Goal: Task Accomplishment & Management: Complete application form

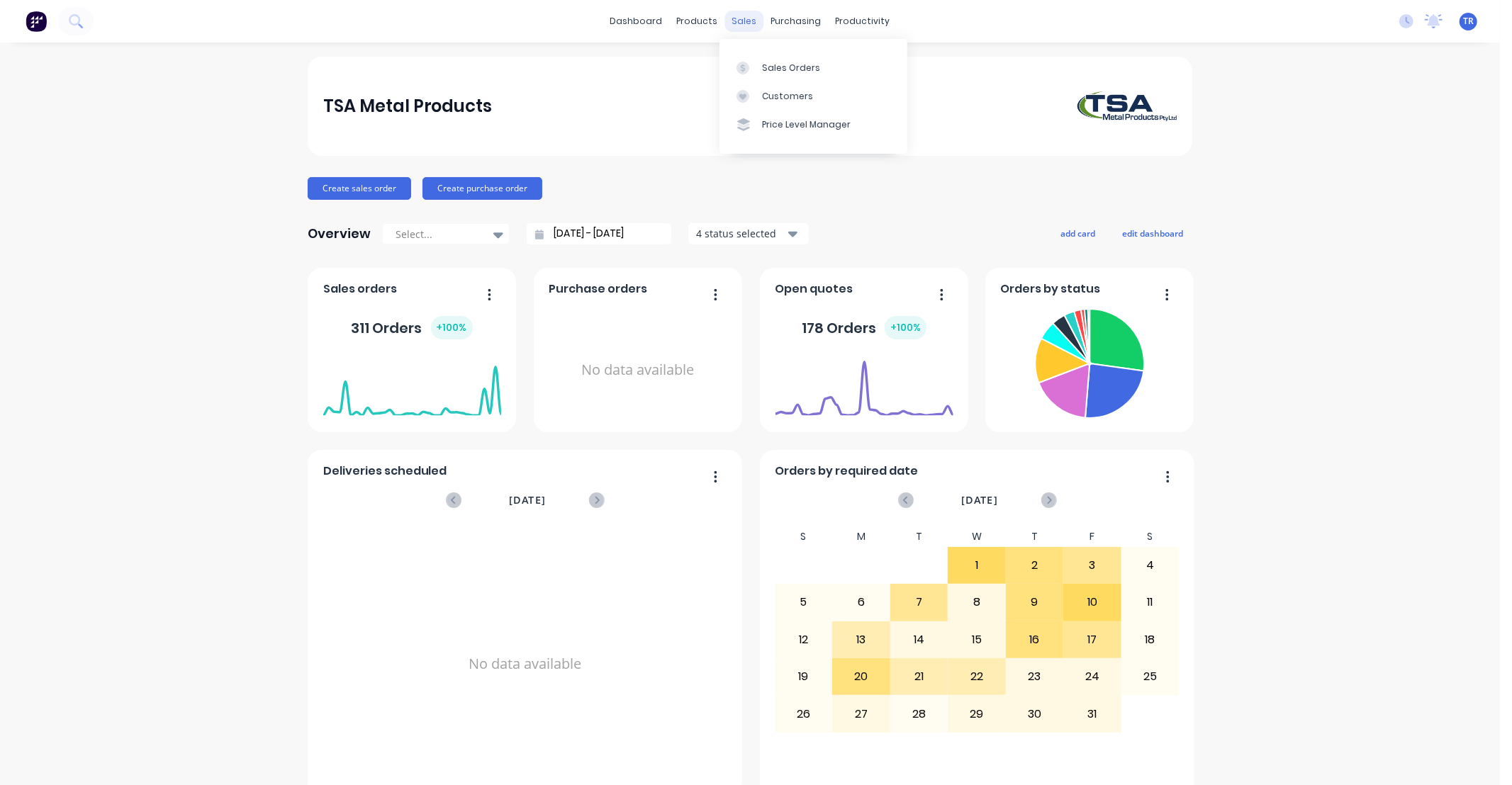
click at [742, 22] on div "sales" at bounding box center [745, 21] width 39 height 21
click at [783, 67] on div "Sales Orders" at bounding box center [790, 68] width 58 height 13
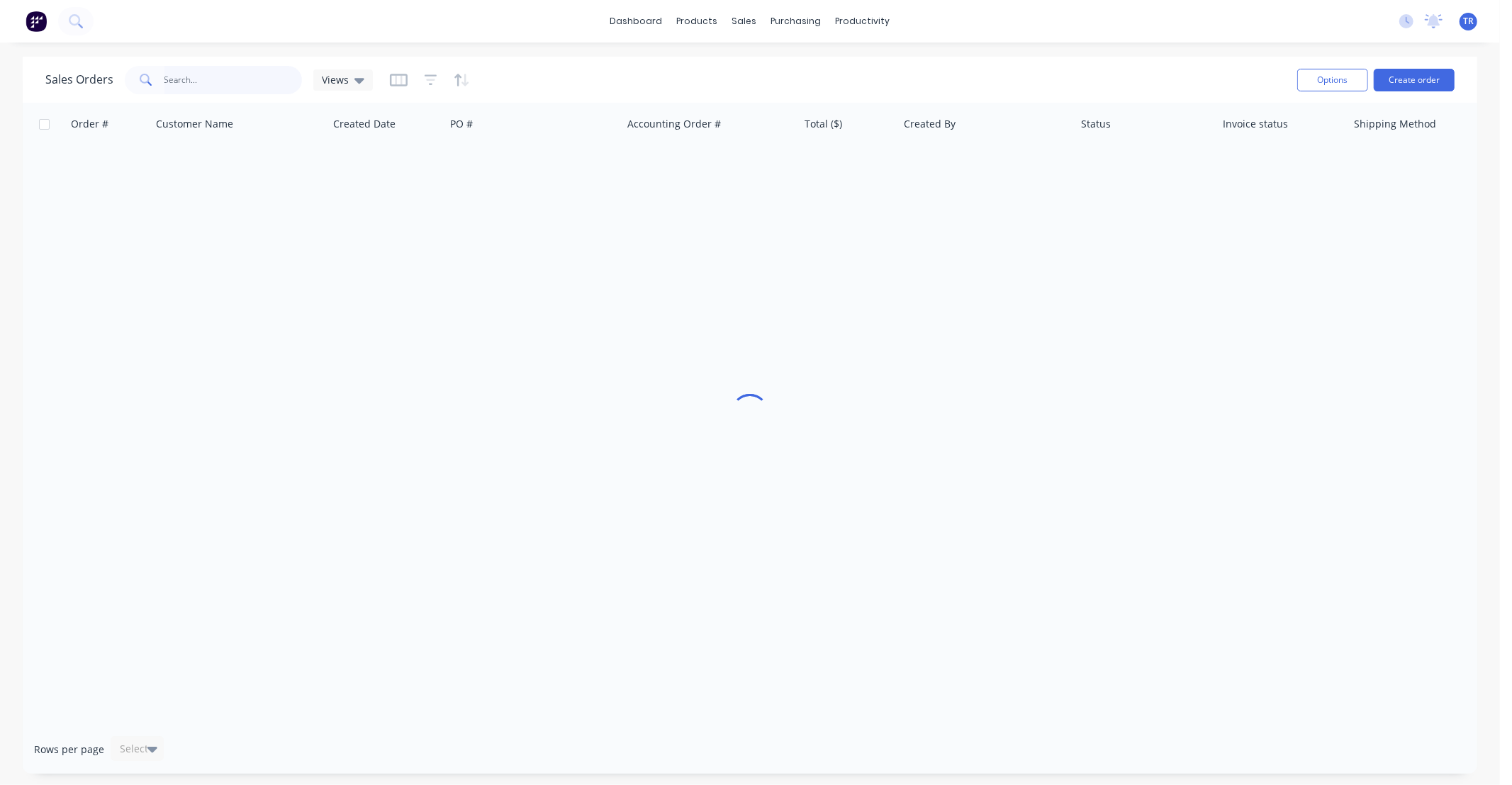
drag, startPoint x: 212, startPoint y: 81, endPoint x: 233, endPoint y: 84, distance: 21.2
click at [213, 81] on input "text" at bounding box center [233, 80] width 138 height 29
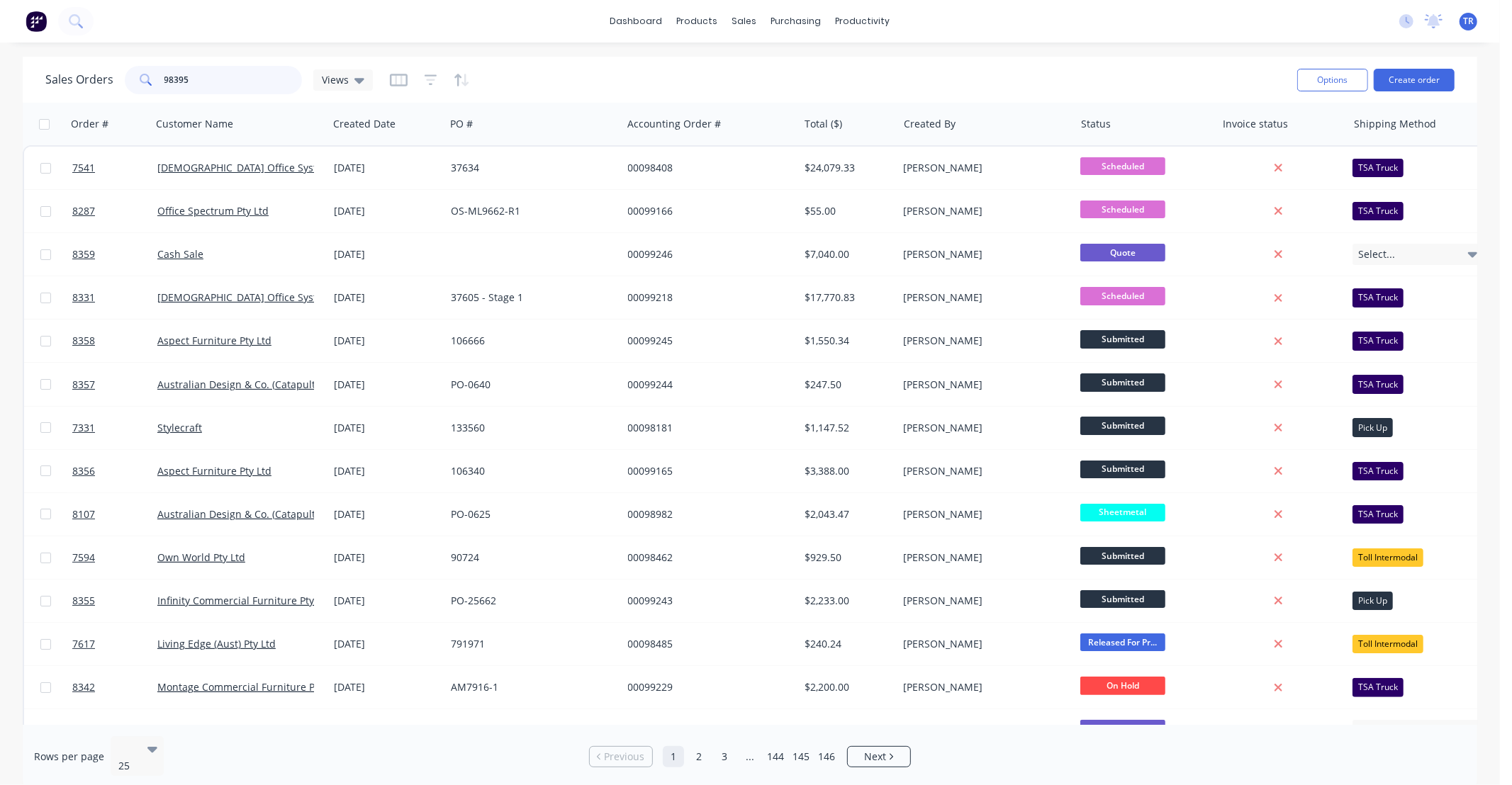
type input "98395"
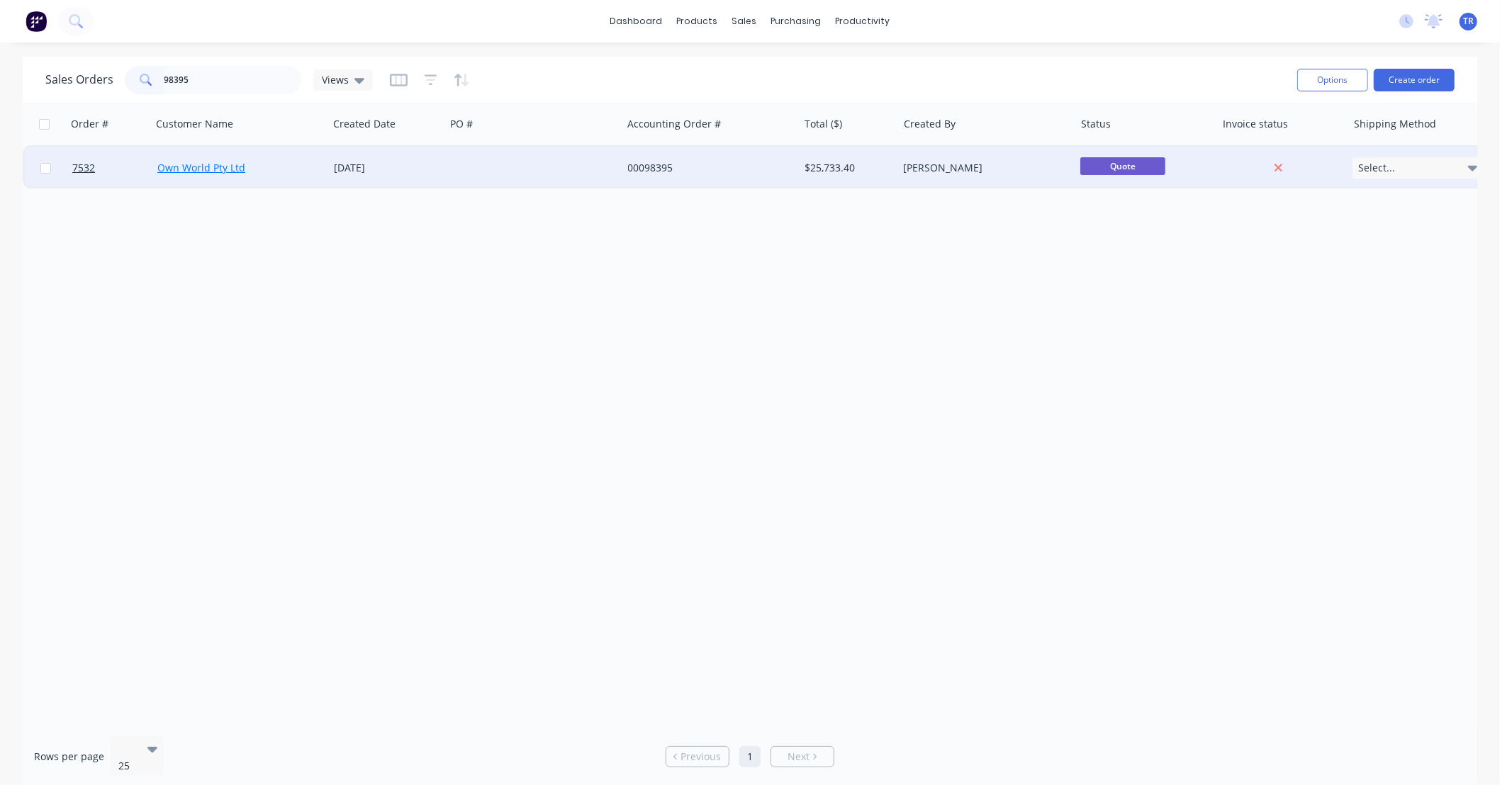
click at [228, 170] on link "Own World Pty Ltd" at bounding box center [201, 167] width 88 height 14
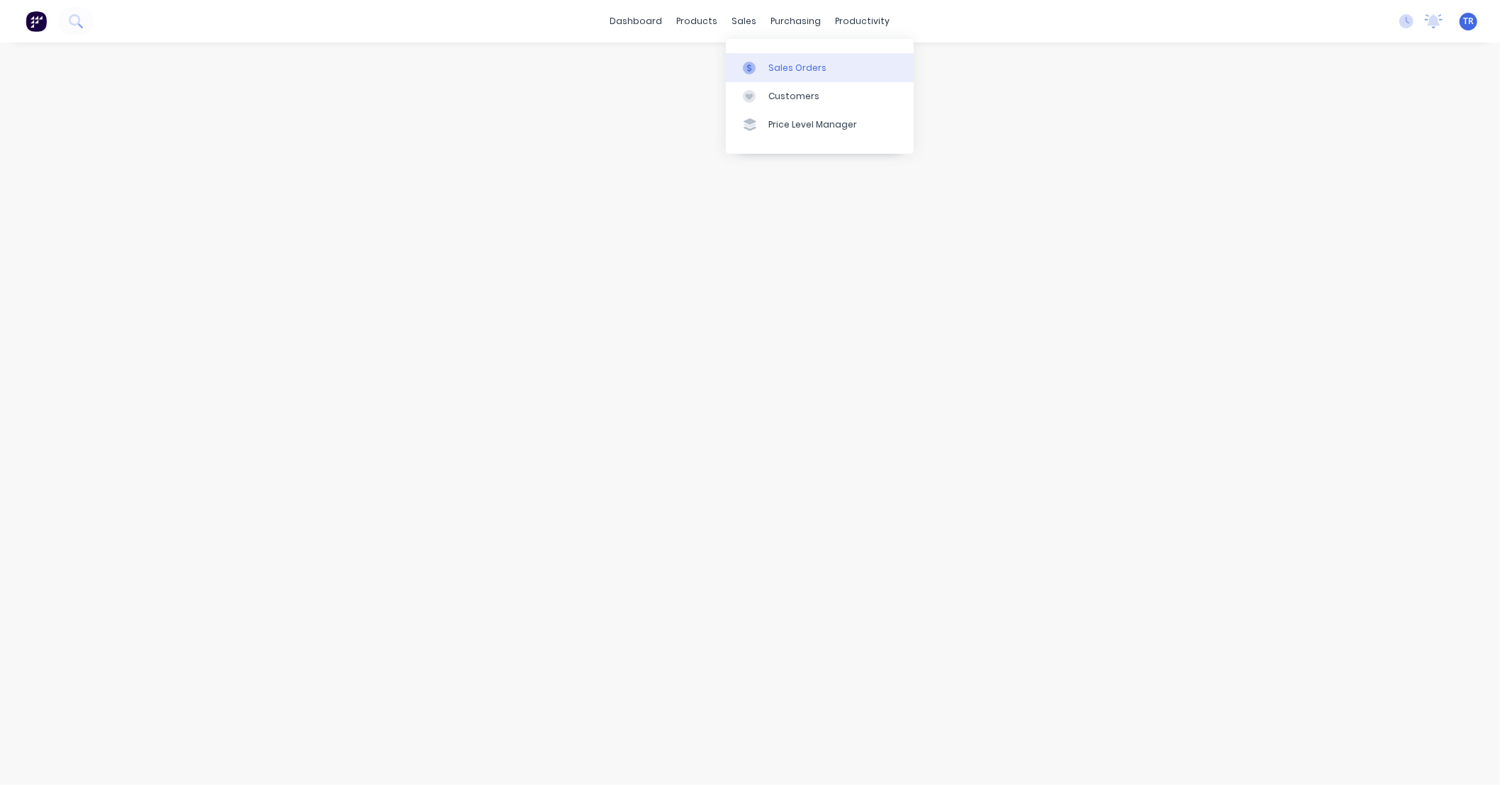
click at [787, 64] on div "Sales Orders" at bounding box center [797, 68] width 58 height 13
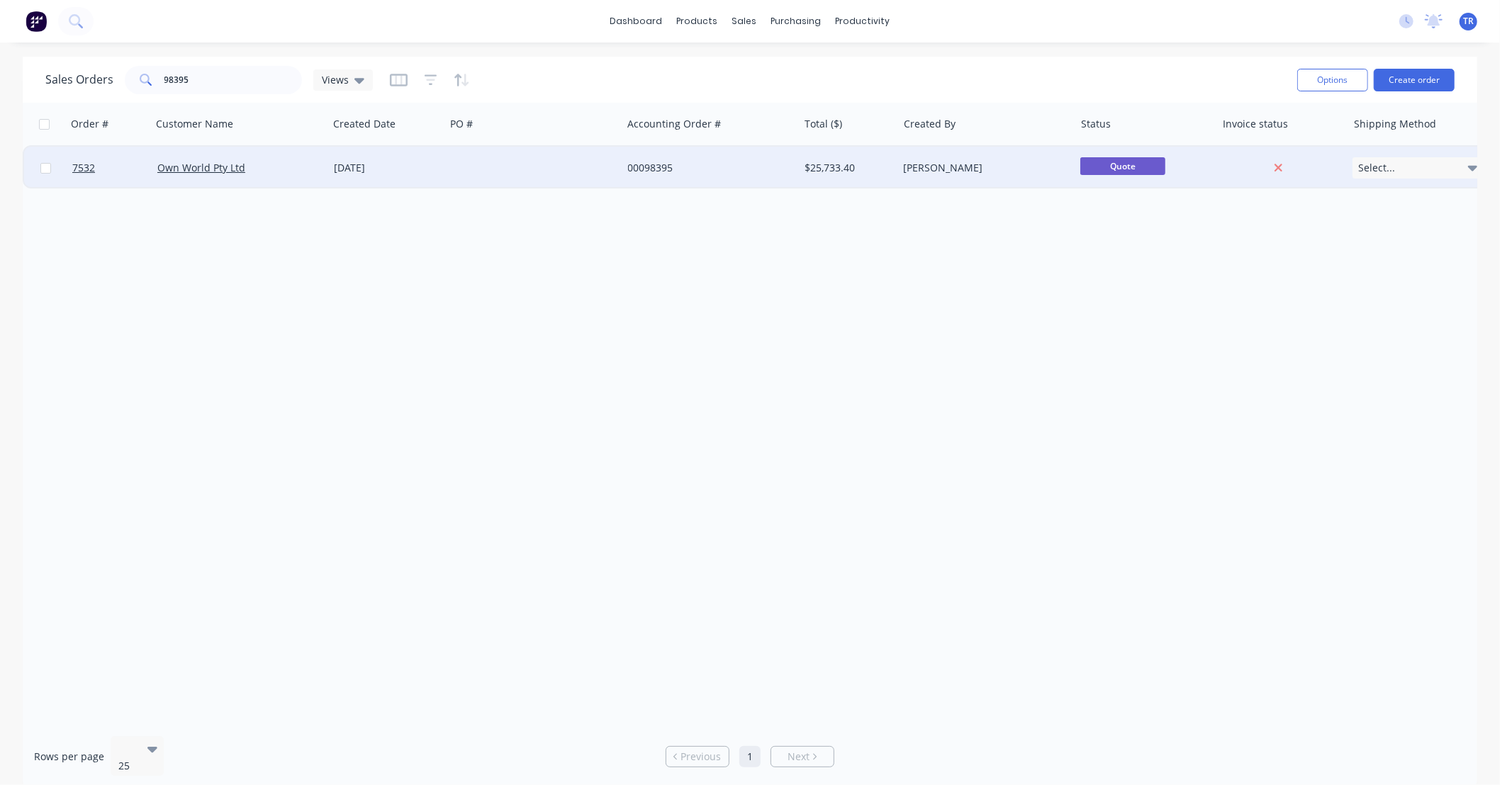
click at [289, 166] on div "Own World Pty Ltd" at bounding box center [236, 167] width 157 height 14
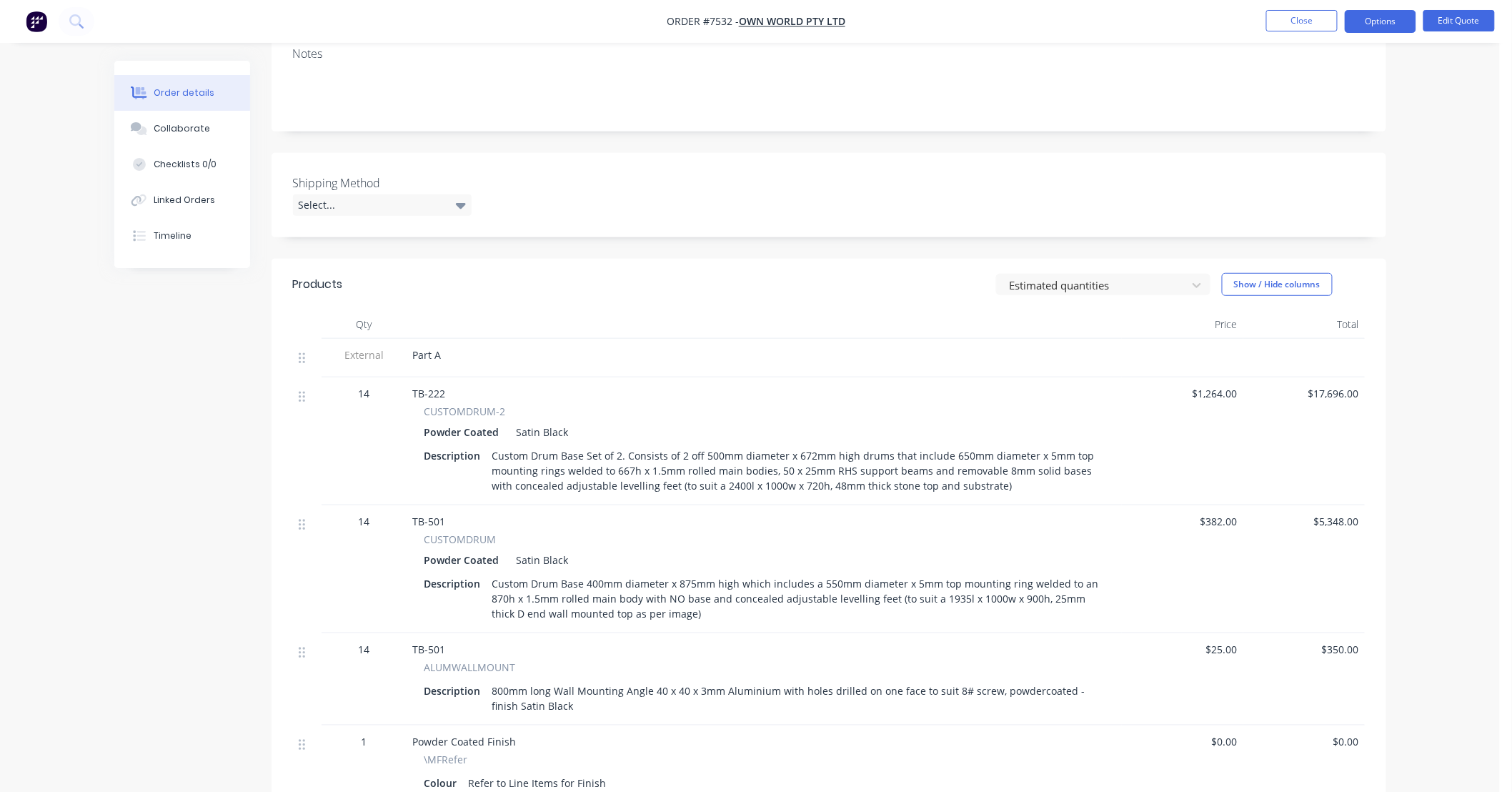
scroll to position [317, 0]
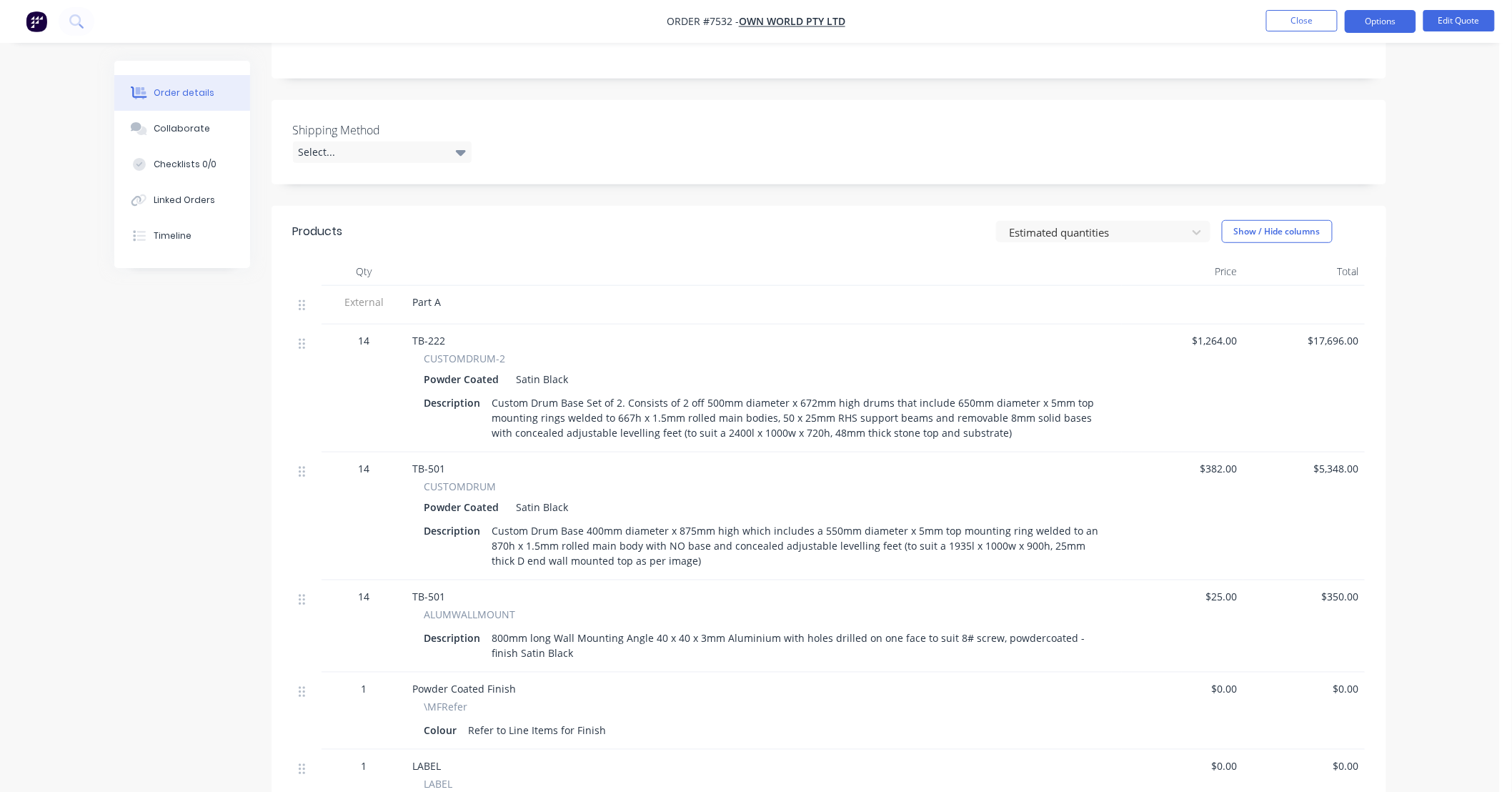
click at [707, 393] on div "Custom Drum Base Set of 2. Consists of 2 off 500mm diameter x 672mm high drums …" at bounding box center [795, 417] width 618 height 50
click at [1441, 21] on button "Edit Quote" at bounding box center [1459, 20] width 72 height 21
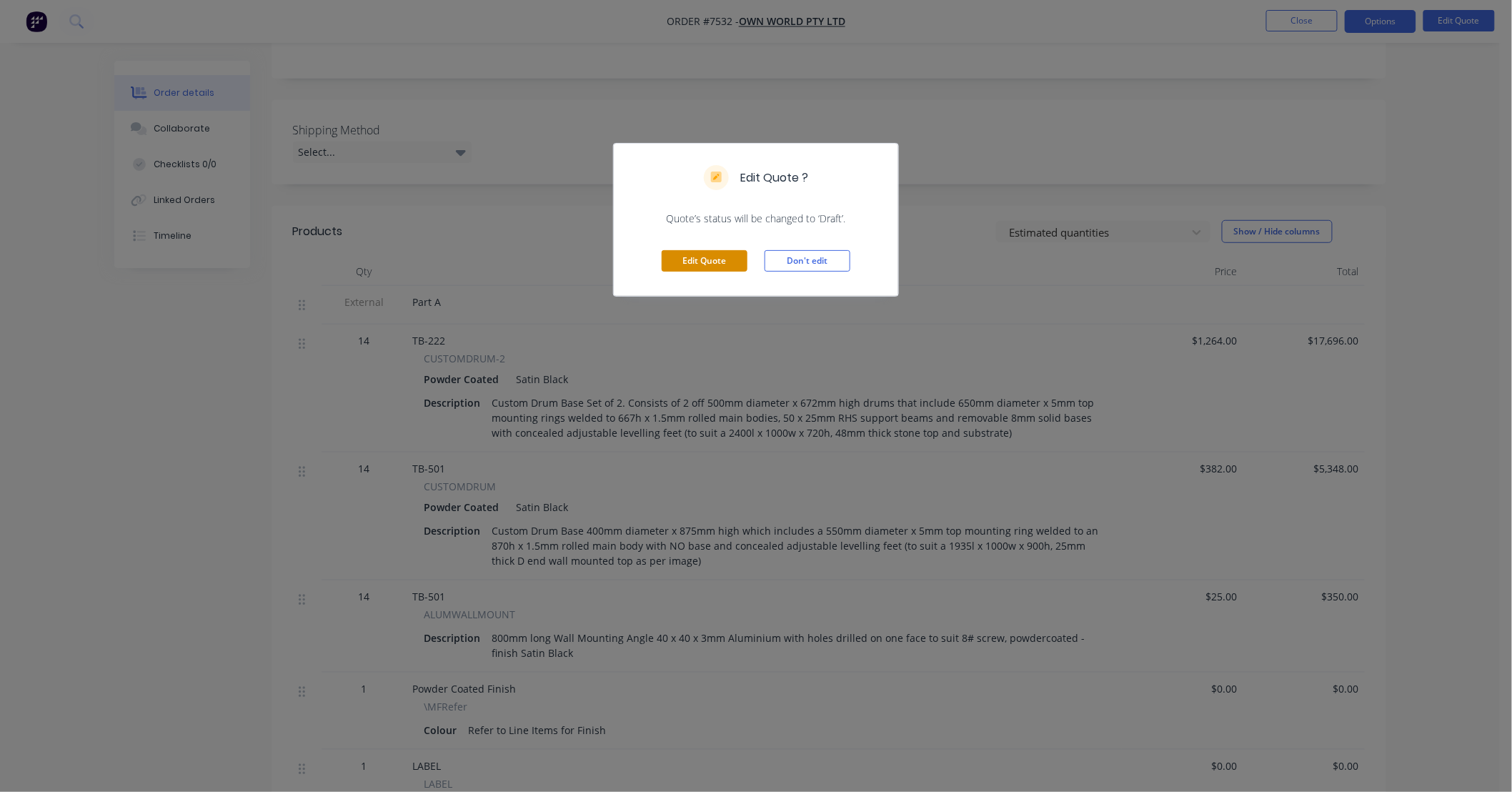
click at [694, 259] on button "Edit Quote" at bounding box center [705, 260] width 86 height 21
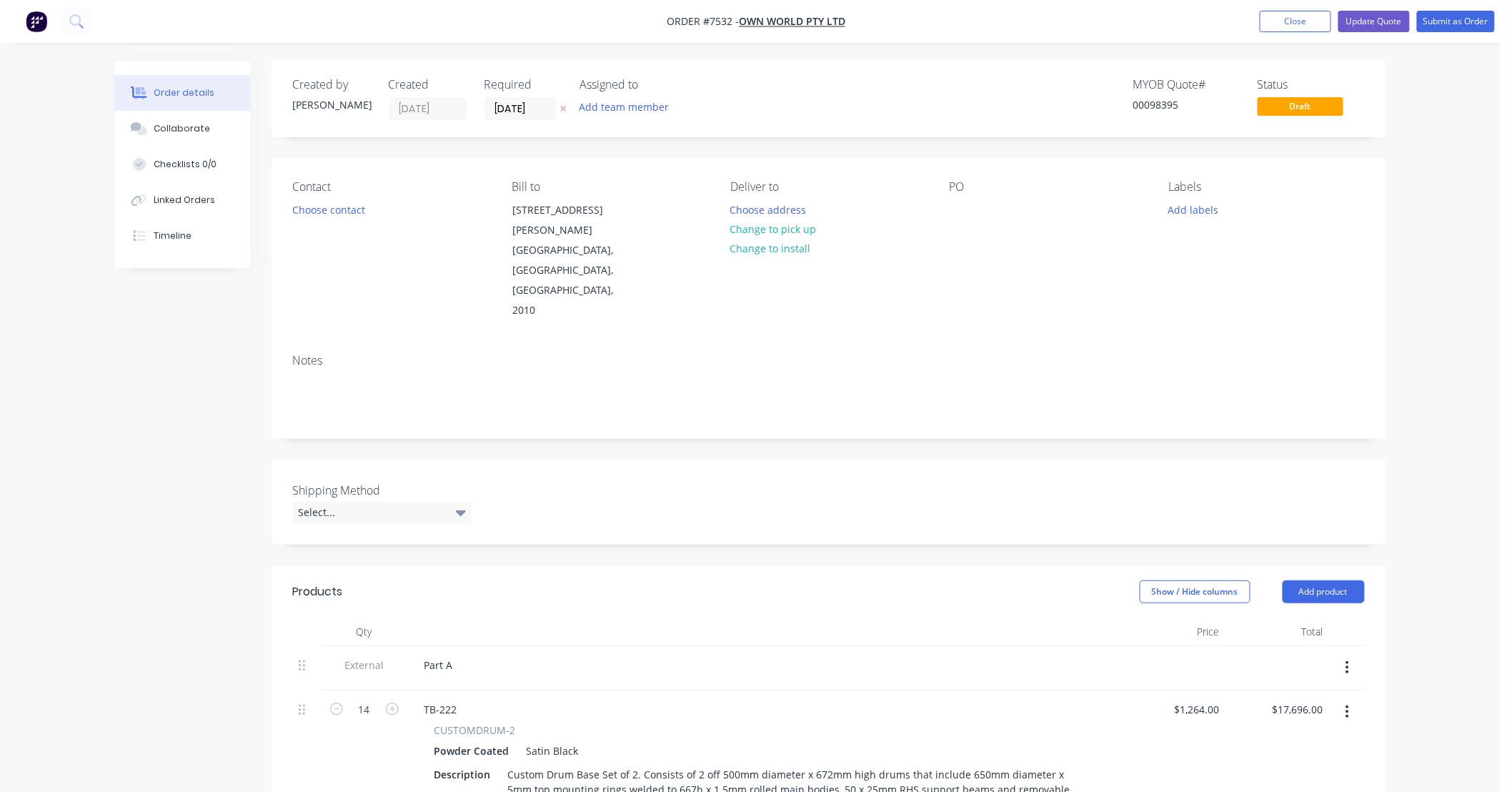
click at [575, 741] on div "Powder Coated Satin Black" at bounding box center [765, 751] width 660 height 20
click at [569, 741] on div "Satin Black" at bounding box center [550, 751] width 58 height 20
click at [561, 741] on div "Satin Black" at bounding box center [550, 751] width 58 height 20
drag, startPoint x: 561, startPoint y: 689, endPoint x: 706, endPoint y: 699, distance: 145.3
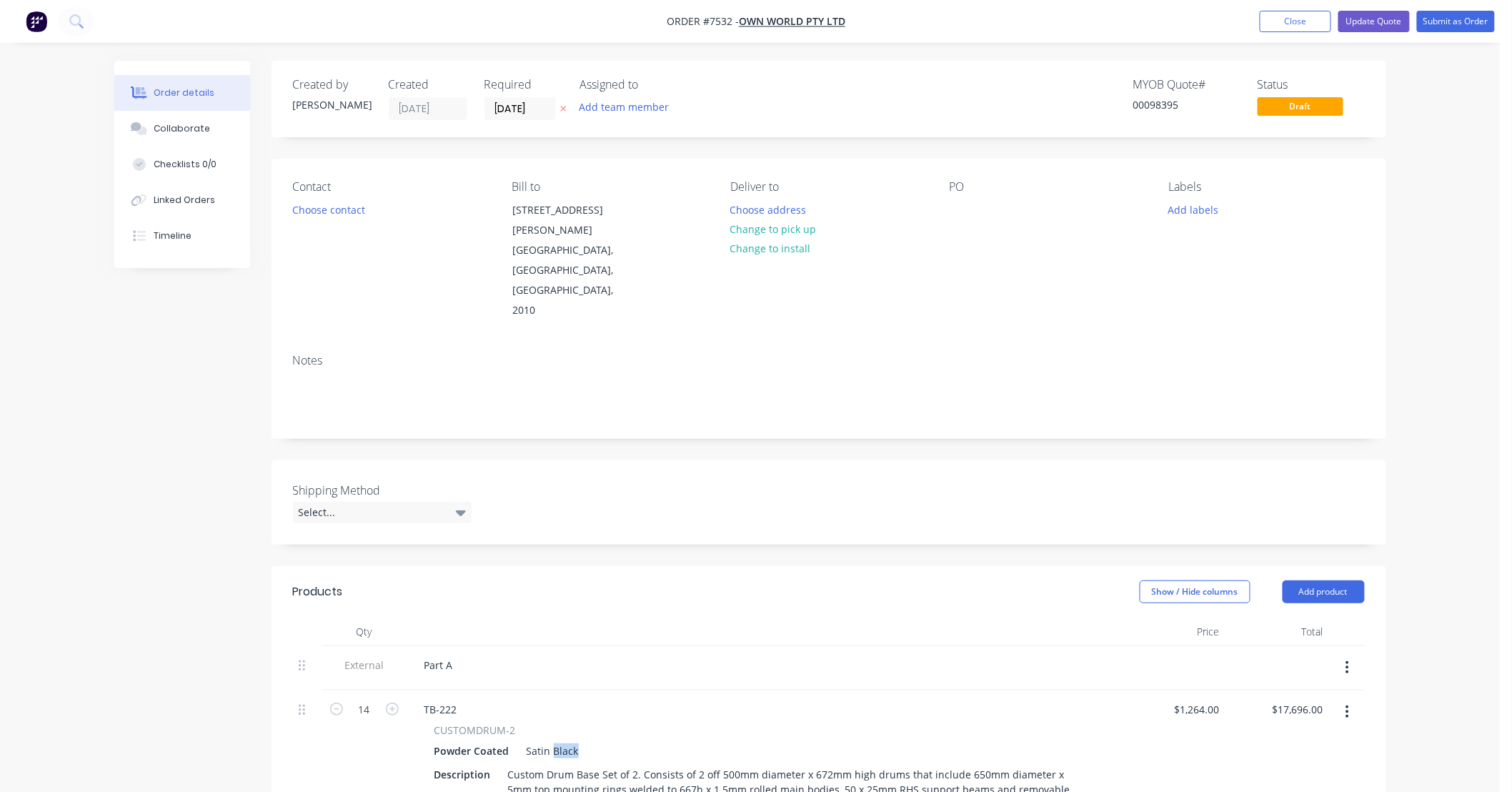
click at [706, 741] on div "Powder Coated Satin Black" at bounding box center [765, 751] width 660 height 20
click at [1348, 704] on icon "button" at bounding box center [1347, 712] width 3 height 15
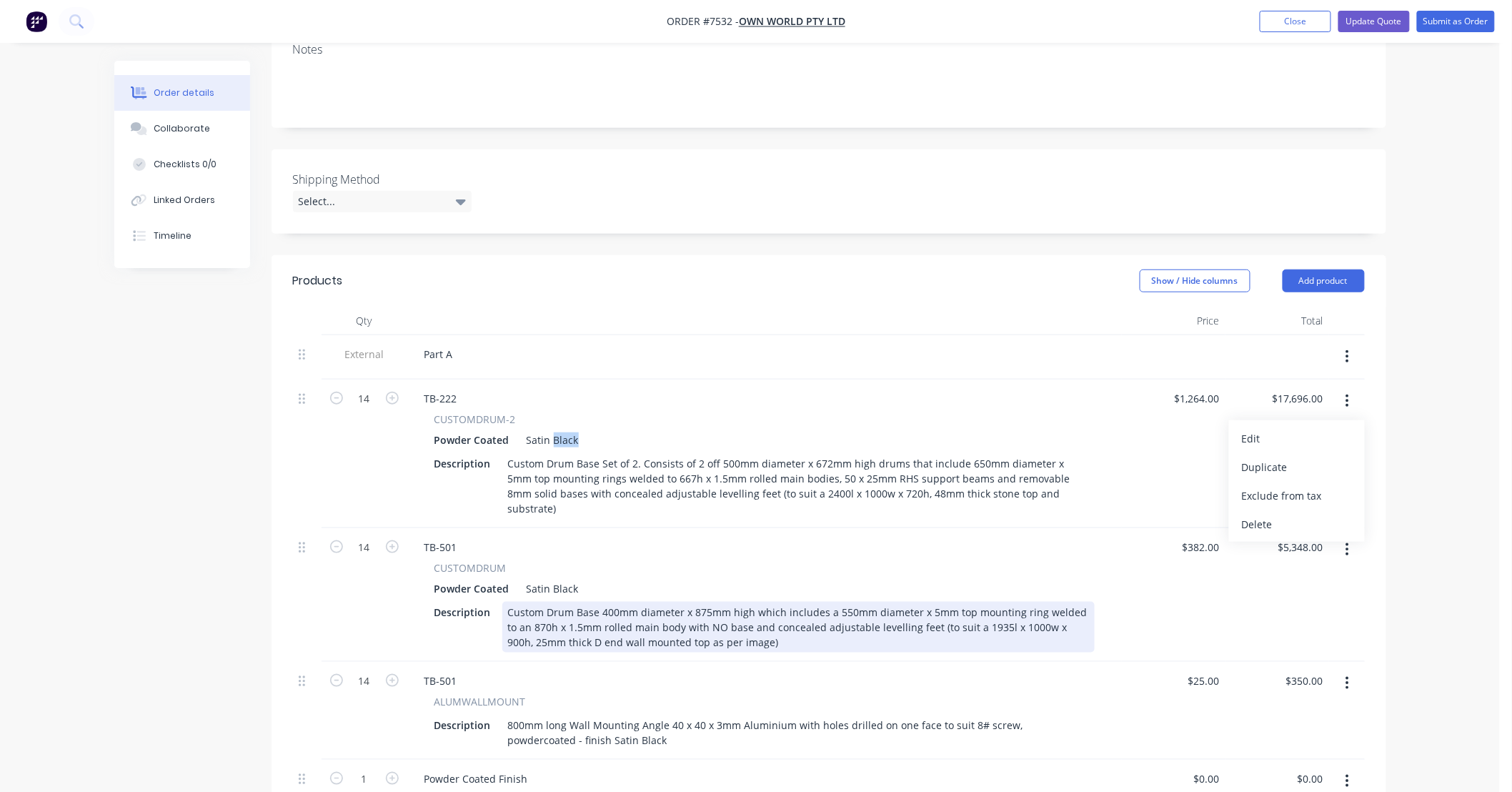
scroll to position [317, 0]
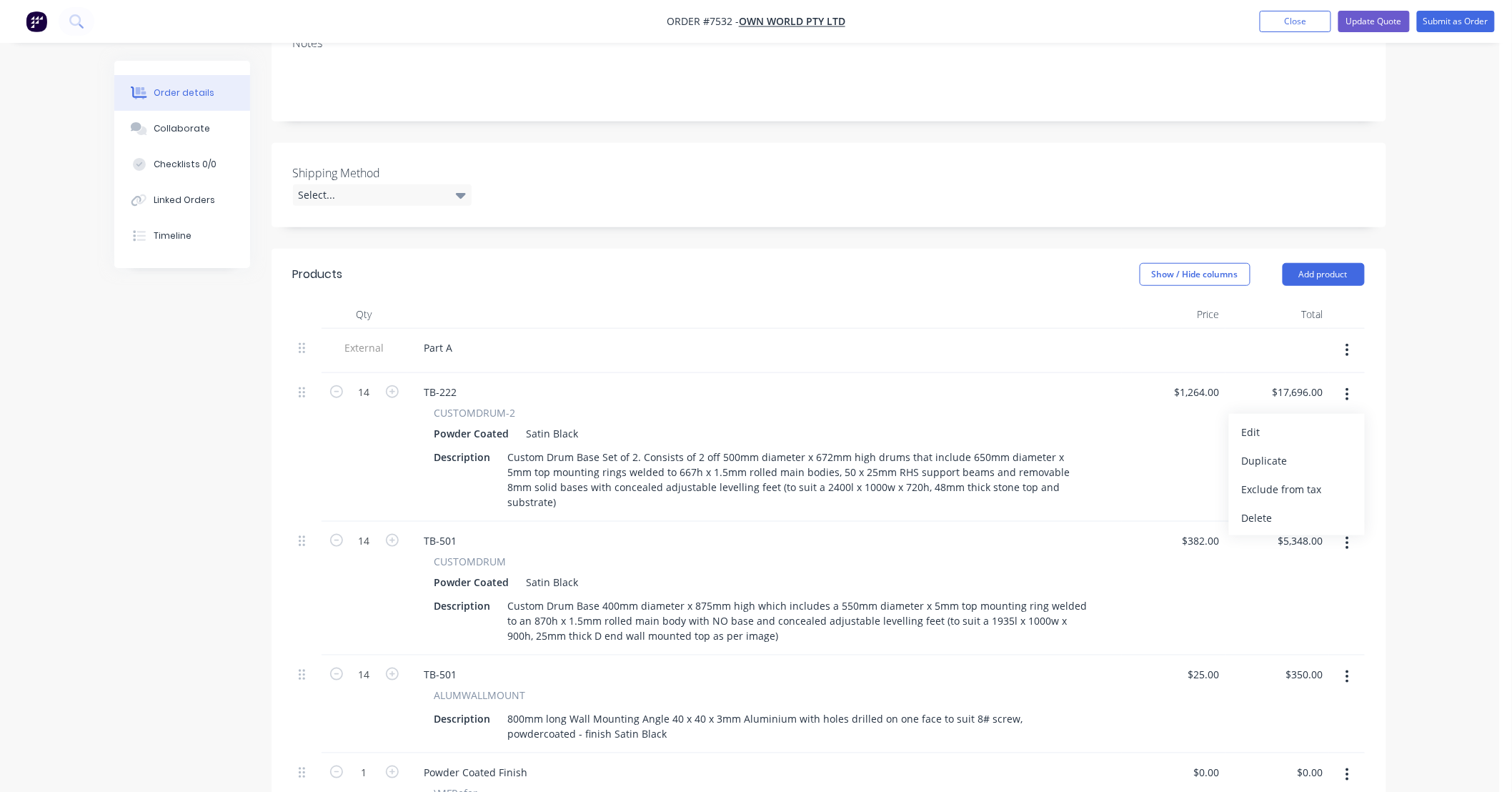
click at [1445, 351] on div "Order details Collaborate Checklists 0/0 Linked Orders Timeline Order details C…" at bounding box center [750, 491] width 1500 height 1616
click at [1348, 388] on icon "button" at bounding box center [1347, 394] width 3 height 13
click at [1265, 422] on div "Edit" at bounding box center [1297, 432] width 110 height 20
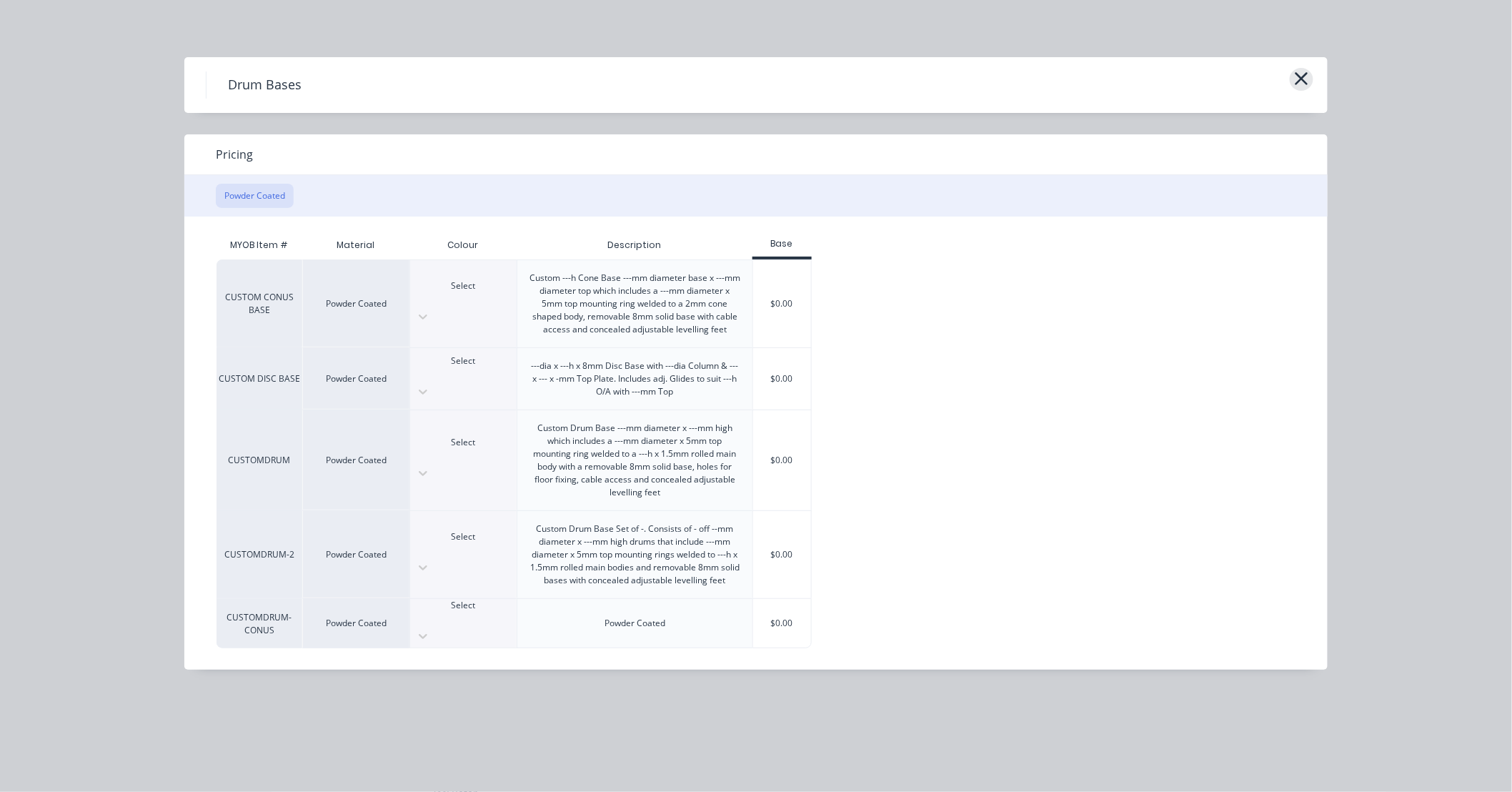
click at [1304, 79] on icon "button" at bounding box center [1301, 79] width 13 height 13
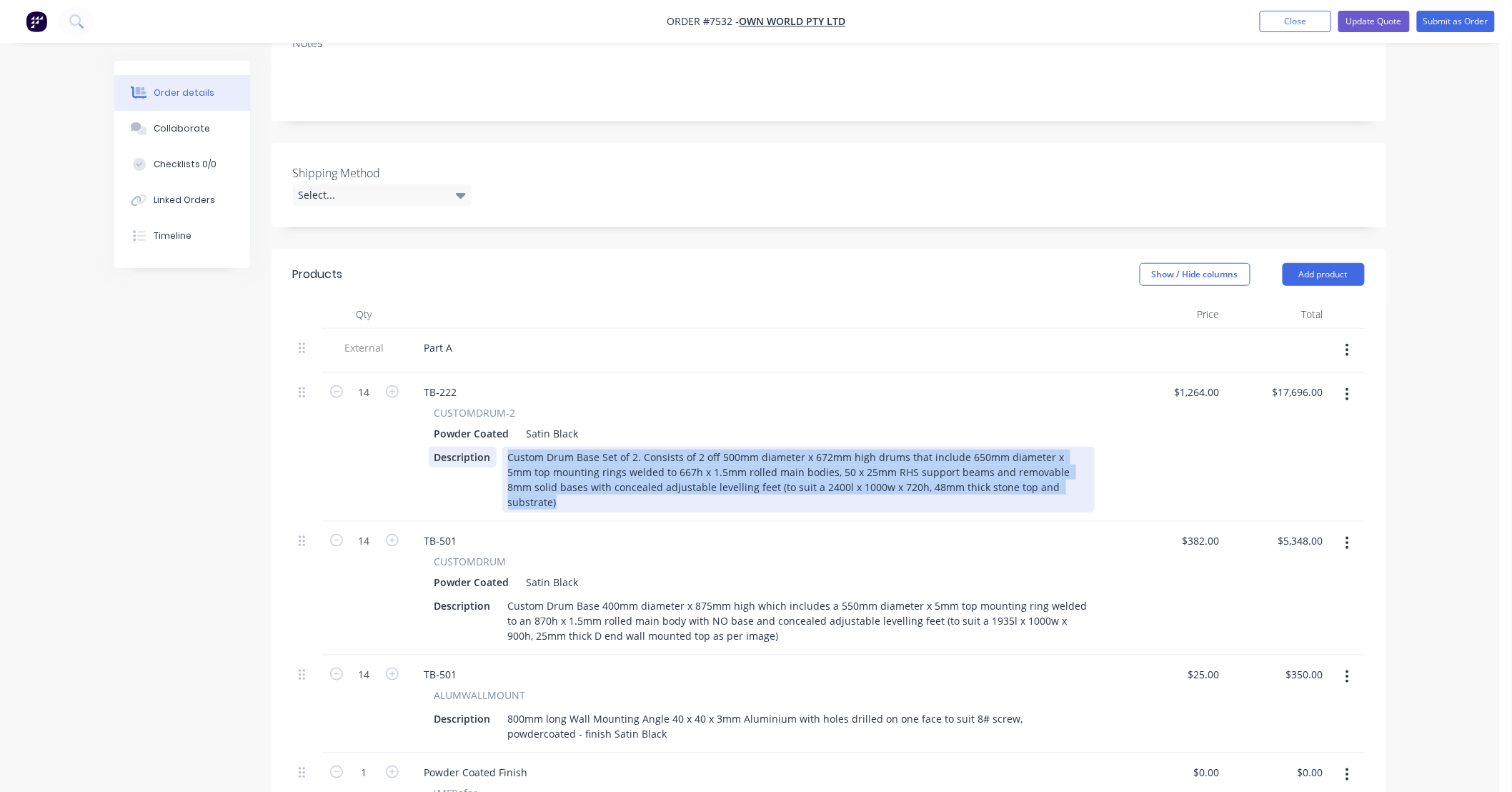
drag, startPoint x: 1058, startPoint y: 427, endPoint x: 455, endPoint y: 386, distance: 604.4
click at [455, 446] on div "Description Custom Drum Base Set of 2. Consists of 2 off 500mm diameter x 672mm…" at bounding box center [762, 479] width 666 height 66
copy div "Custom Drum Base Set of 2. Consists of 2 off 500mm diameter x 672mm high drums …"
click at [1342, 381] on button "button" at bounding box center [1347, 394] width 33 height 26
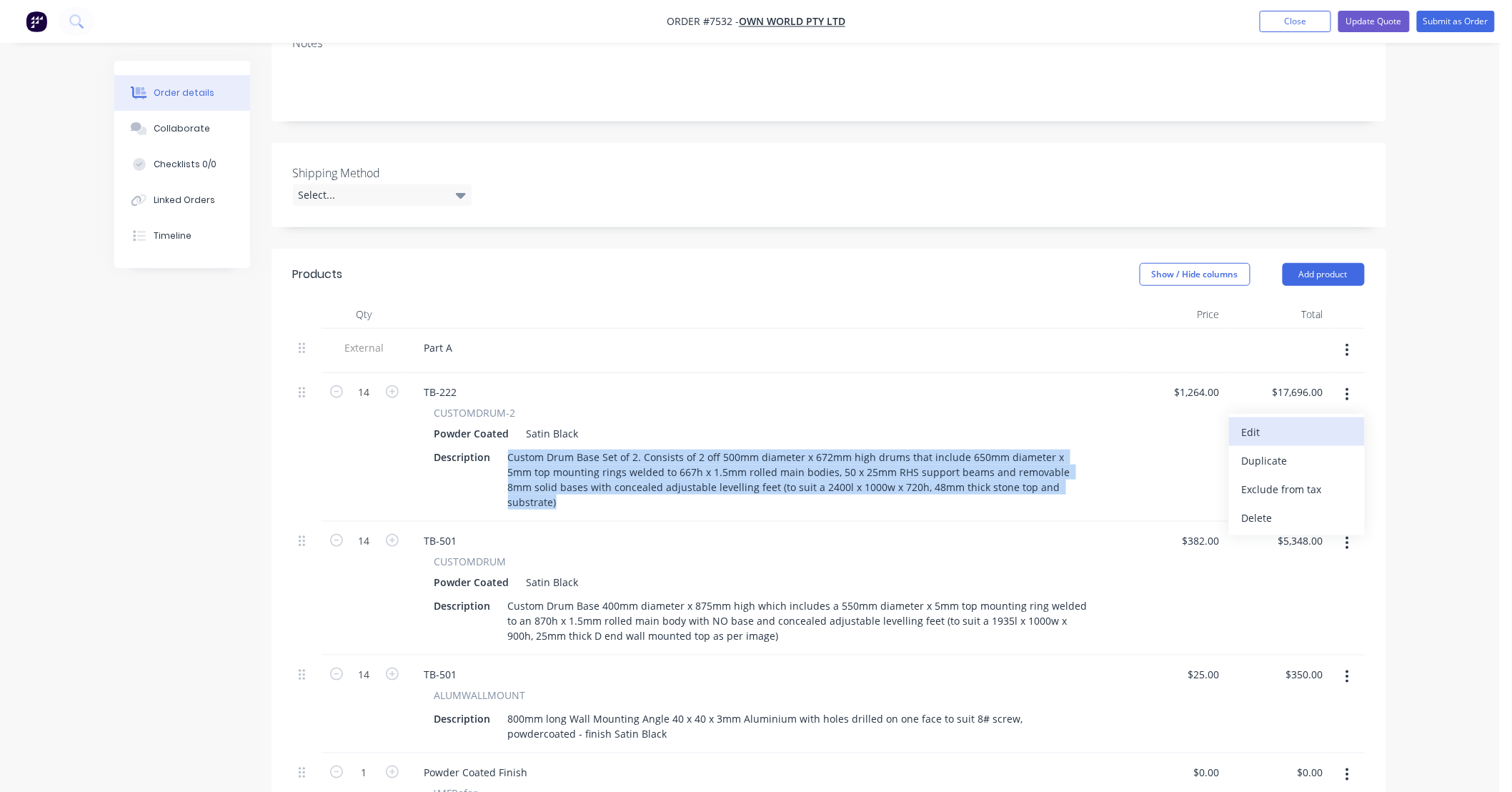
click at [1290, 422] on div "Edit" at bounding box center [1297, 432] width 110 height 20
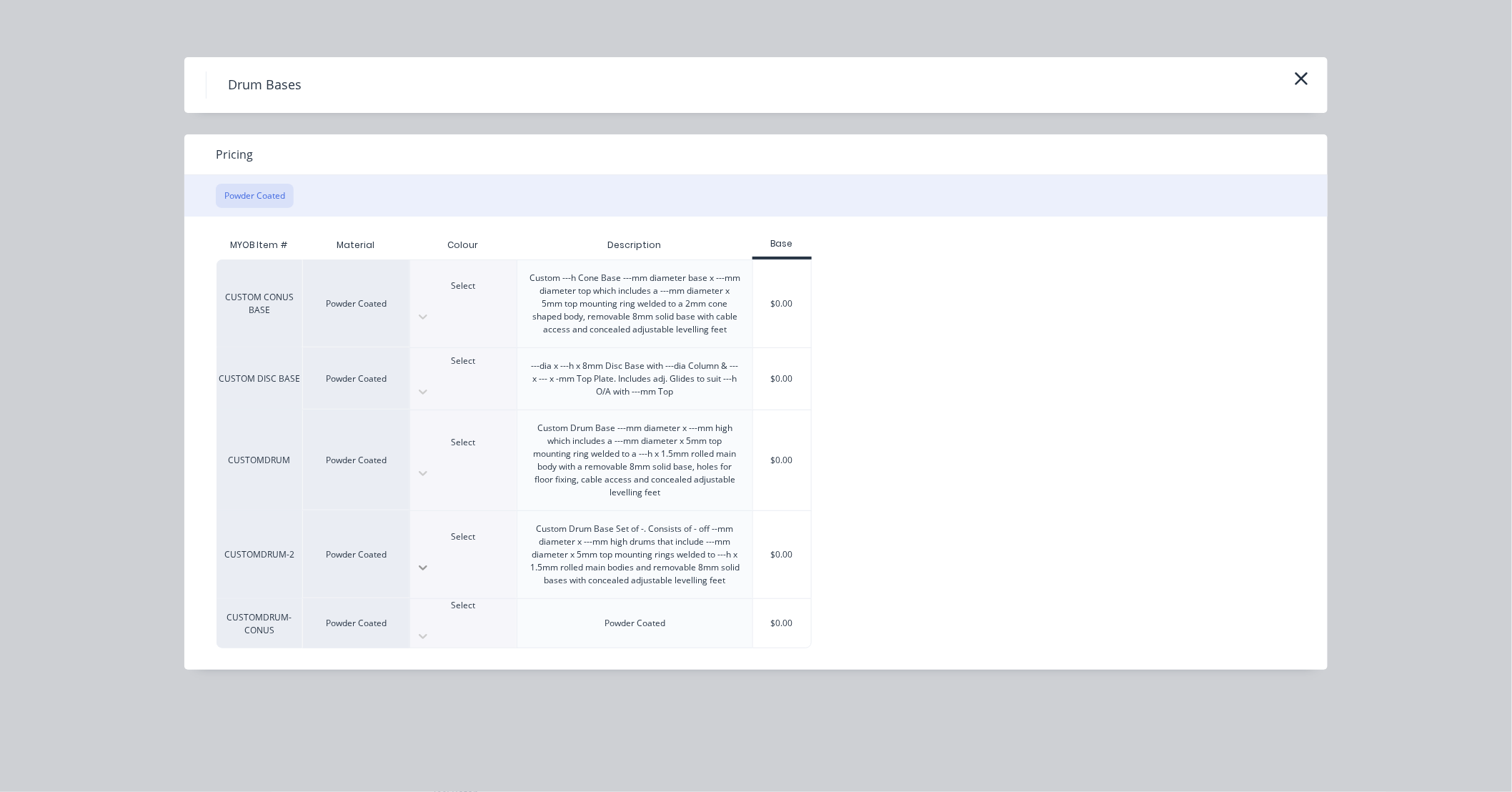
click at [430, 561] on icon at bounding box center [422, 568] width 15 height 15
type input "[PERSON_NAME]"
click at [765, 548] on div "$0.00" at bounding box center [782, 555] width 58 height 87
type input "$0.00"
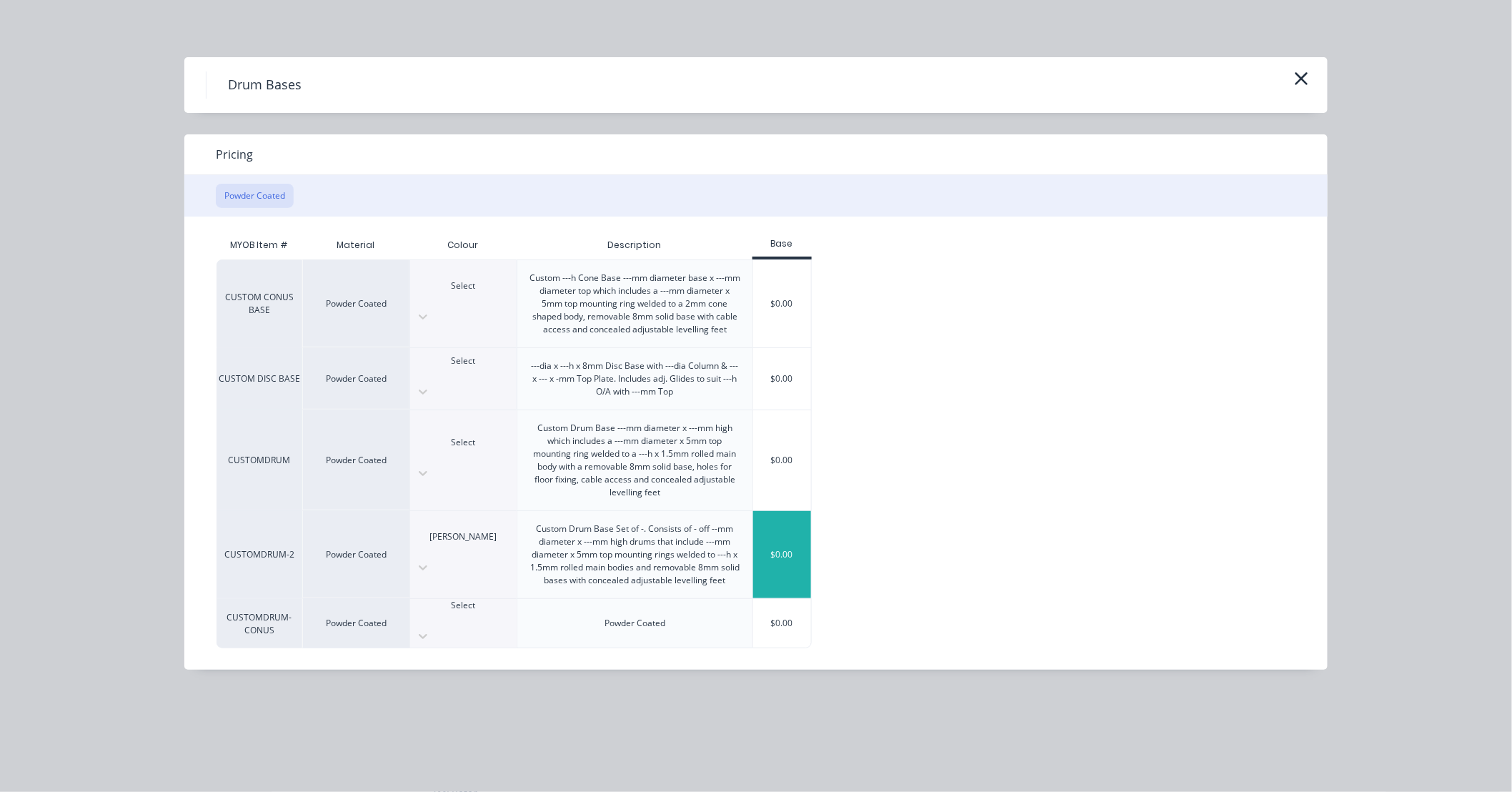
type input "$0.00"
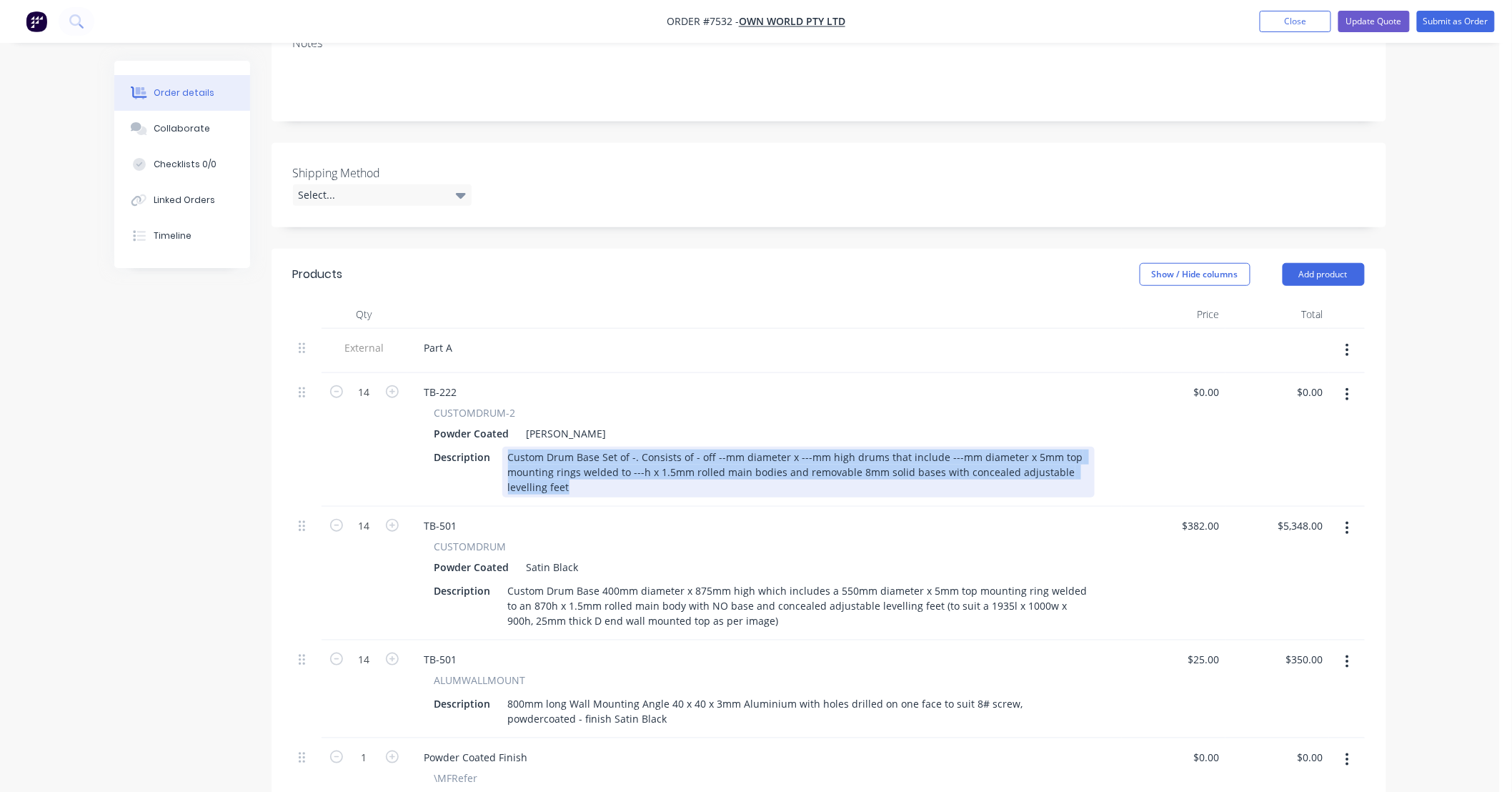
drag, startPoint x: 581, startPoint y: 432, endPoint x: 480, endPoint y: 374, distance: 116.5
click at [480, 405] on div "CUSTOMDRUM-2 Powder Coated [PERSON_NAME] Description Custom Drum Base Set of -.…" at bounding box center [765, 451] width 703 height 92
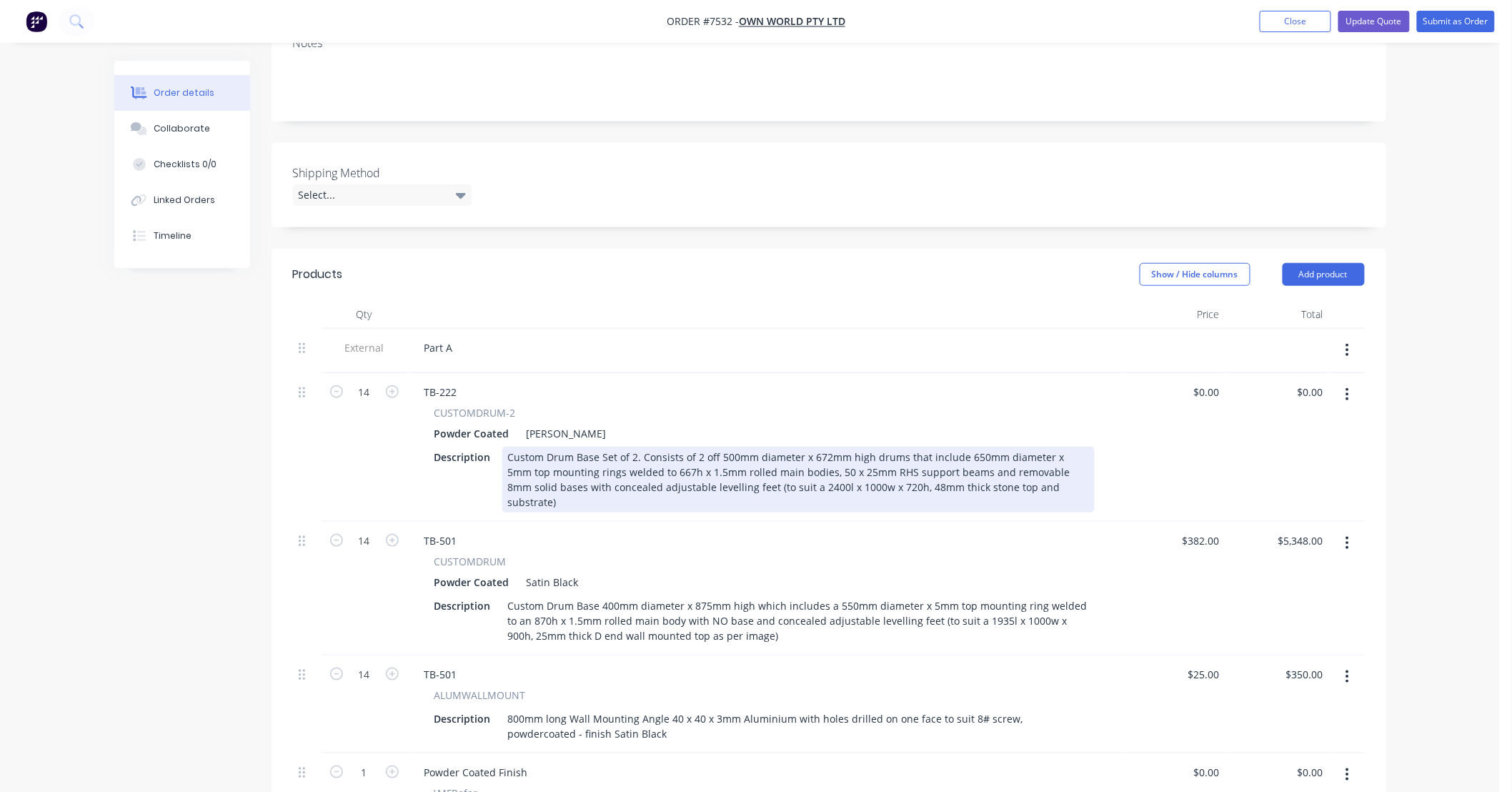
click at [724, 446] on div "Custom Drum Base Set of 2. Consists of 2 off 500mm diameter x 672mm high drums …" at bounding box center [799, 479] width 592 height 66
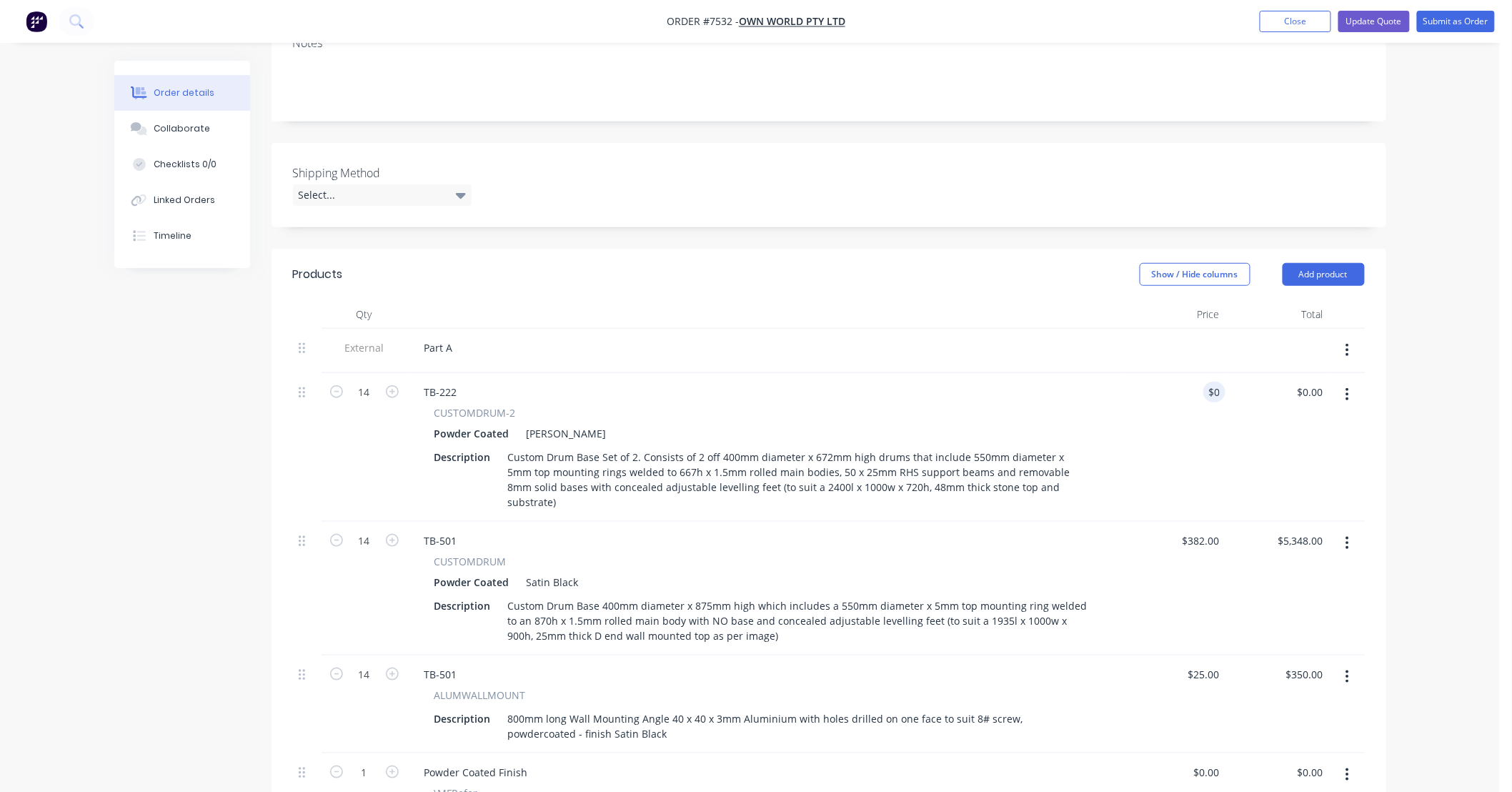
click at [1181, 417] on div "$0.00 0" at bounding box center [1173, 447] width 103 height 148
type input "$1,090.00"
type input "$15,260.00"
click at [988, 405] on div "CUSTOMDRUM-2" at bounding box center [765, 413] width 660 height 15
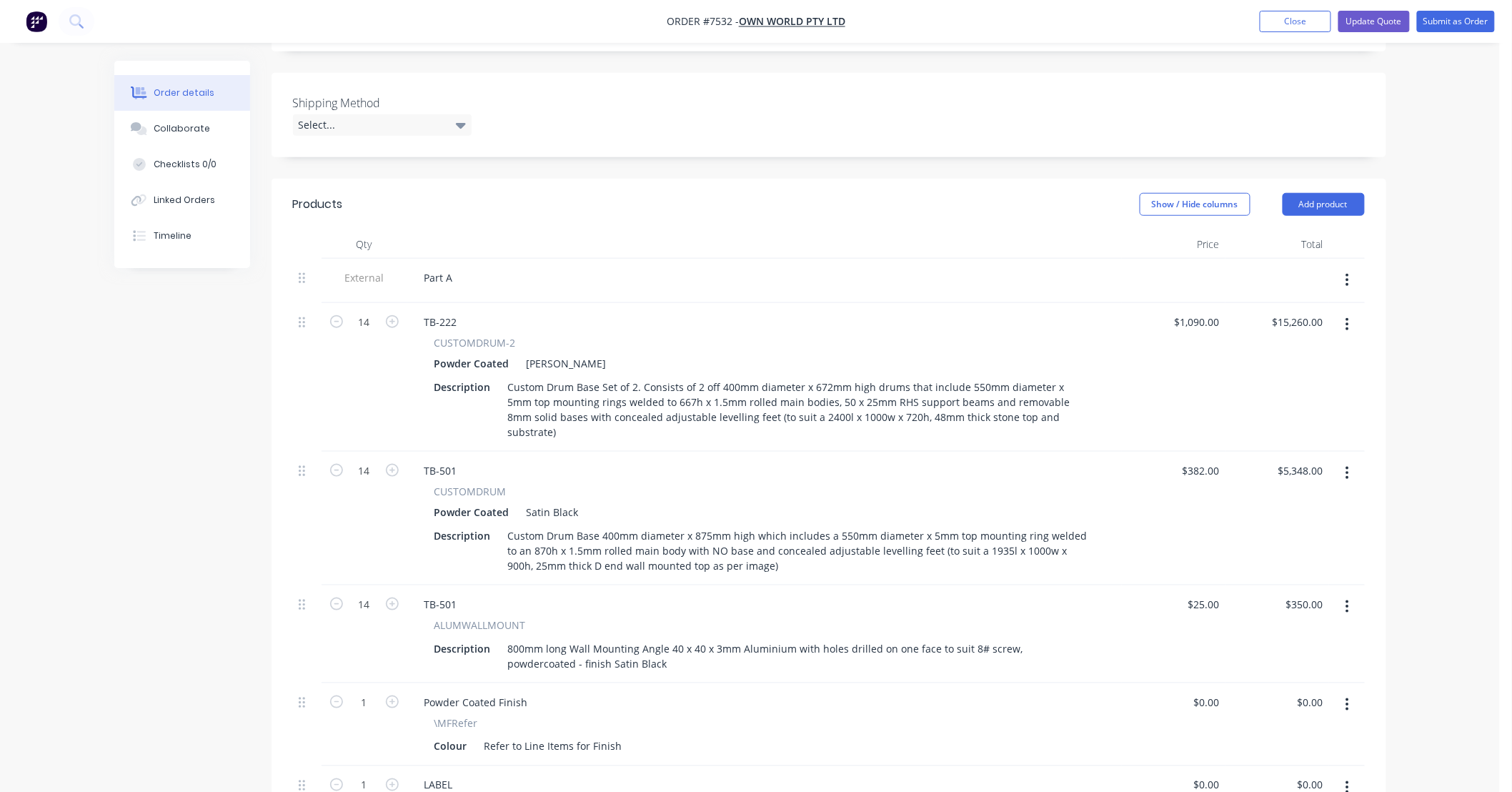
scroll to position [423, 0]
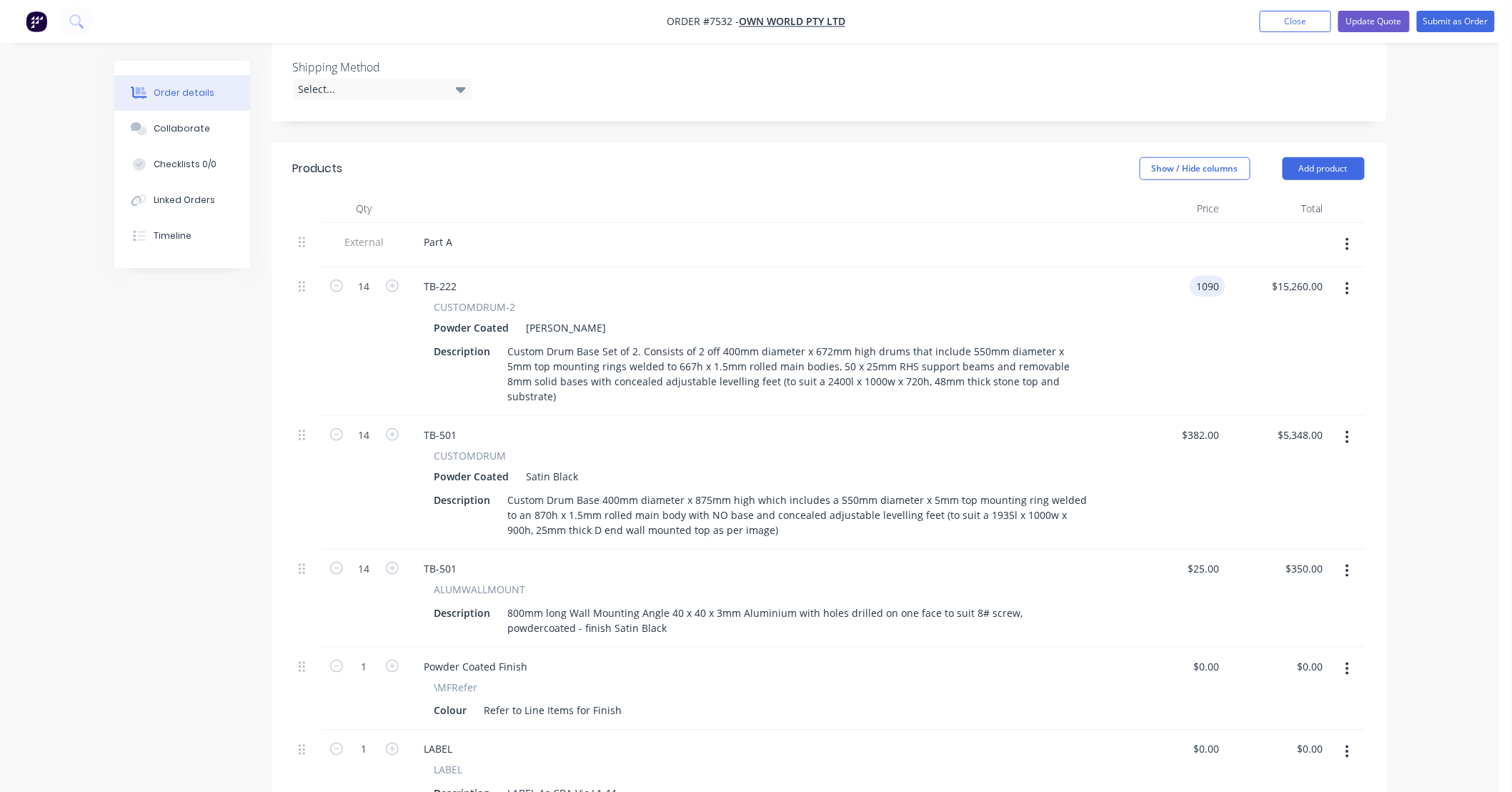
drag, startPoint x: 1224, startPoint y: 224, endPoint x: 1190, endPoint y: 231, distance: 34.7
click at [1190, 276] on div "1090 1090" at bounding box center [1208, 286] width 36 height 20
type input "$1,095.00"
type input "$15,330.00"
click at [1247, 308] on div "$15,330.00 $15,330.00" at bounding box center [1276, 341] width 103 height 148
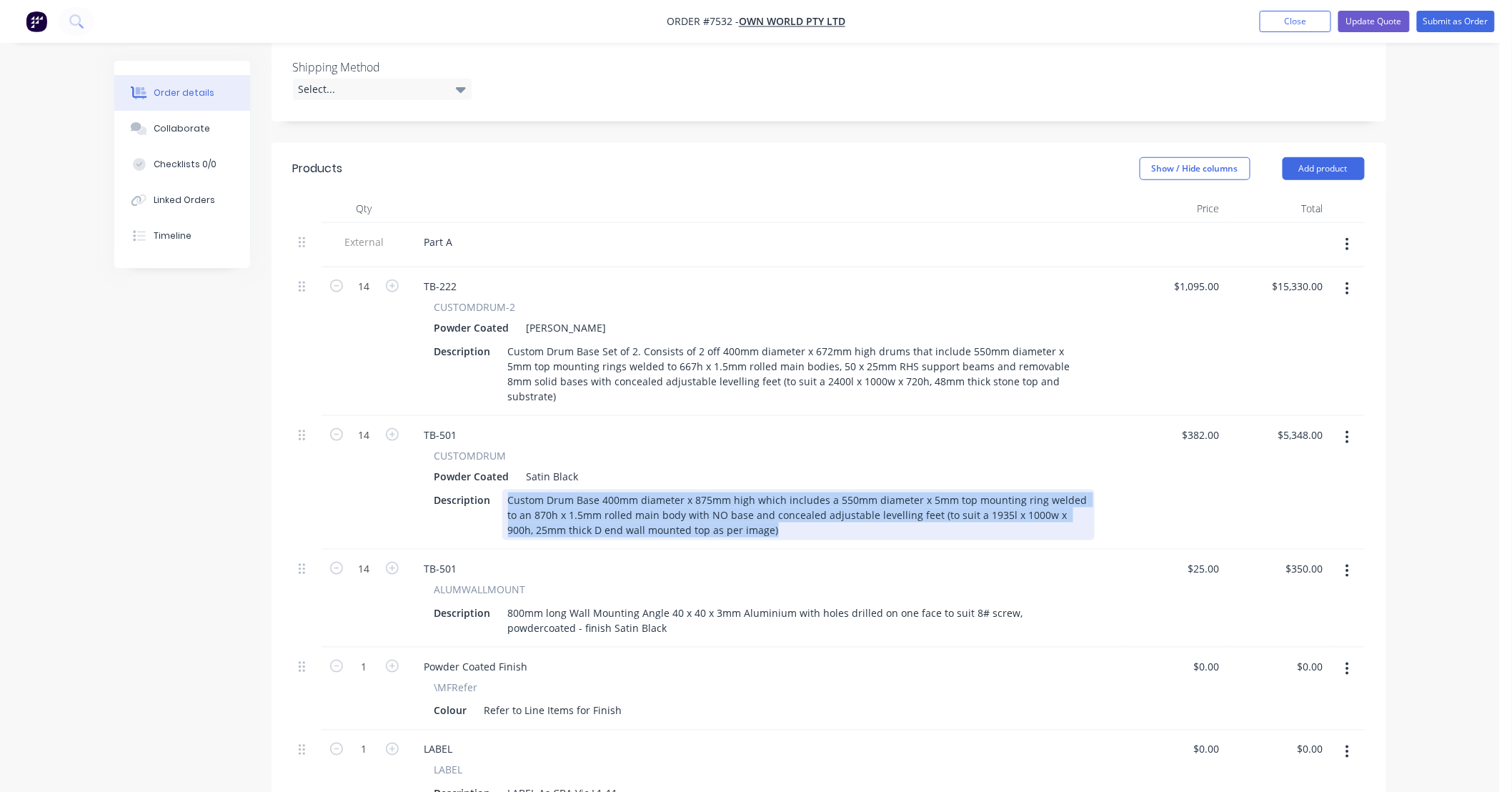
drag, startPoint x: 768, startPoint y: 457, endPoint x: 458, endPoint y: 403, distance: 314.7
click at [458, 448] on div "CUSTOMDRUM Powder Coated Satin Black Description Custom Drum Base 400mm diamete…" at bounding box center [765, 494] width 703 height 92
copy div "Custom Drum Base 400mm diameter x 875mm high which includes a 550mm diameter x …"
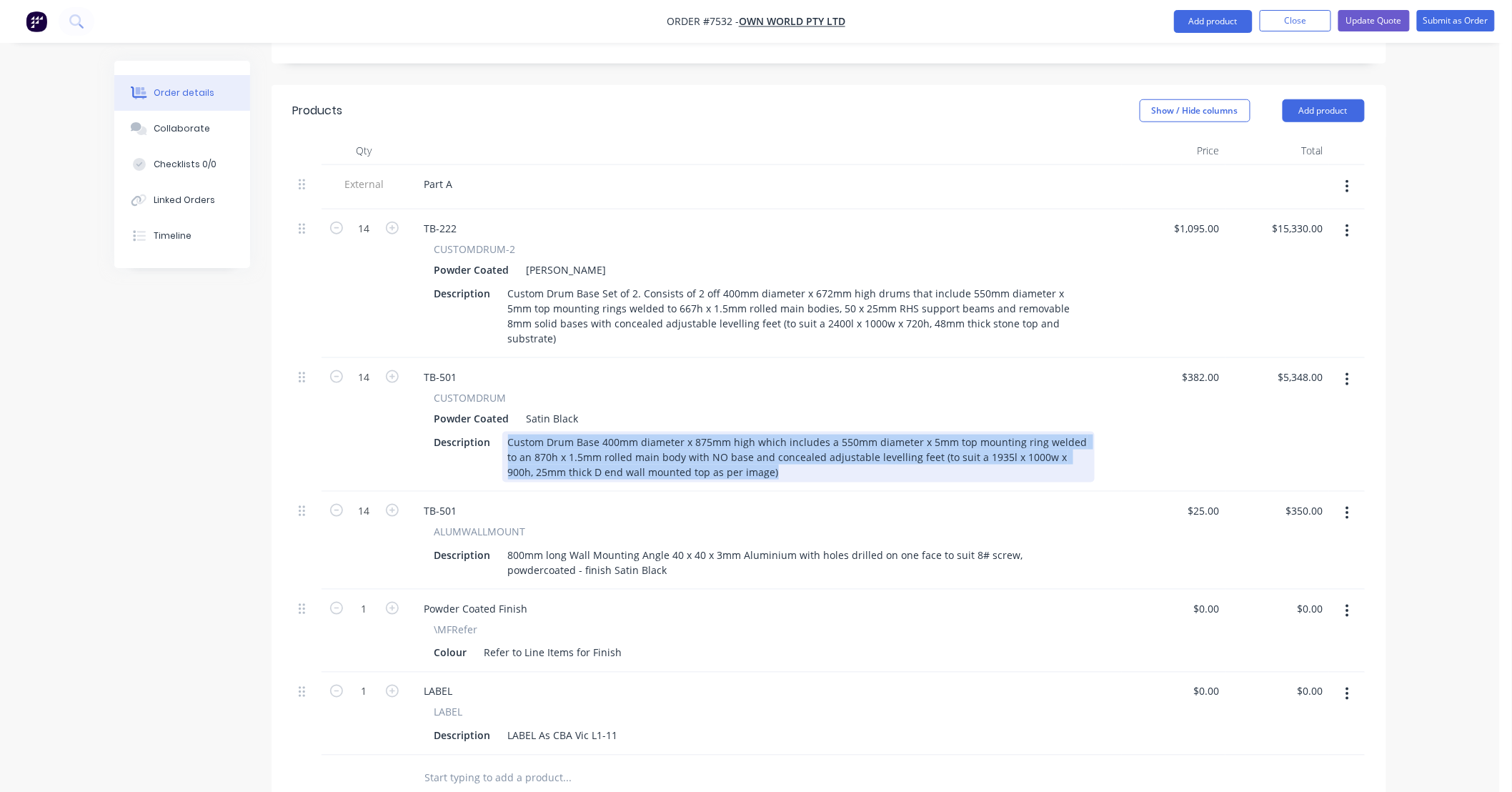
scroll to position [530, 0]
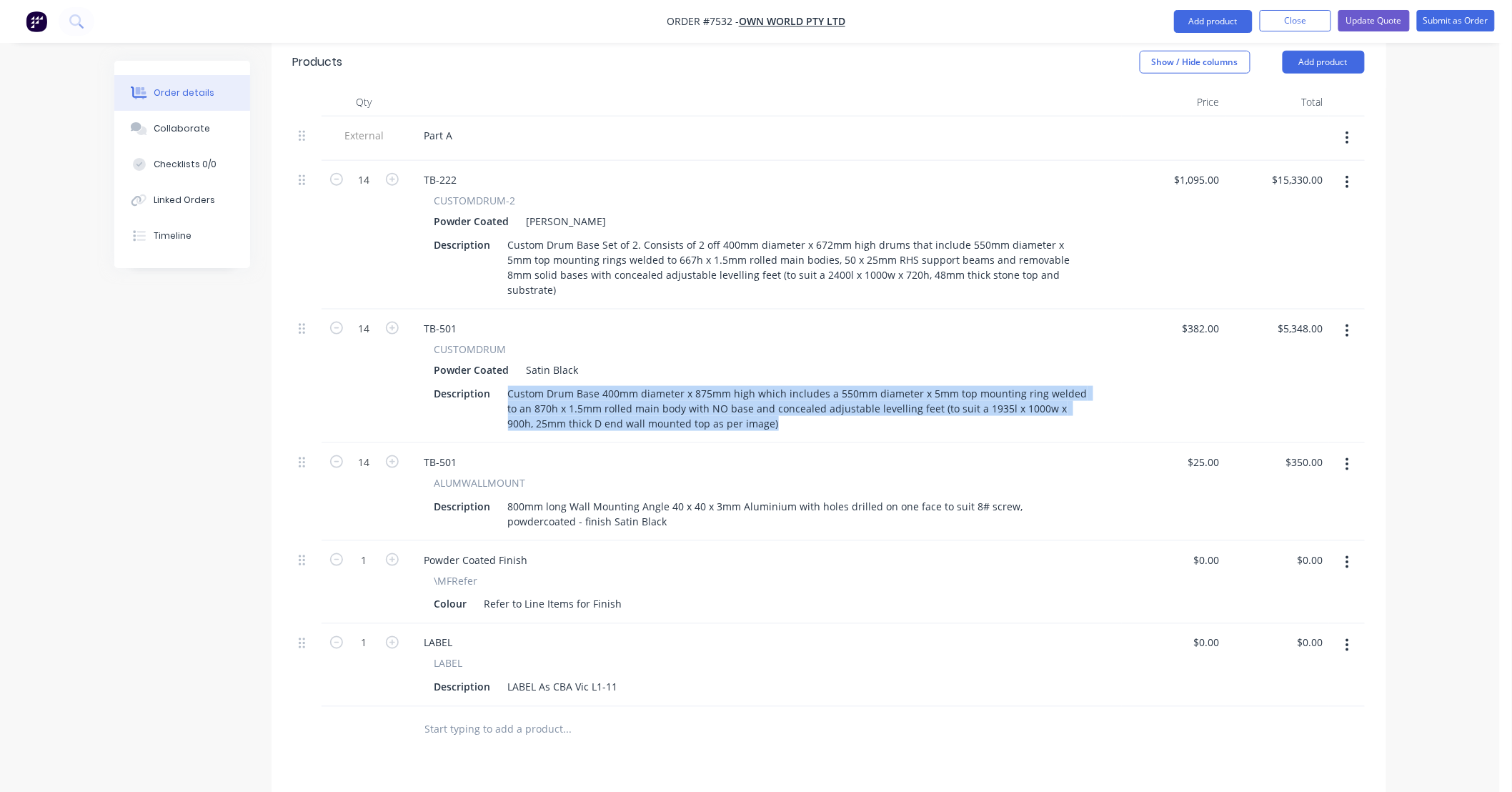
click at [1346, 323] on icon "button" at bounding box center [1347, 331] width 3 height 15
click at [1282, 358] on div "Edit" at bounding box center [1297, 369] width 110 height 20
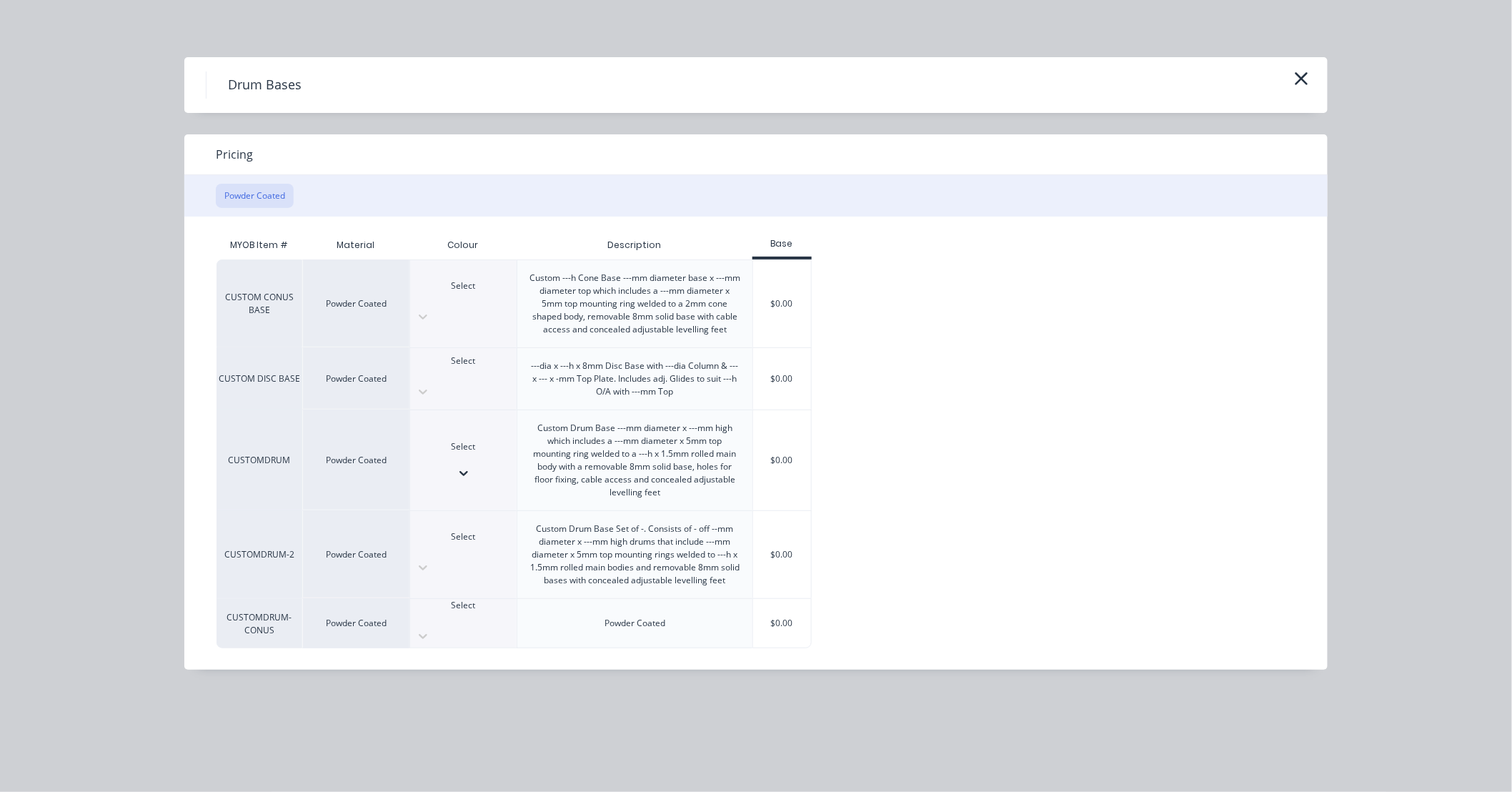
click at [471, 466] on icon at bounding box center [463, 473] width 15 height 15
type input "[PERSON_NAME] [PERSON_NAME]"
click at [799, 460] on div "$0.00" at bounding box center [782, 460] width 58 height 100
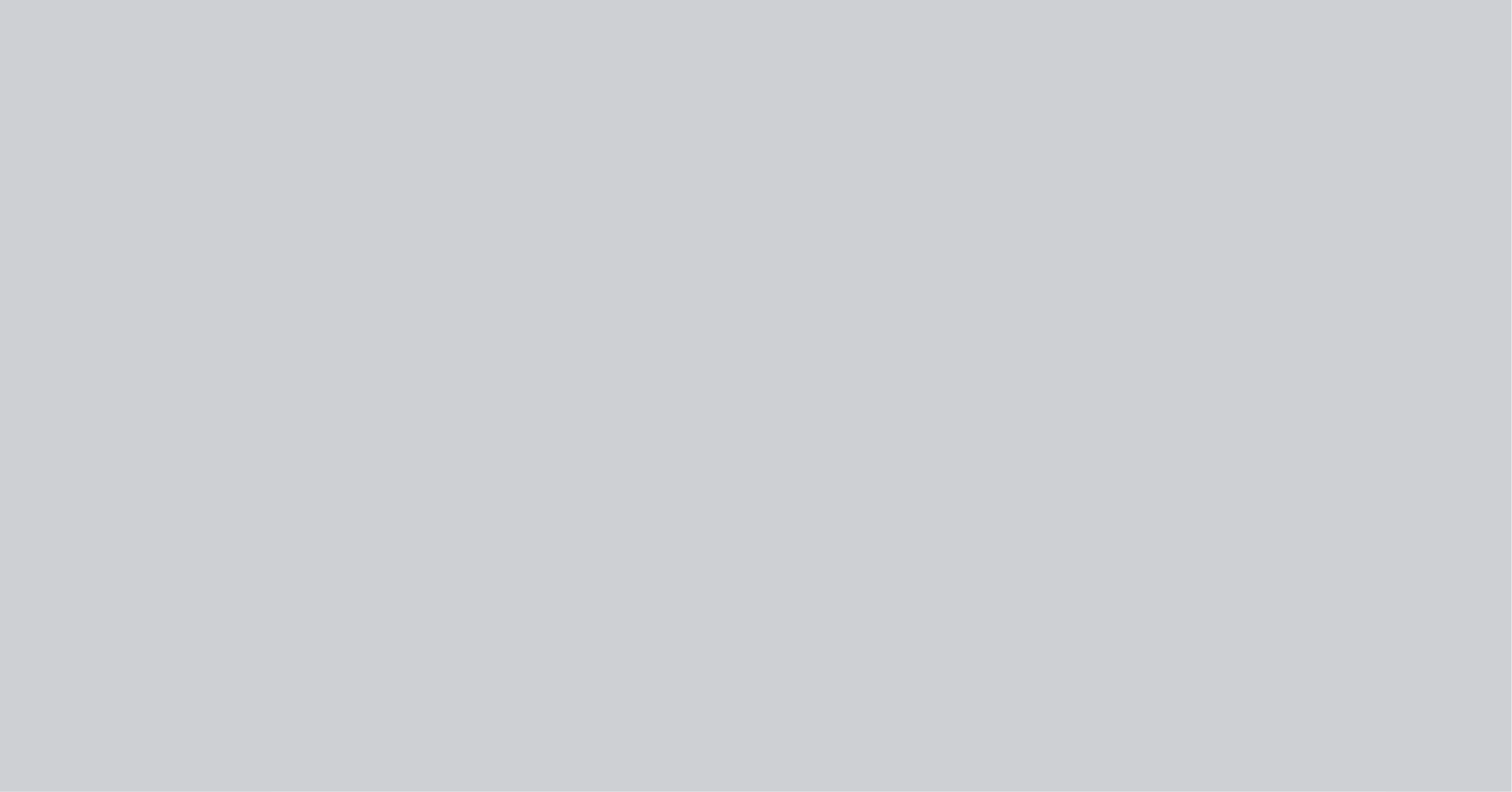
type input "$0.00"
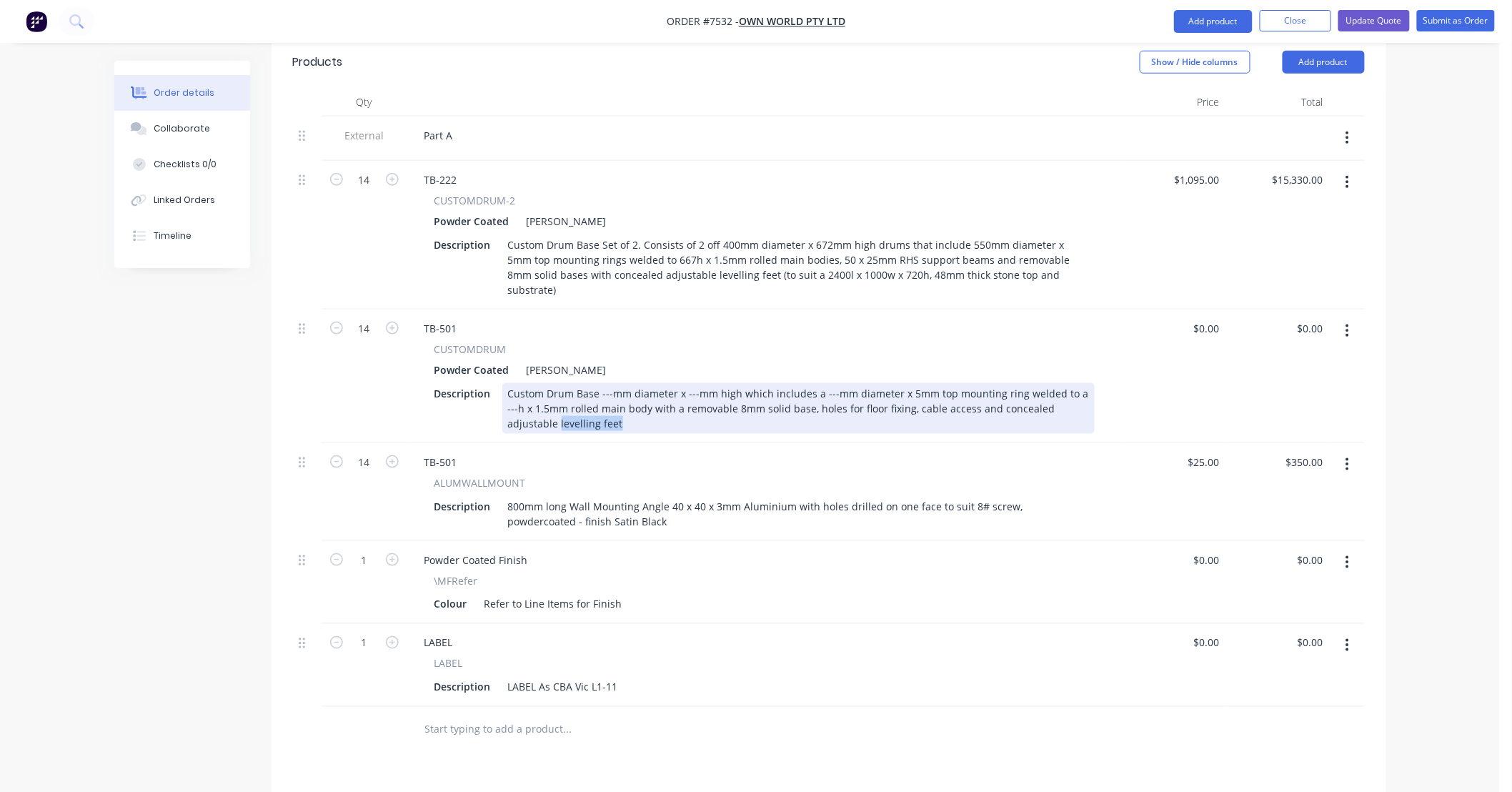
drag, startPoint x: 1072, startPoint y: 338, endPoint x: 741, endPoint y: 372, distance: 332.7
click at [741, 372] on div "External Part A 14 TB-222 CUSTOMDRUM-2 Powder Coated [PERSON_NAME] Description …" at bounding box center [829, 412] width 1072 height 591
click at [595, 383] on div "Custom Drum Base ---mm diameter x ---mm high which includes a ---mm diameter x …" at bounding box center [799, 408] width 592 height 50
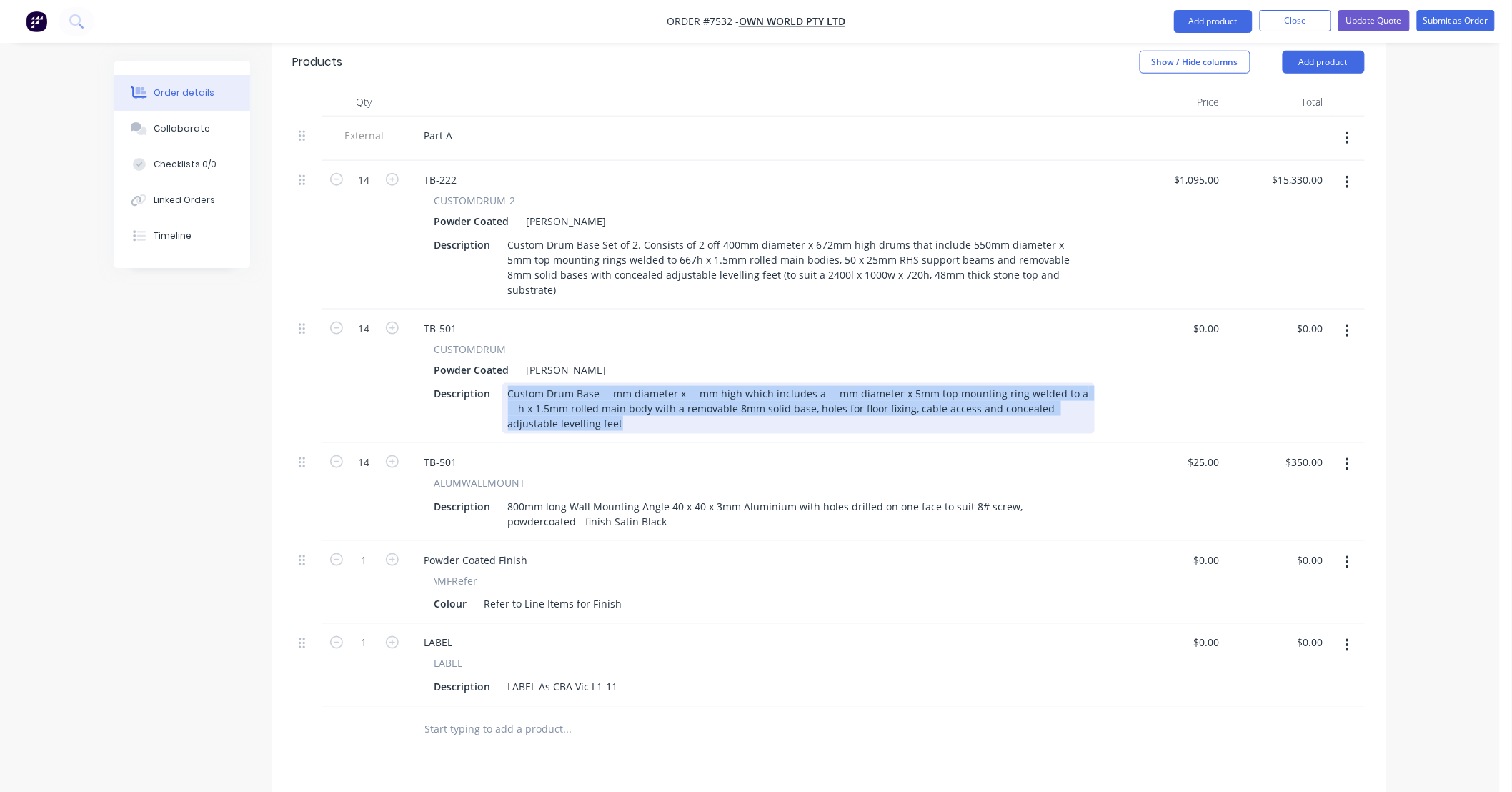
drag, startPoint x: 594, startPoint y: 349, endPoint x: 489, endPoint y: 303, distance: 114.6
click at [489, 341] on div "CUSTOMDRUM Powder Coated [PERSON_NAME] Description Custom Drum Base ---mm diame…" at bounding box center [765, 387] width 703 height 92
paste div
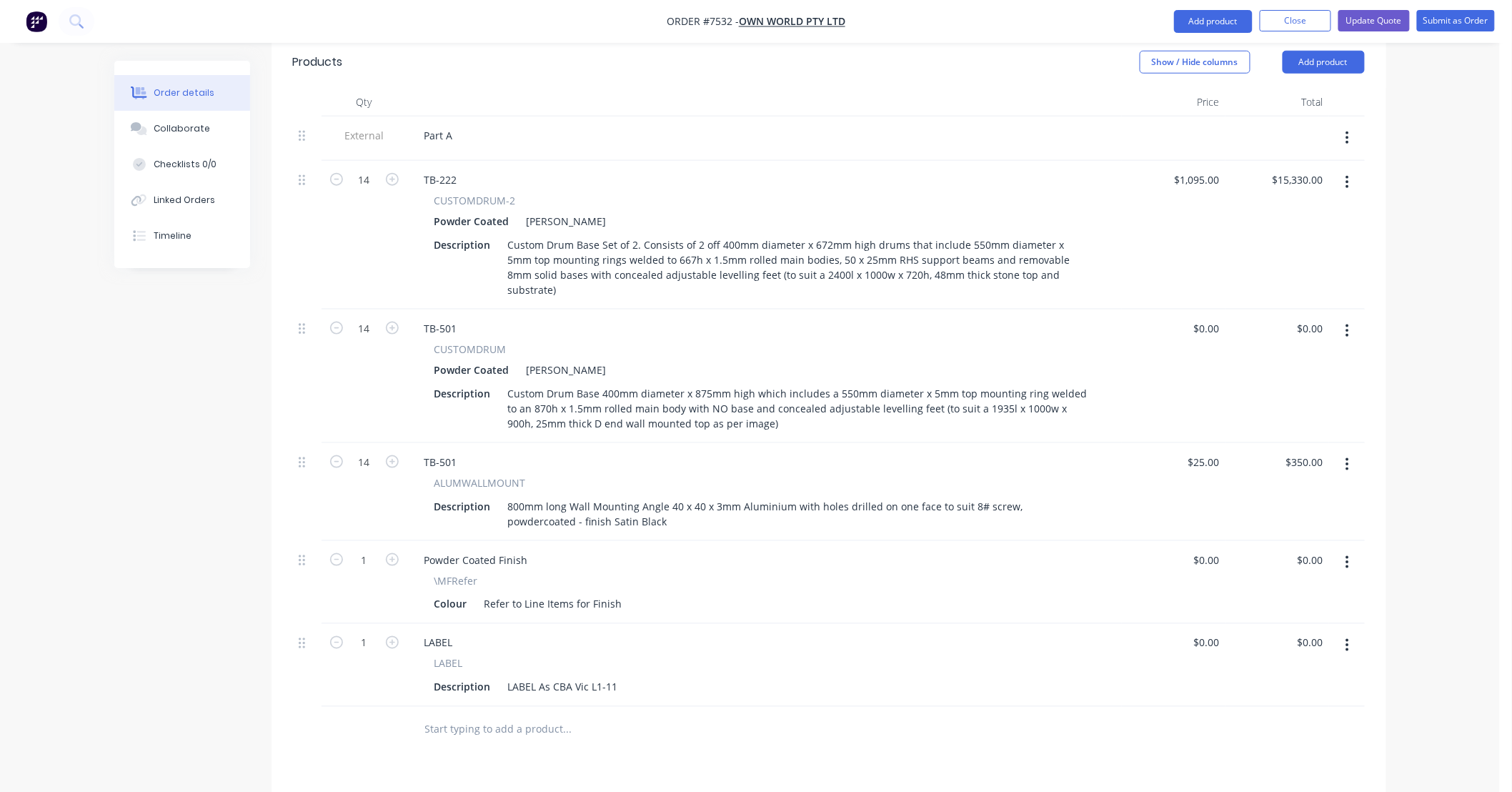
click at [1197, 310] on div "$0.00 $0.00" at bounding box center [1173, 376] width 103 height 134
type input "$382.00"
type input "$5,348.00"
click at [1234, 310] on div "$5,348.00 $5,348.00" at bounding box center [1276, 376] width 103 height 134
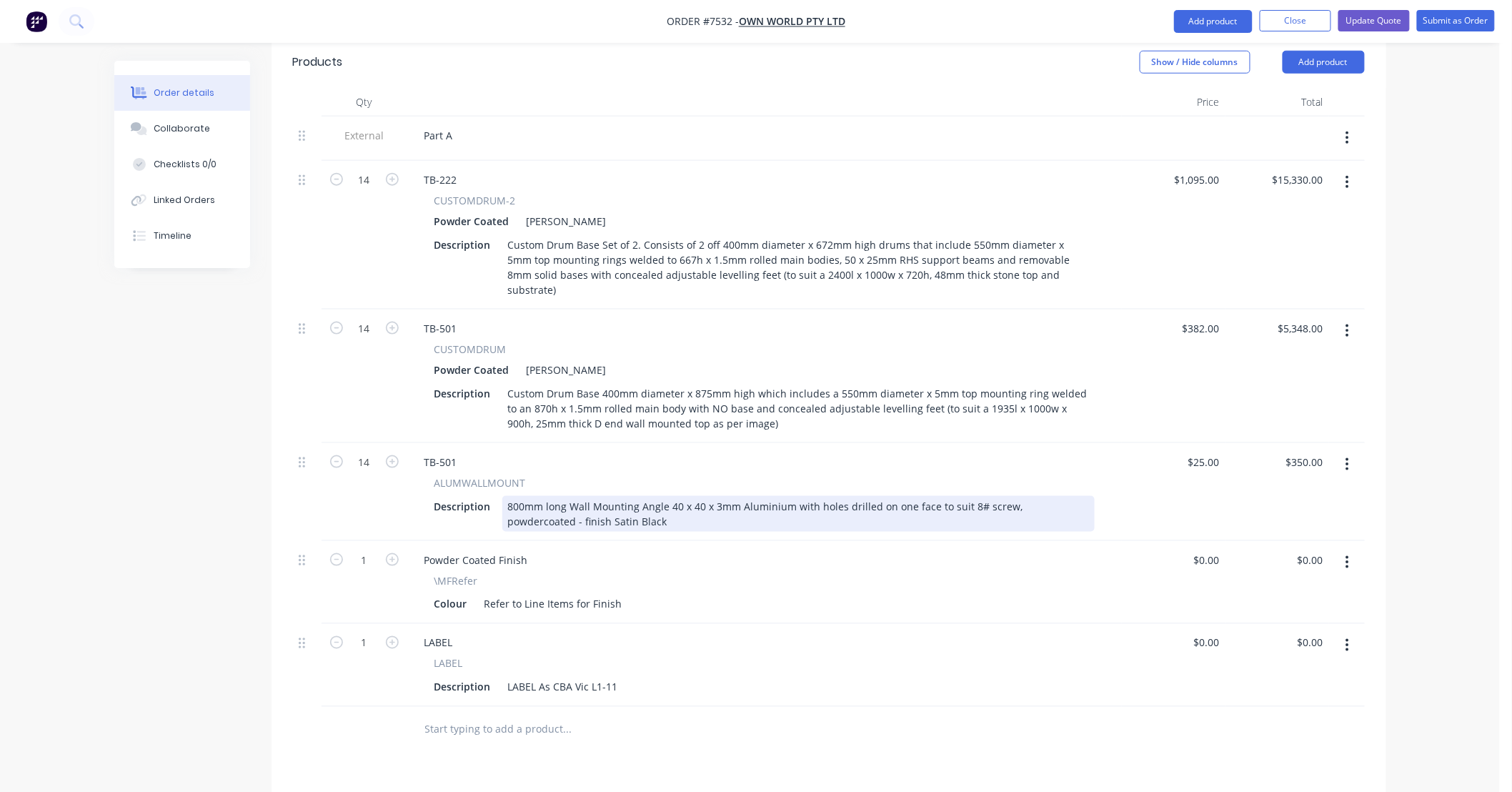
click at [605, 496] on div "800mm long Wall Mounting Angle 40 x 40 x 3mm Aluminium with holes drilled on on…" at bounding box center [799, 514] width 592 height 36
click at [602, 496] on div "800mm long Wall Mounting Angle 40 x 40 x 3mm Aluminium with holes drilled on on…" at bounding box center [799, 514] width 592 height 36
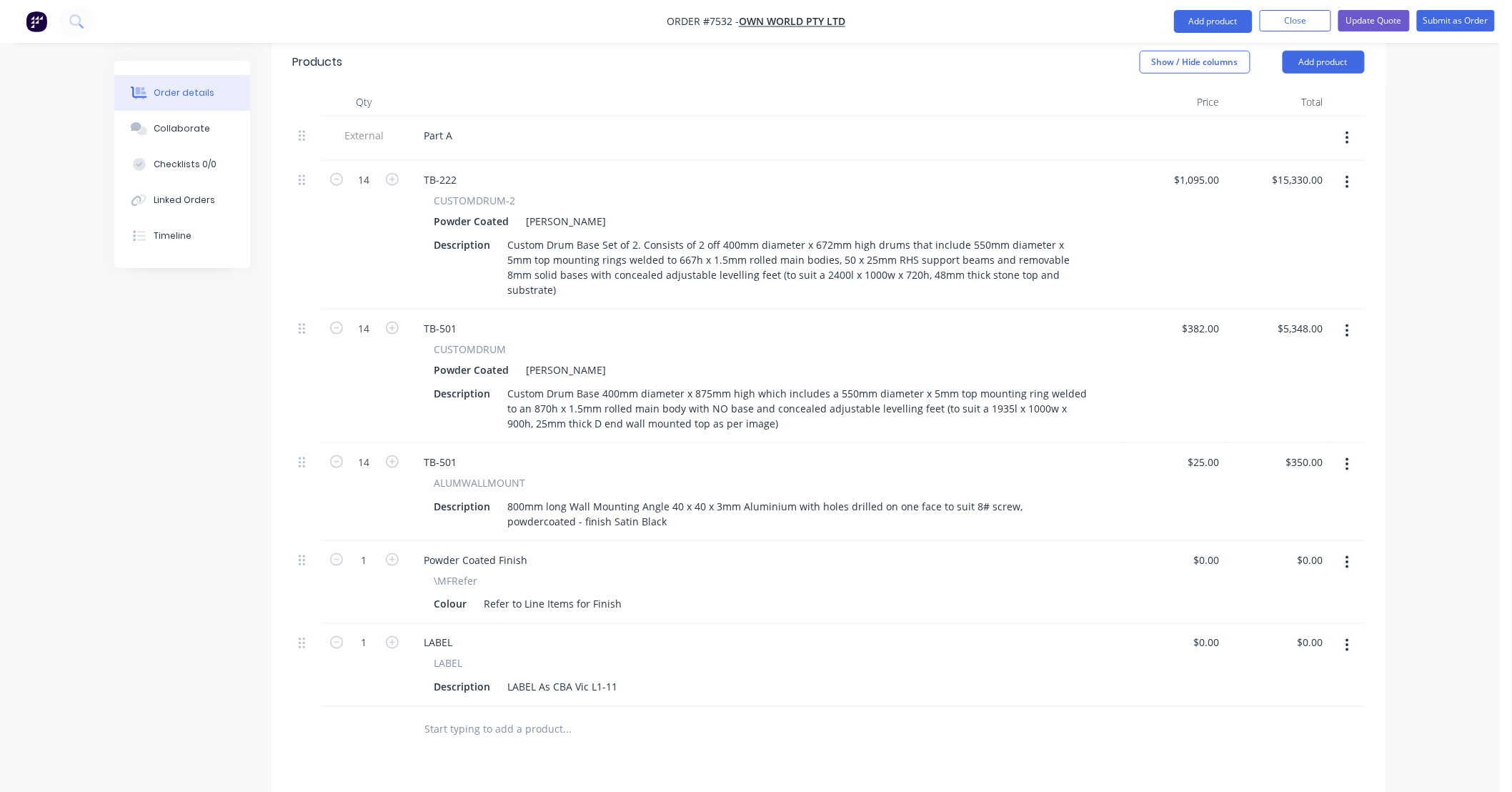
click at [556, 715] on input "text" at bounding box center [567, 730] width 286 height 29
type input "\"
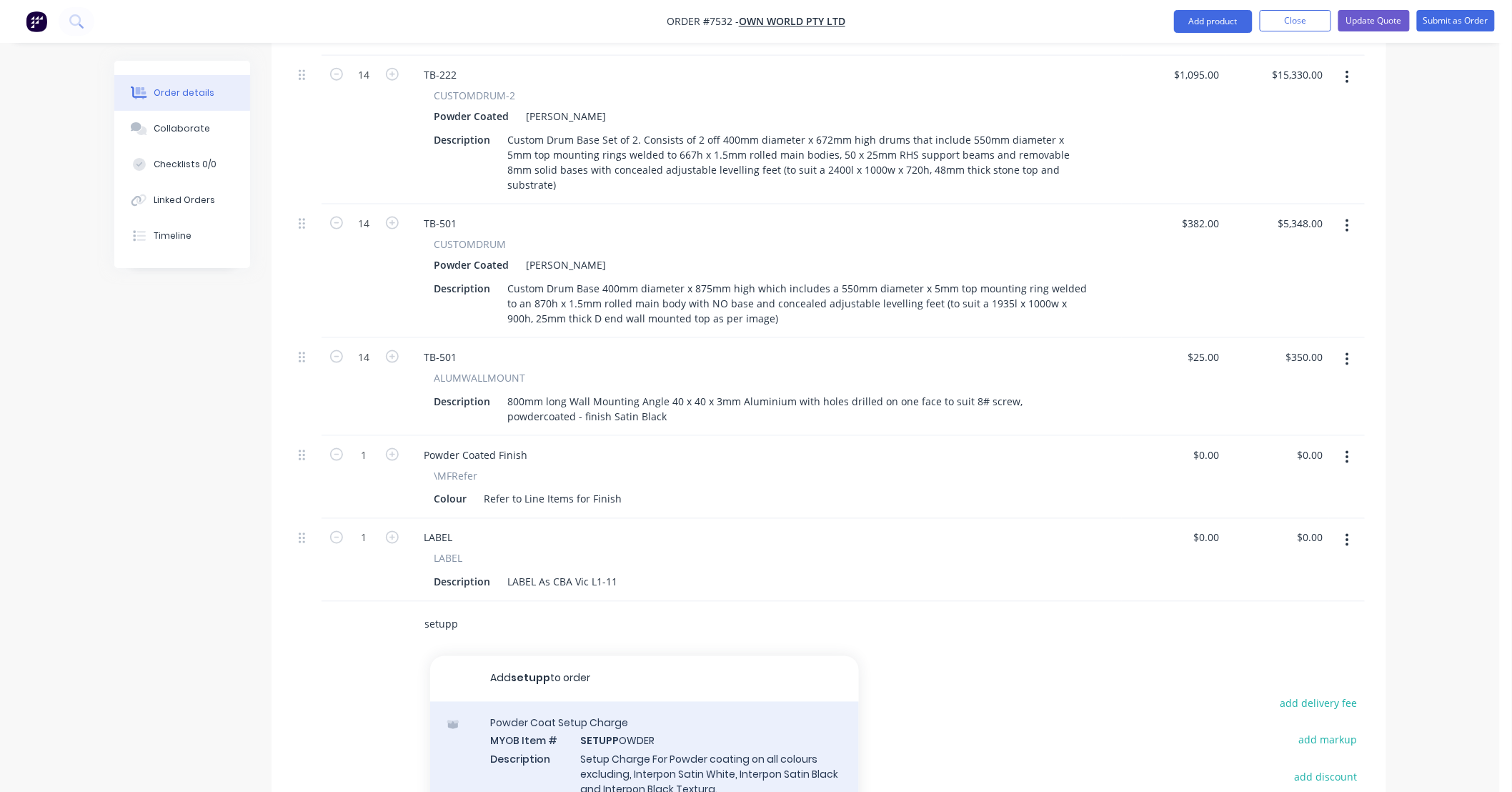
type input "setupp"
click at [749, 702] on div "Powder Coat Setup Charge MYOB Item # SETUPP OWDER Description Setup Charge For …" at bounding box center [644, 765] width 429 height 126
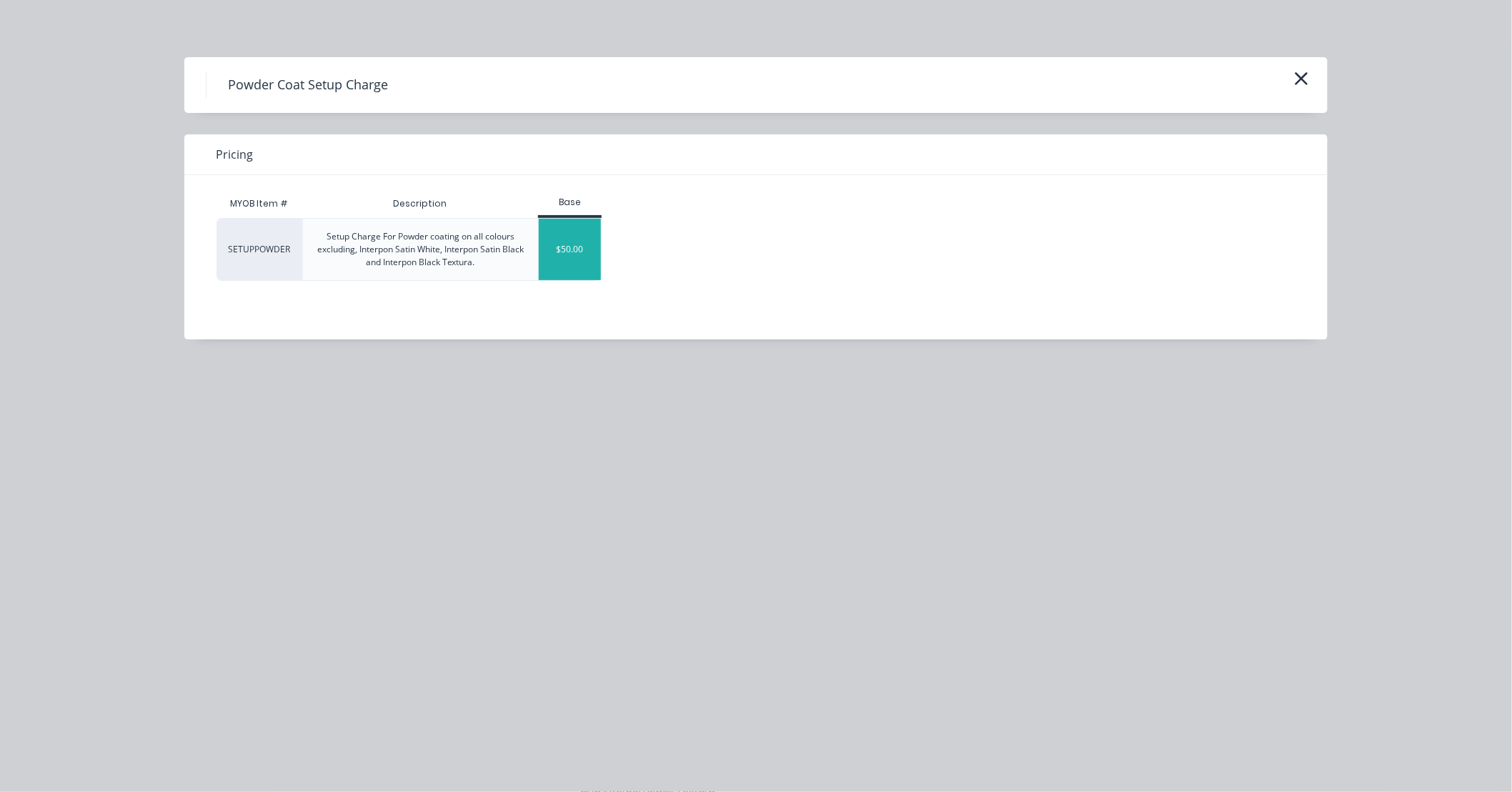
click at [549, 252] on div "$50.00" at bounding box center [570, 249] width 62 height 61
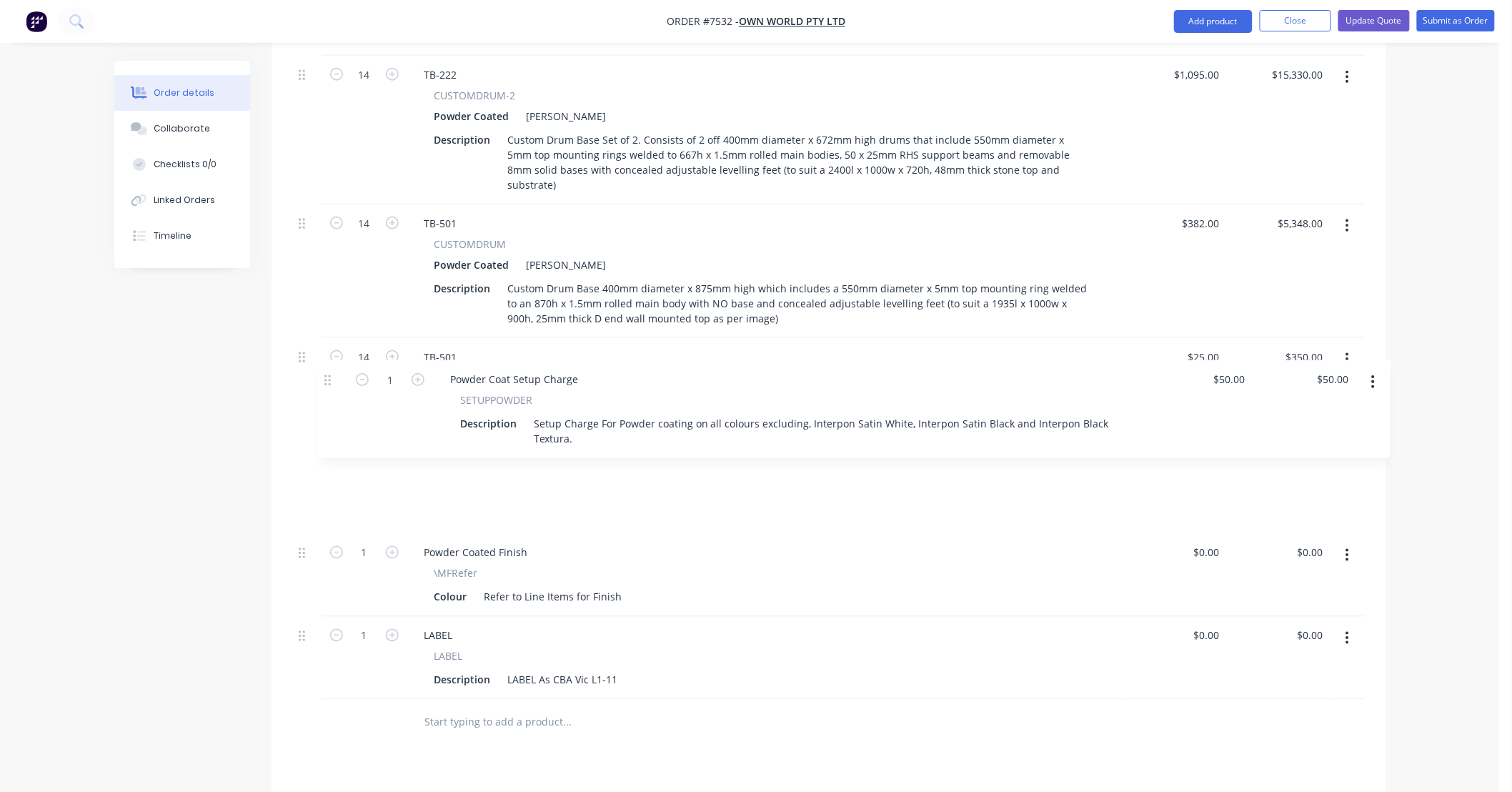
drag, startPoint x: 305, startPoint y: 548, endPoint x: 340, endPoint y: 374, distance: 177.5
click at [329, 376] on div "External Part A 14 TB-222 CUSTOMDRUM-2 Powder Coated [PERSON_NAME] Description …" at bounding box center [829, 355] width 1072 height 689
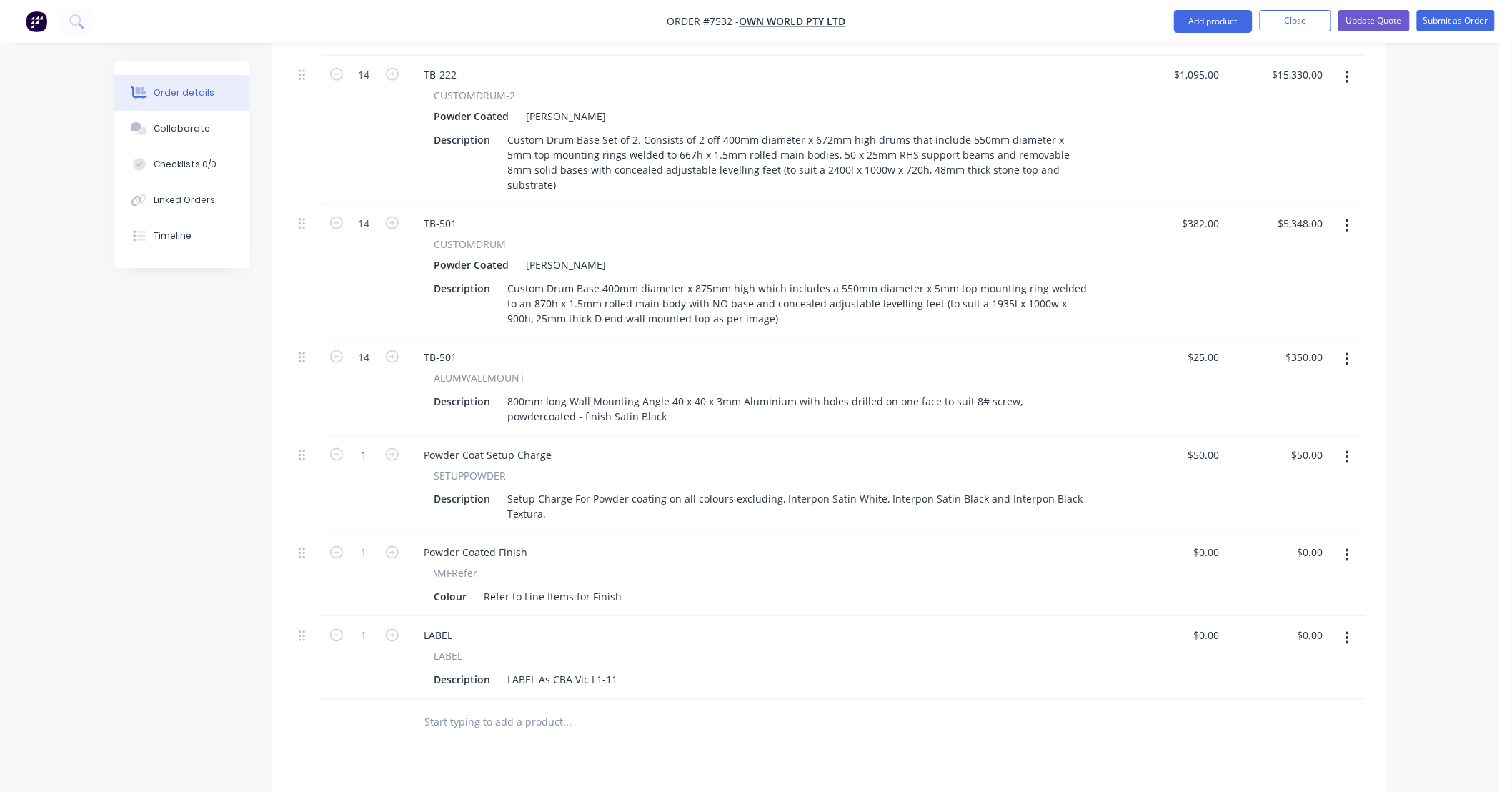
click at [940, 675] on div "Products Show / Hide columns Add product Qty Price Total External Part A 14 TB-…" at bounding box center [829, 495] width 1115 height 1127
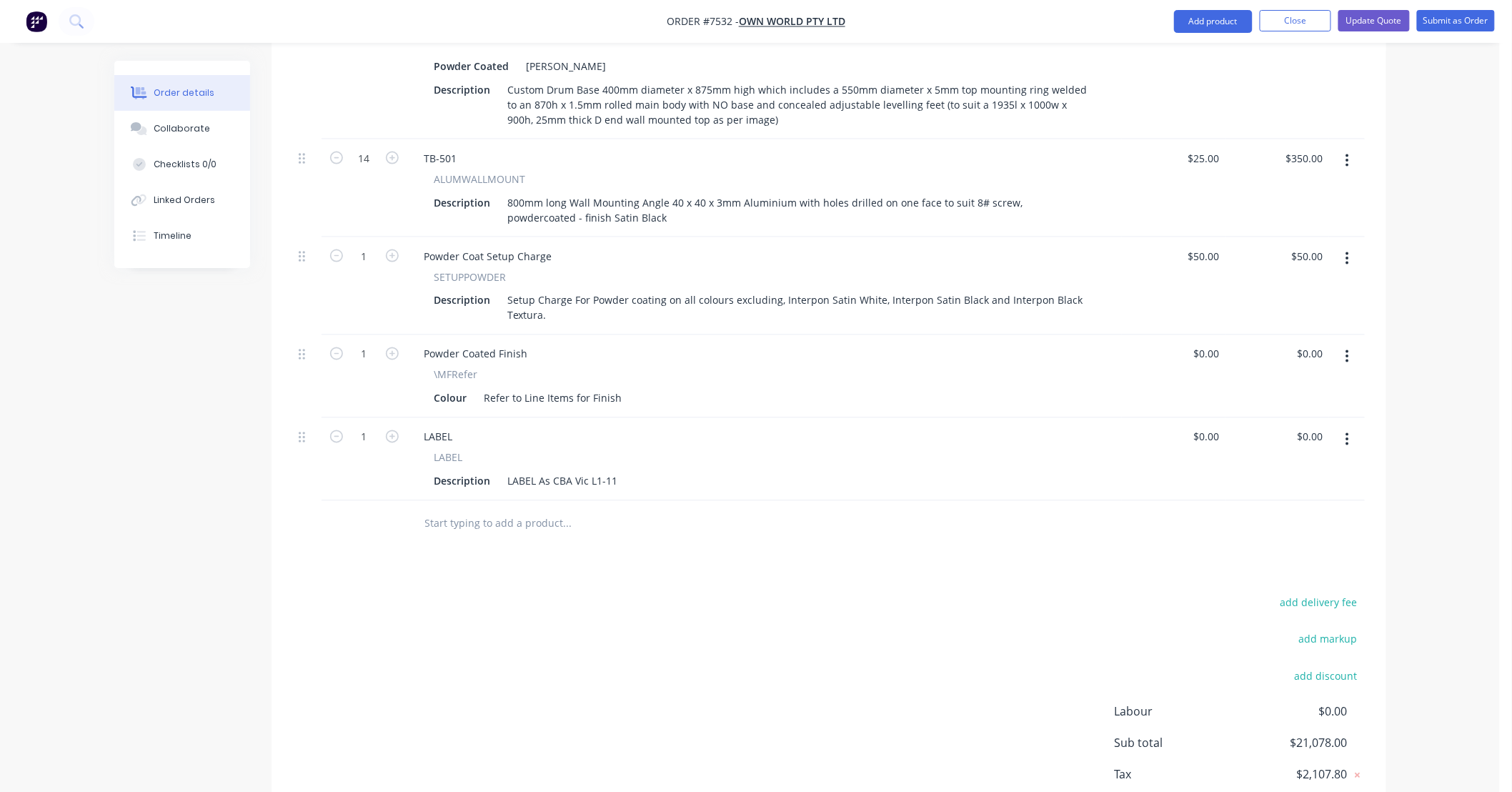
scroll to position [847, 0]
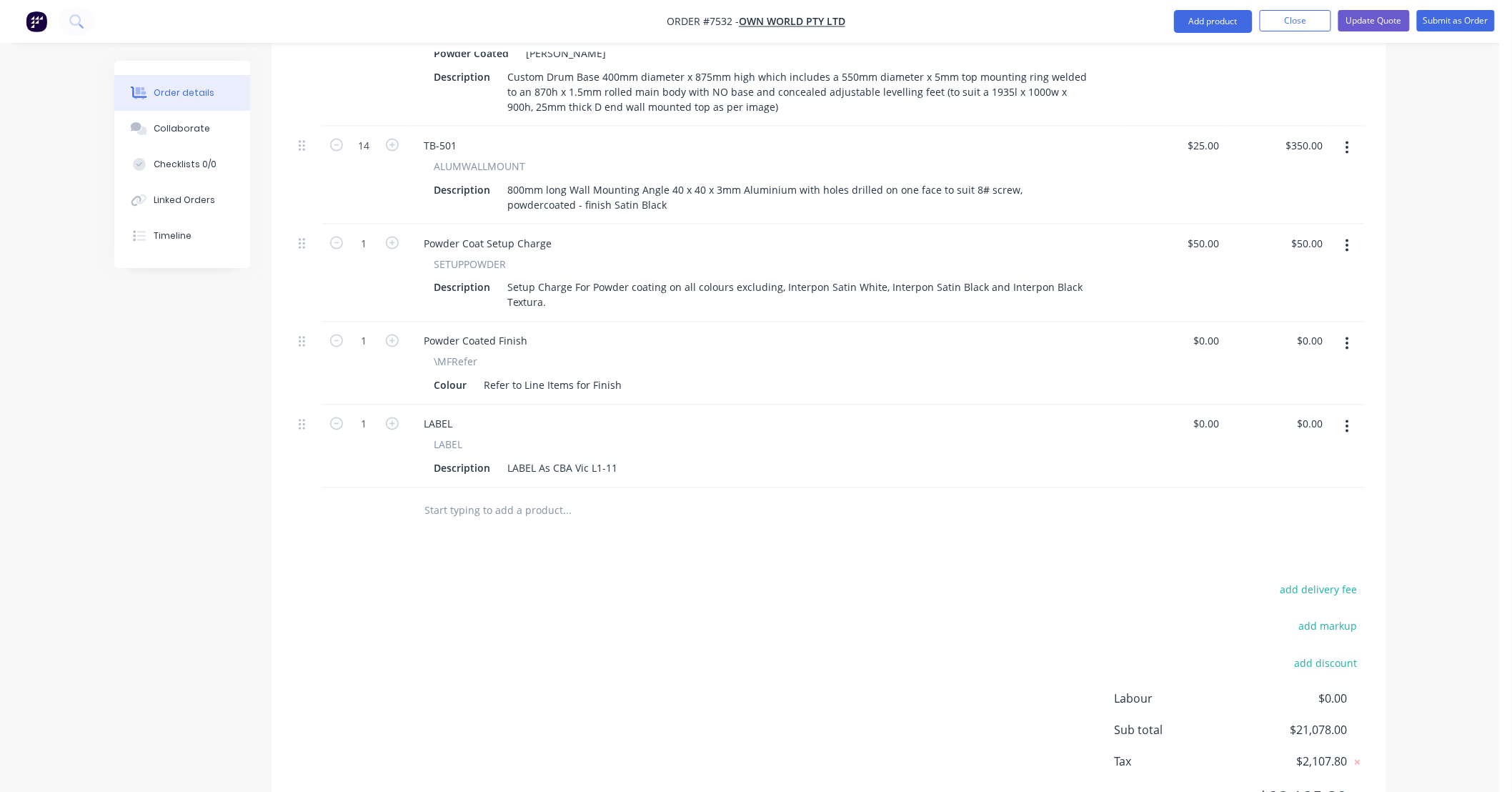
click at [560, 497] on input "text" at bounding box center [567, 511] width 286 height 29
type input "a"
click at [842, 504] on div "Products Show / Hide columns Add product Qty Price Total External Part A 14 TB-…" at bounding box center [829, 283] width 1115 height 1127
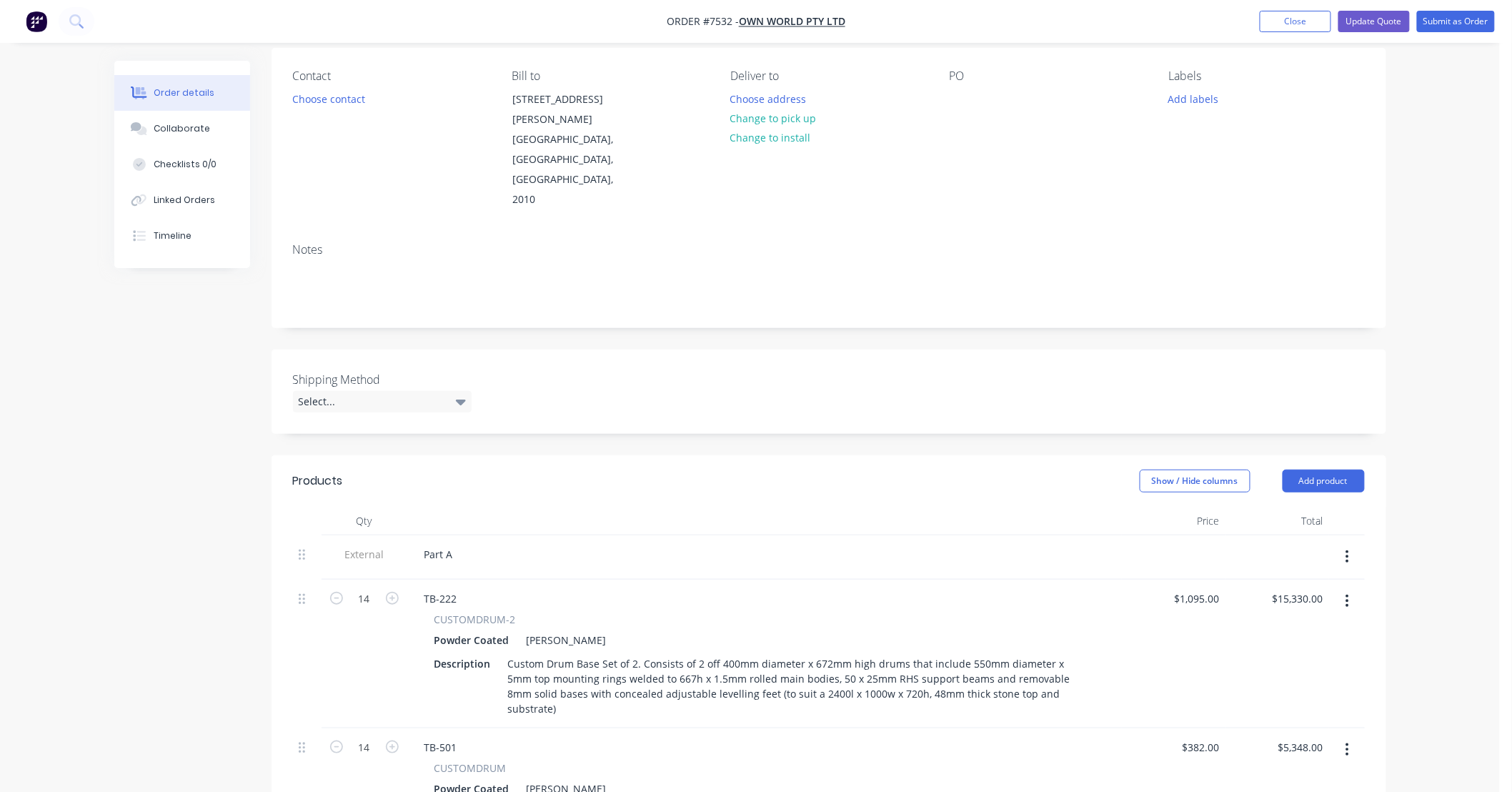
scroll to position [105, 0]
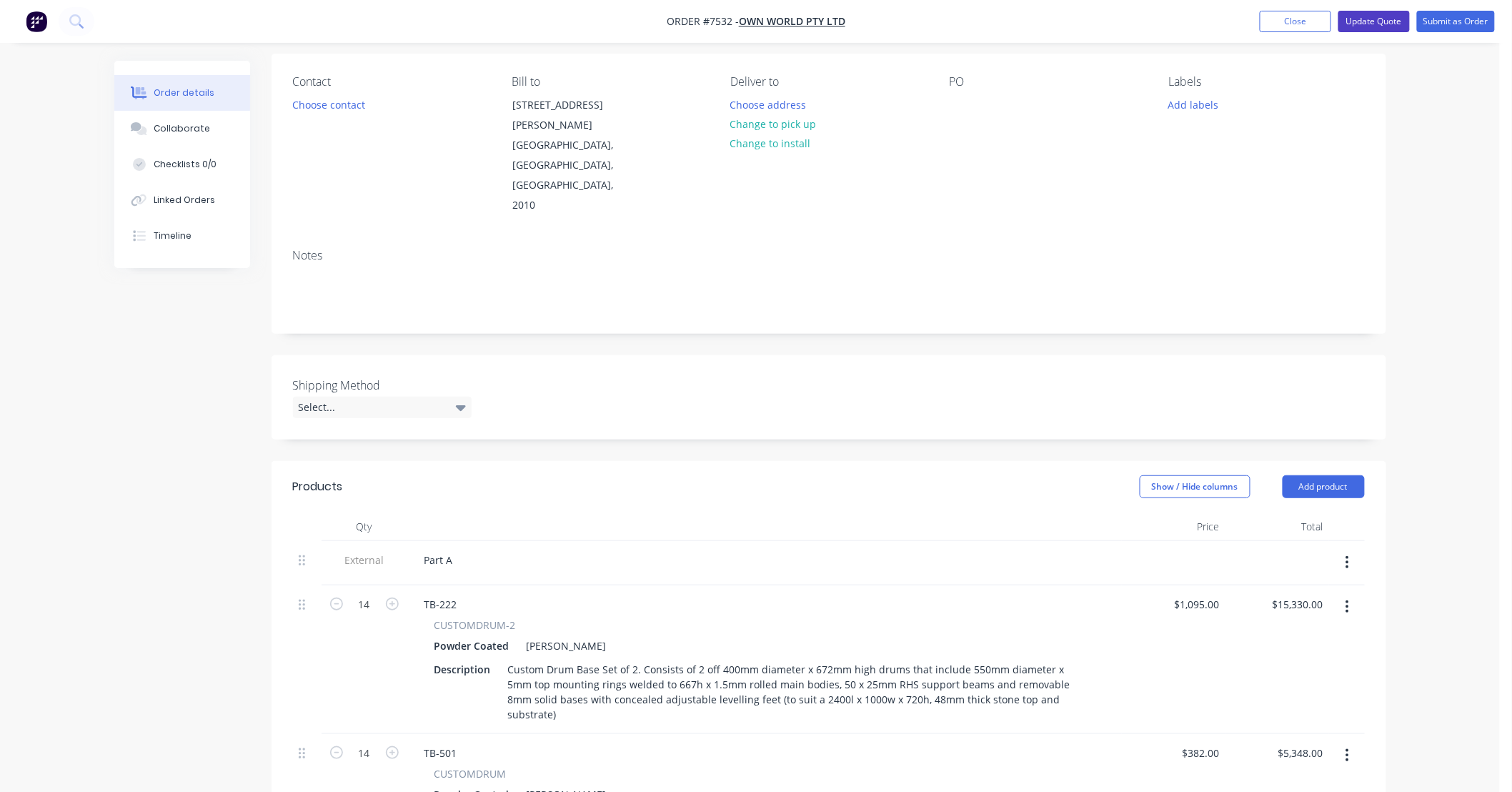
click at [1375, 19] on button "Update Quote" at bounding box center [1375, 21] width 72 height 21
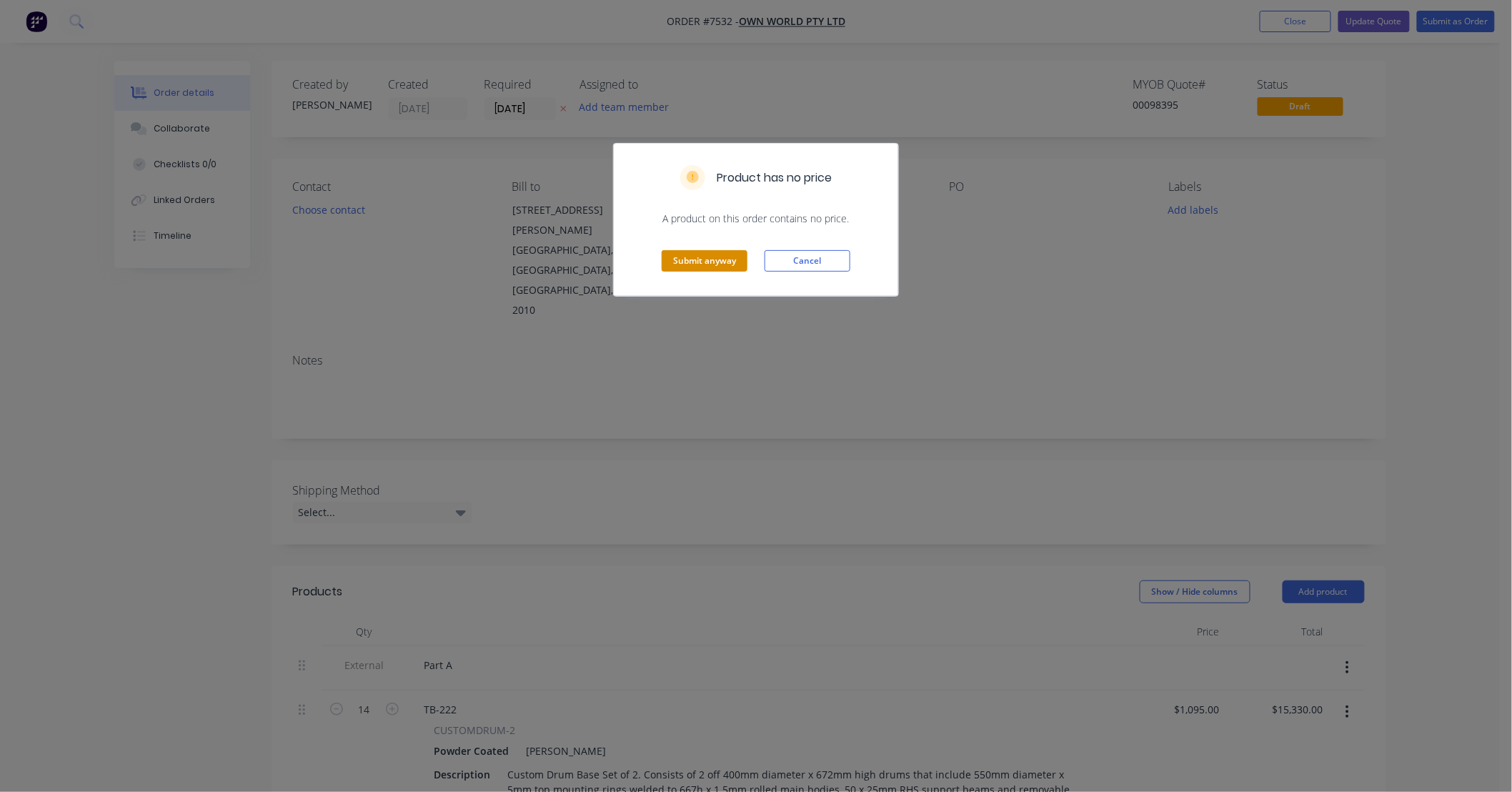
click at [726, 258] on button "Submit anyway" at bounding box center [705, 260] width 86 height 21
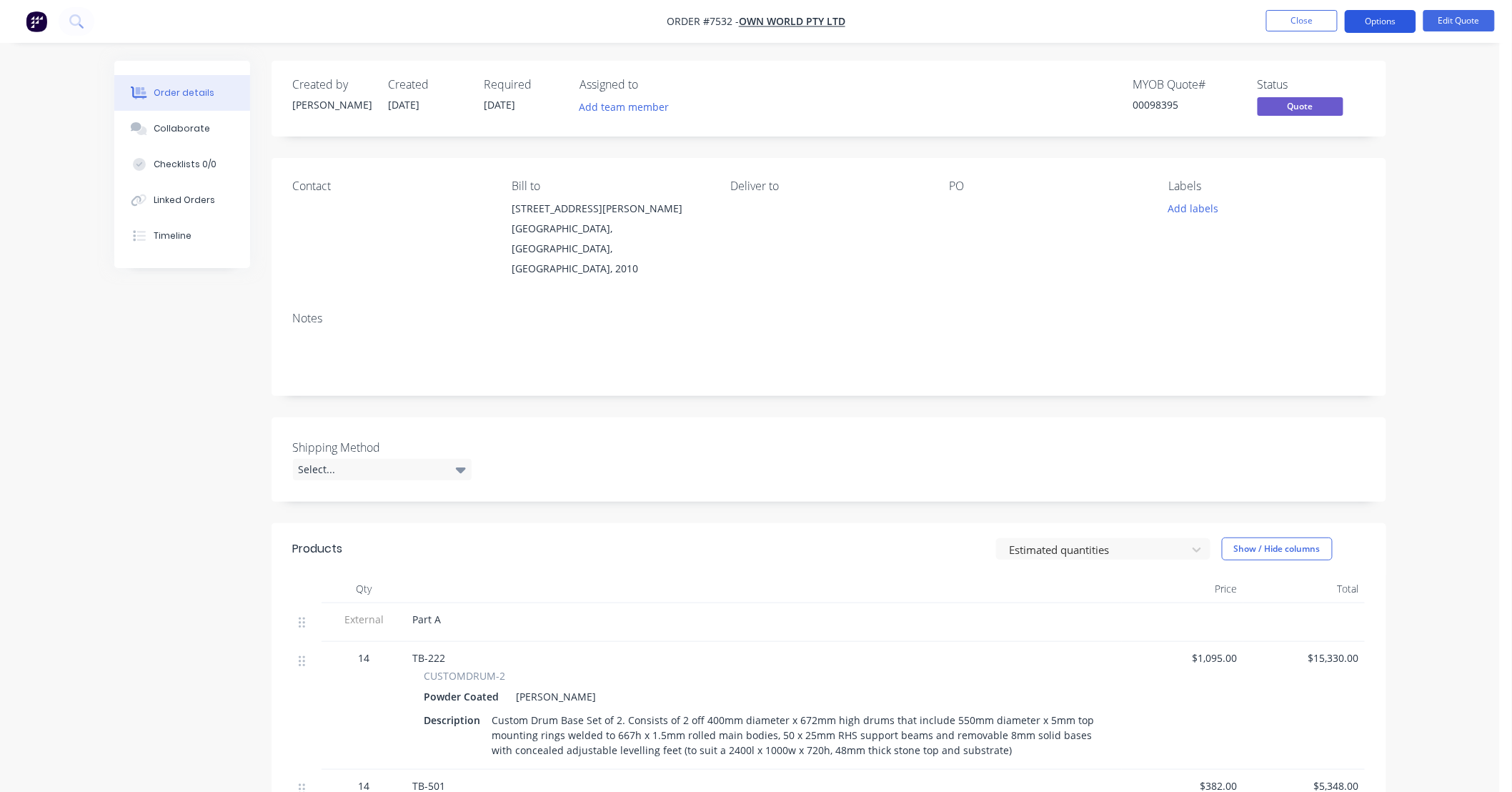
click at [1388, 15] on button "Options" at bounding box center [1381, 21] width 72 height 23
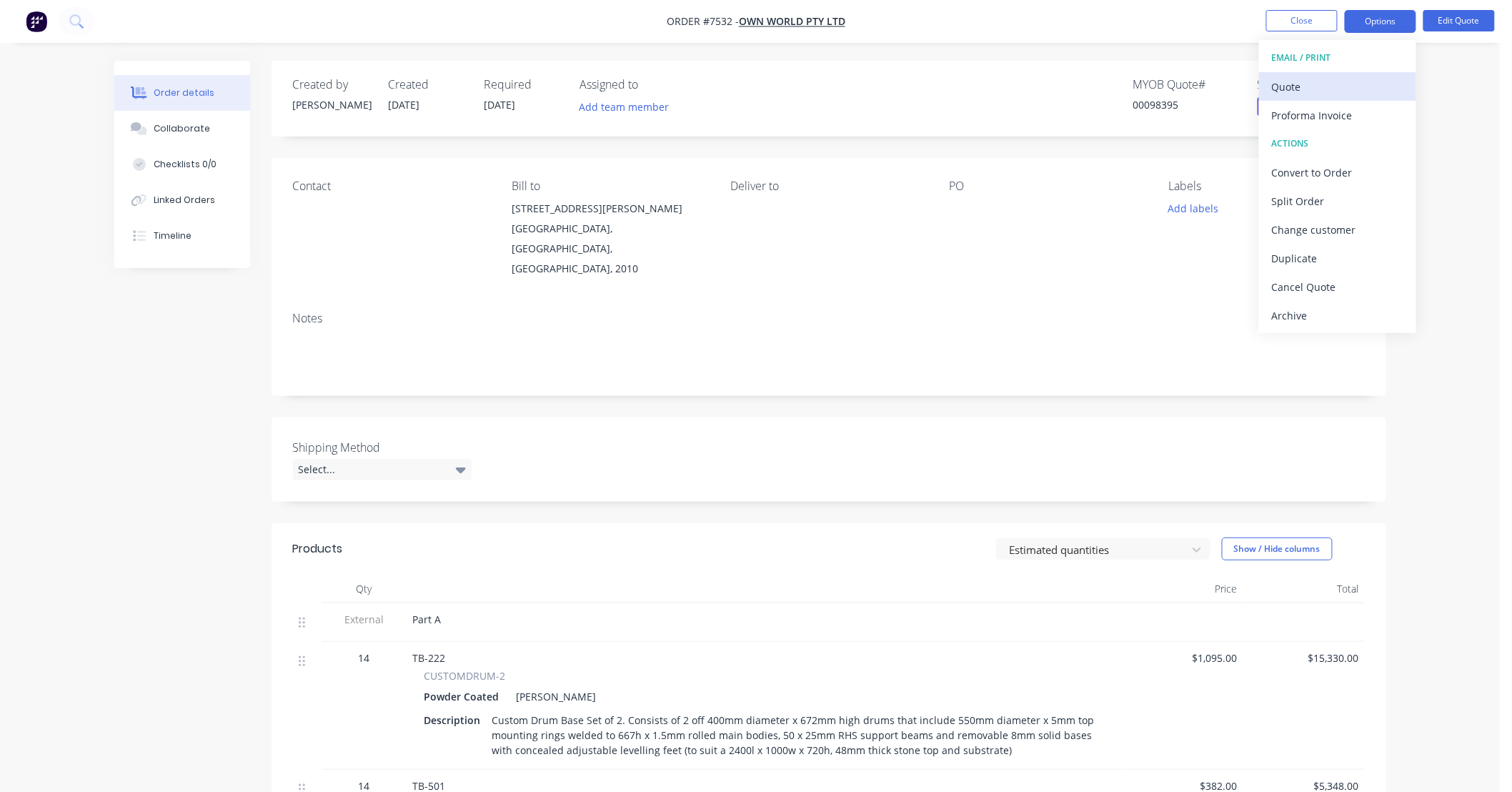
click at [1300, 84] on div "Quote" at bounding box center [1338, 87] width 131 height 20
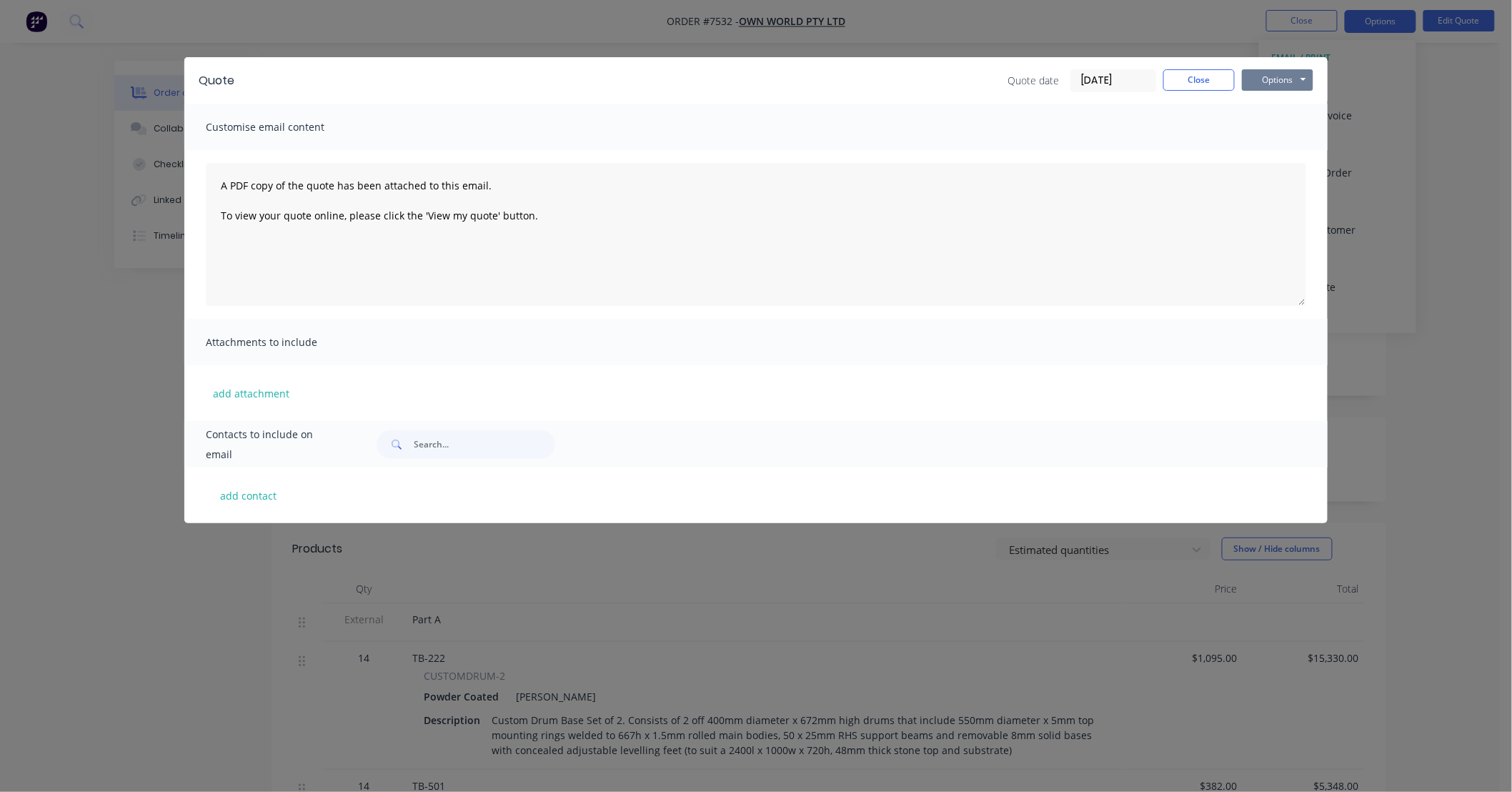
click at [1272, 80] on button "Options" at bounding box center [1278, 79] width 72 height 21
click at [1295, 102] on button "Preview" at bounding box center [1288, 106] width 91 height 24
click at [1191, 81] on button "Close" at bounding box center [1200, 79] width 72 height 21
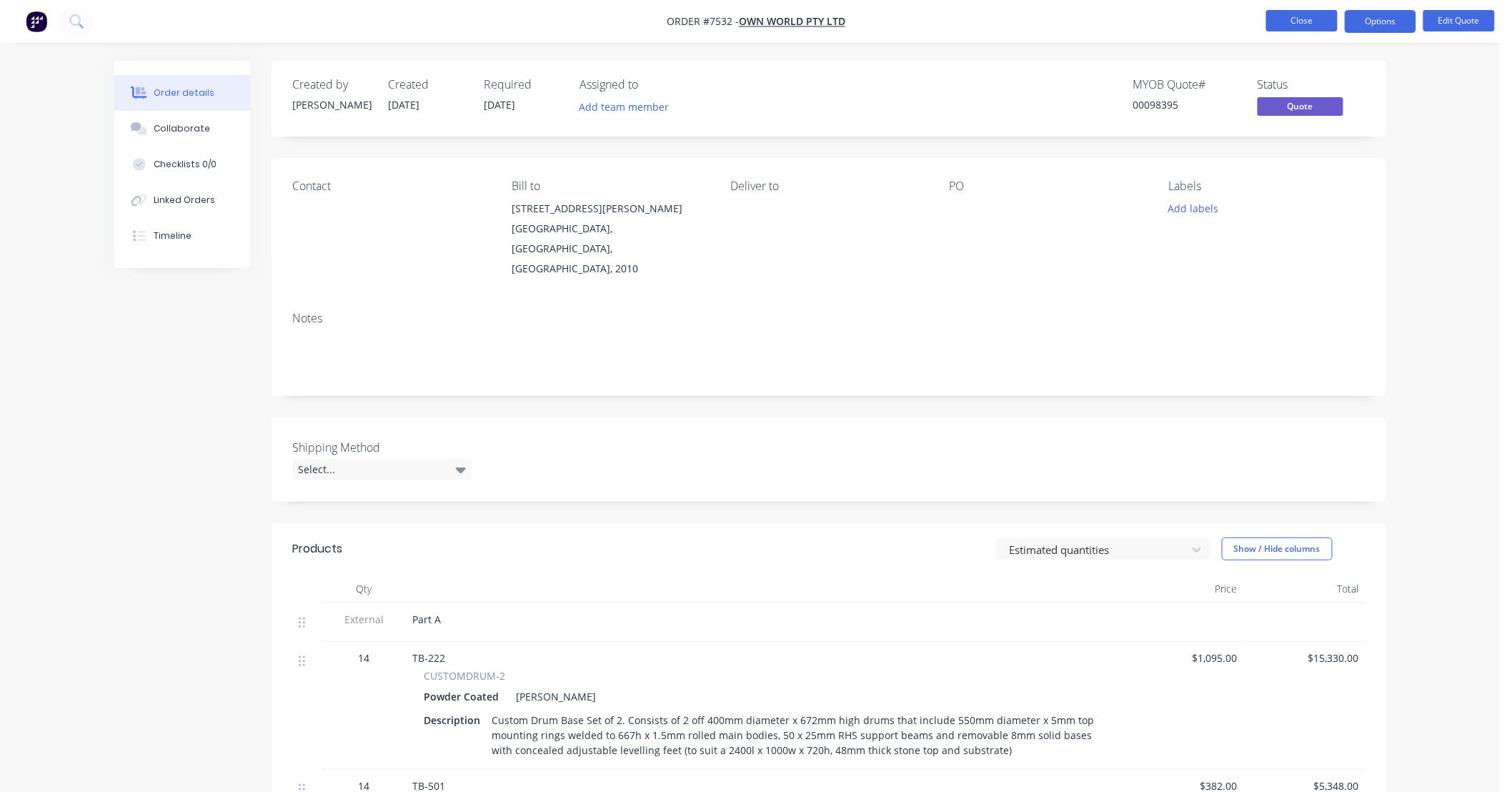
click at [1310, 19] on button "Close" at bounding box center [1302, 20] width 72 height 21
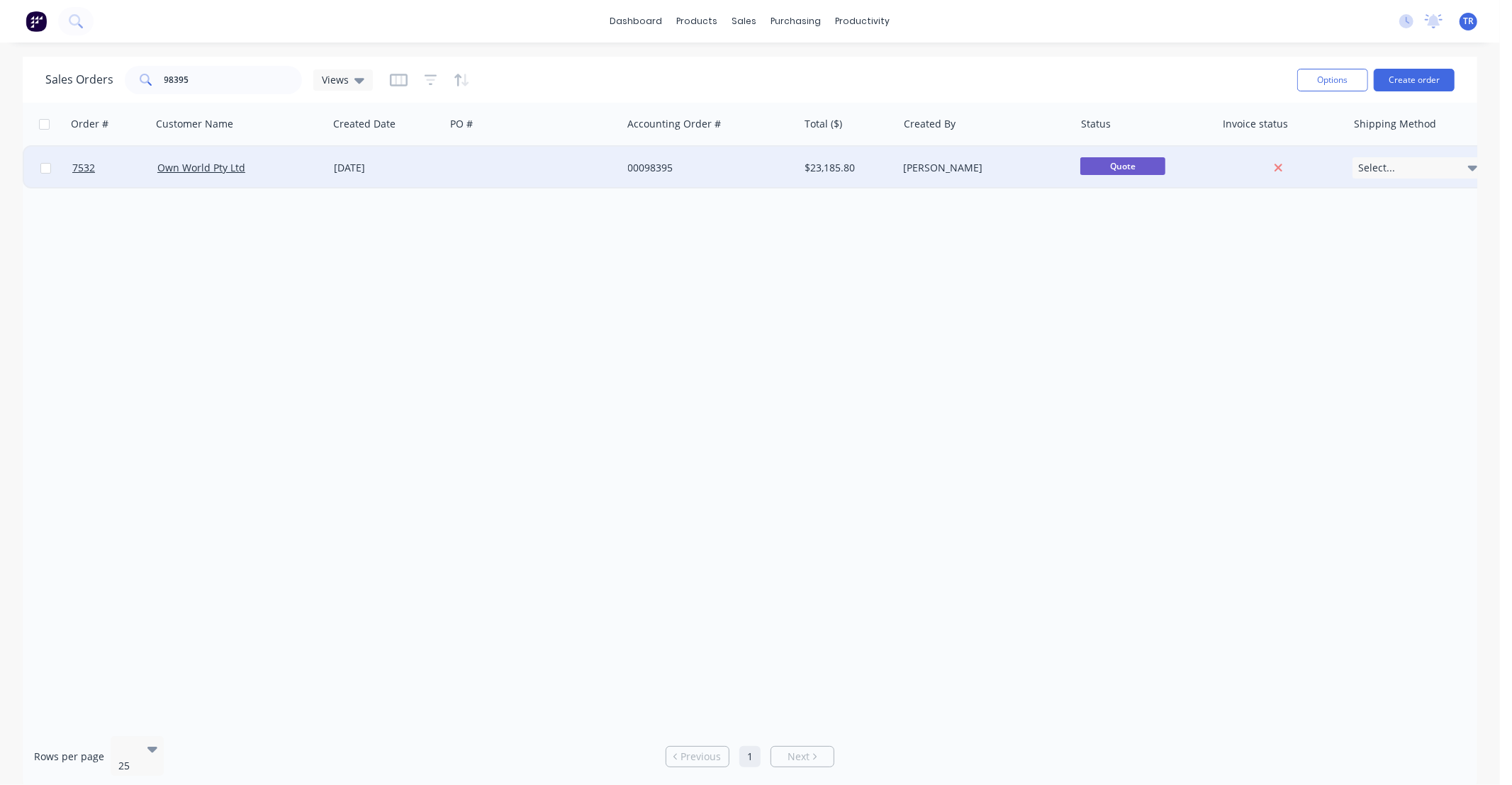
click at [502, 166] on div at bounding box center [533, 167] width 177 height 42
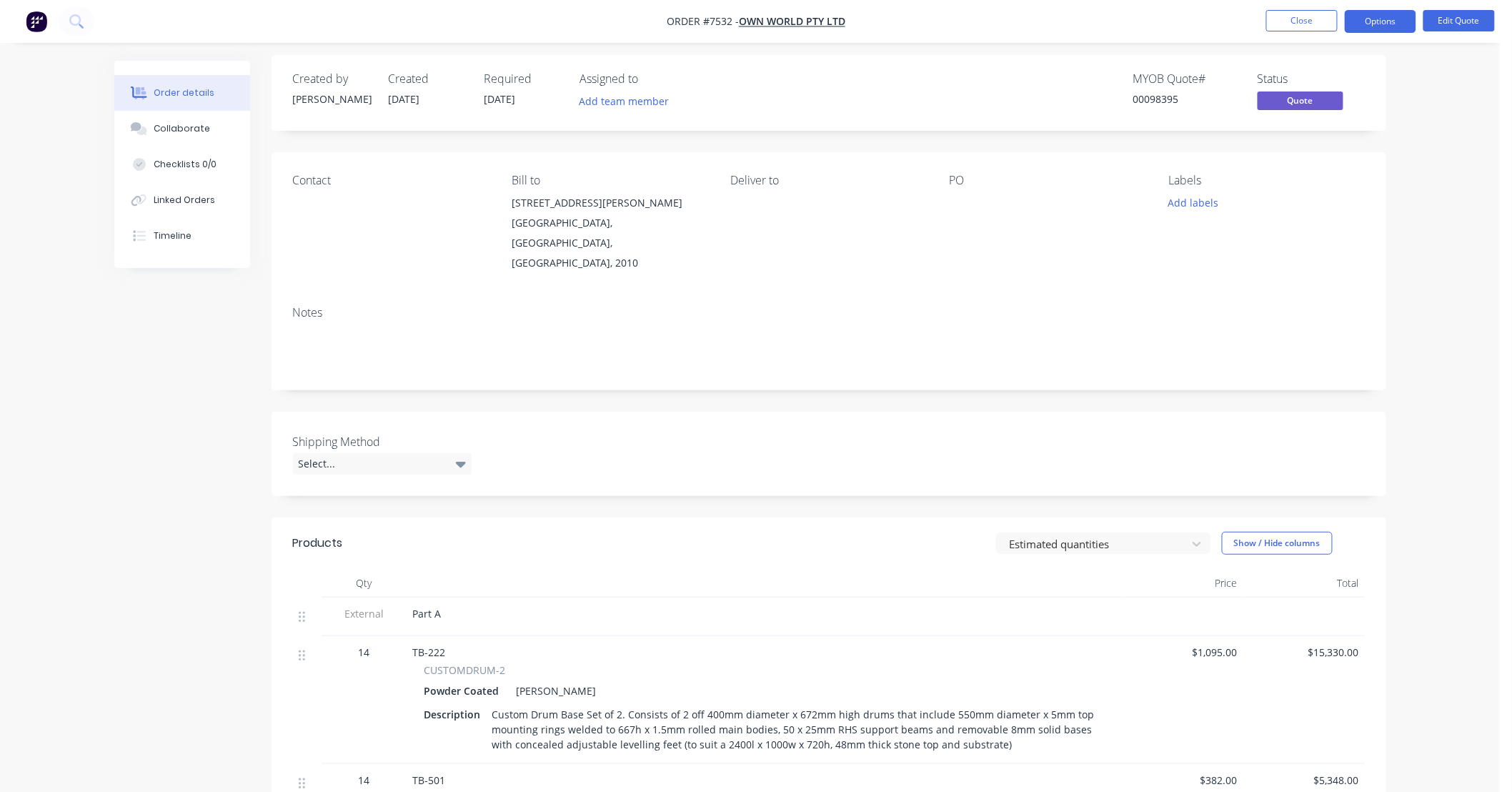
scroll to position [105, 0]
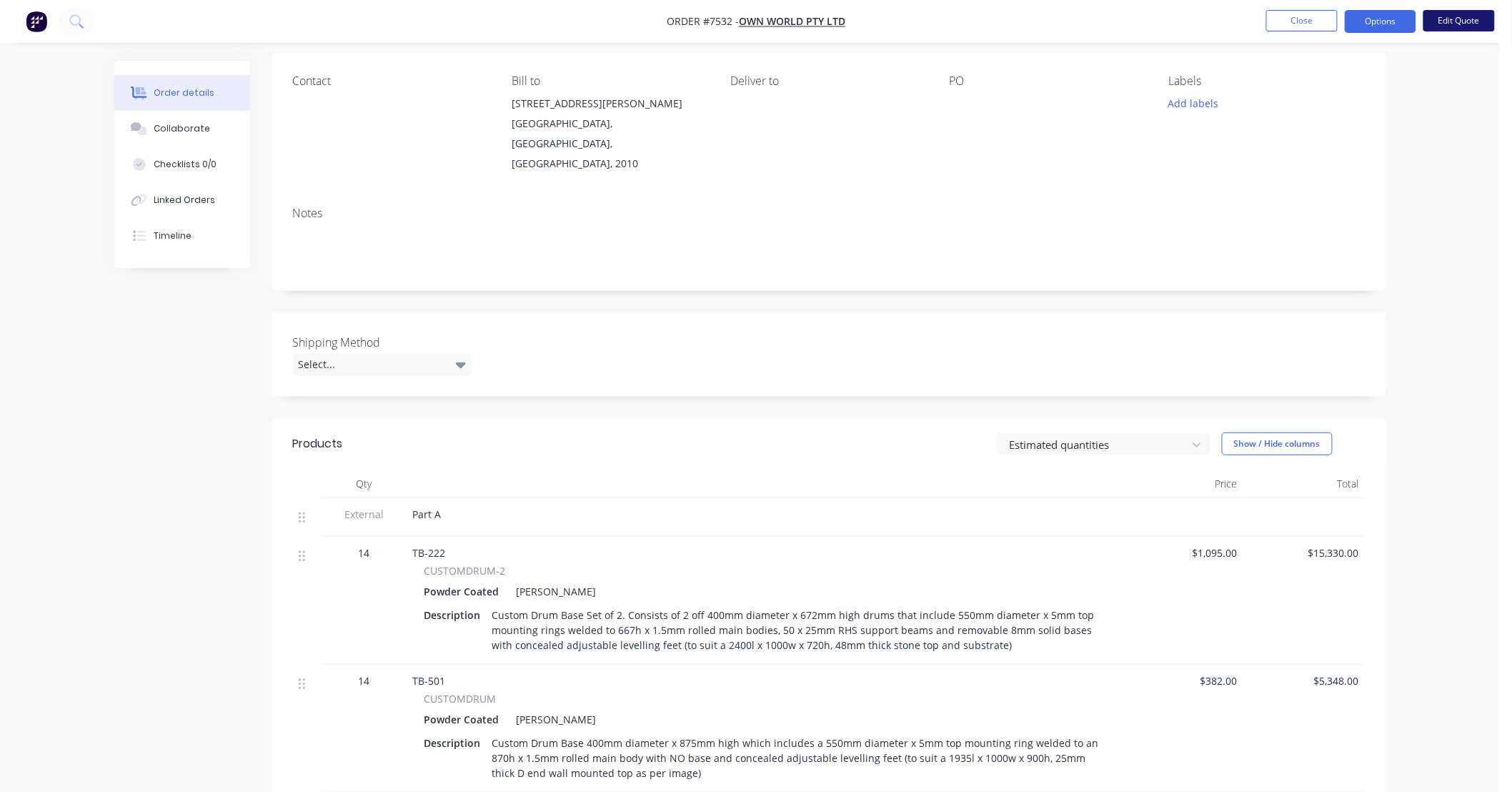
click at [1451, 24] on button "Edit Quote" at bounding box center [1459, 20] width 72 height 21
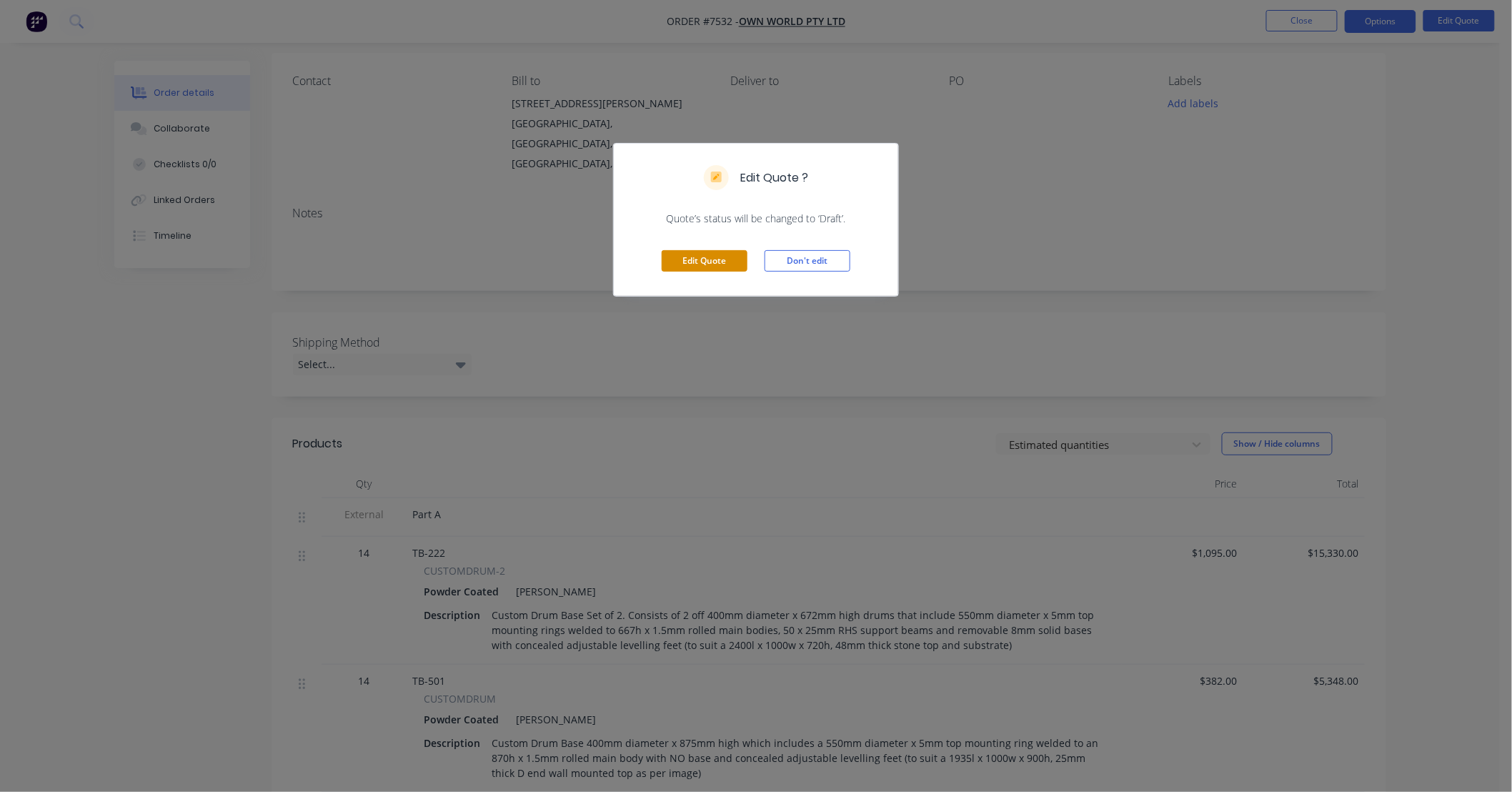
click at [719, 259] on button "Edit Quote" at bounding box center [705, 260] width 86 height 21
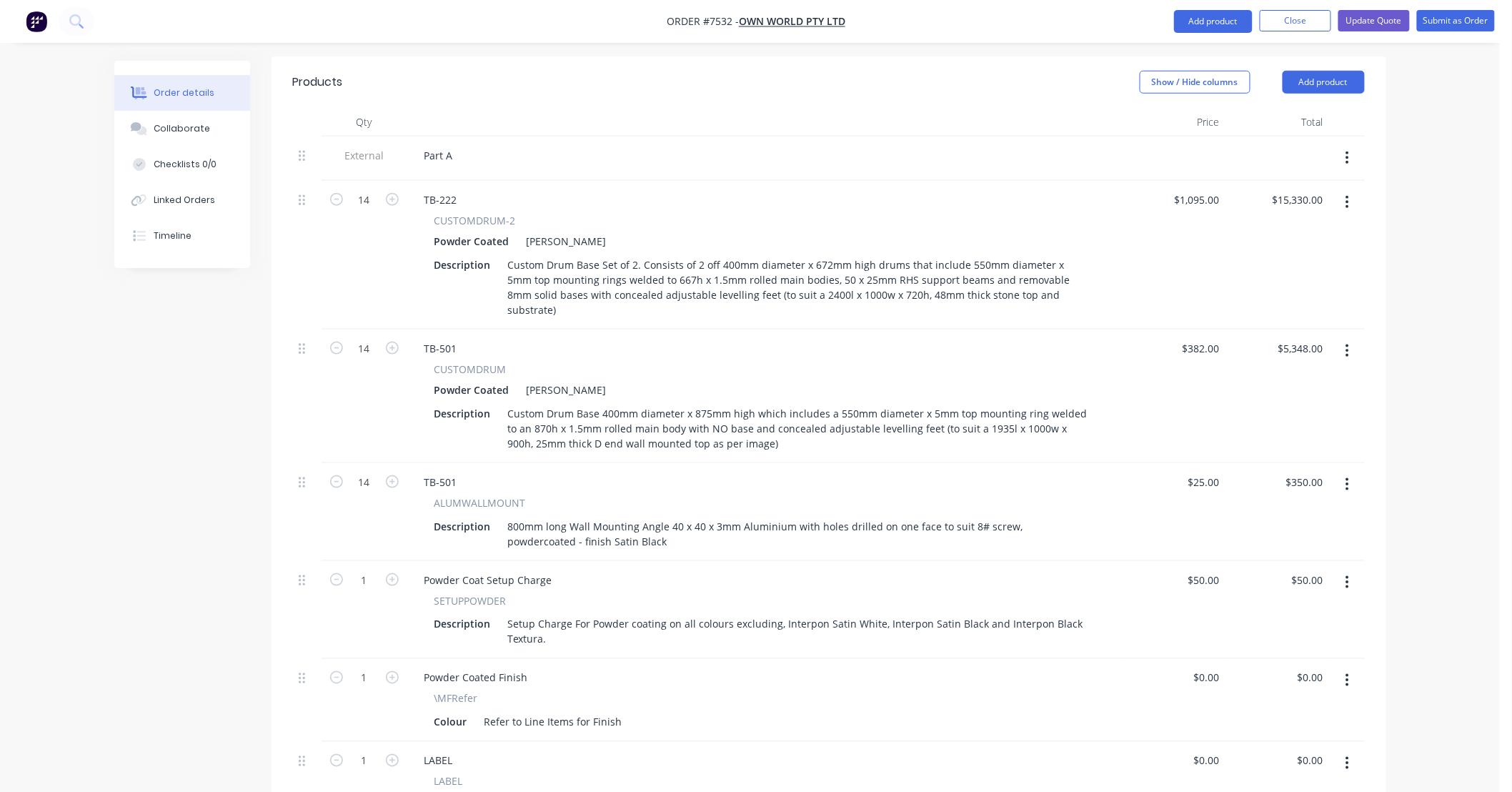
scroll to position [530, 0]
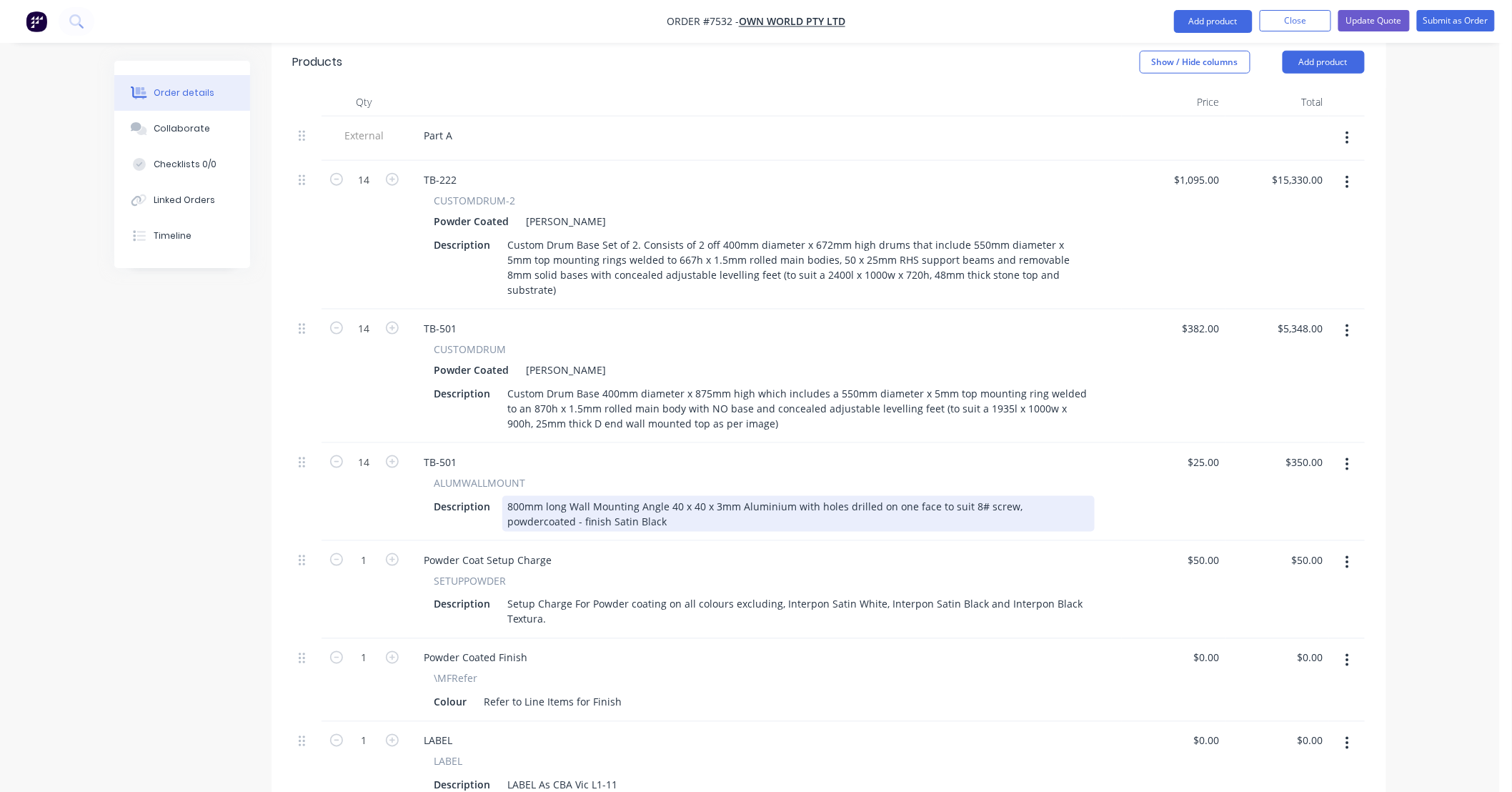
click at [616, 496] on div "800mm long Wall Mounting Angle 40 x 40 x 3mm Aluminium with holes drilled on on…" at bounding box center [799, 514] width 592 height 36
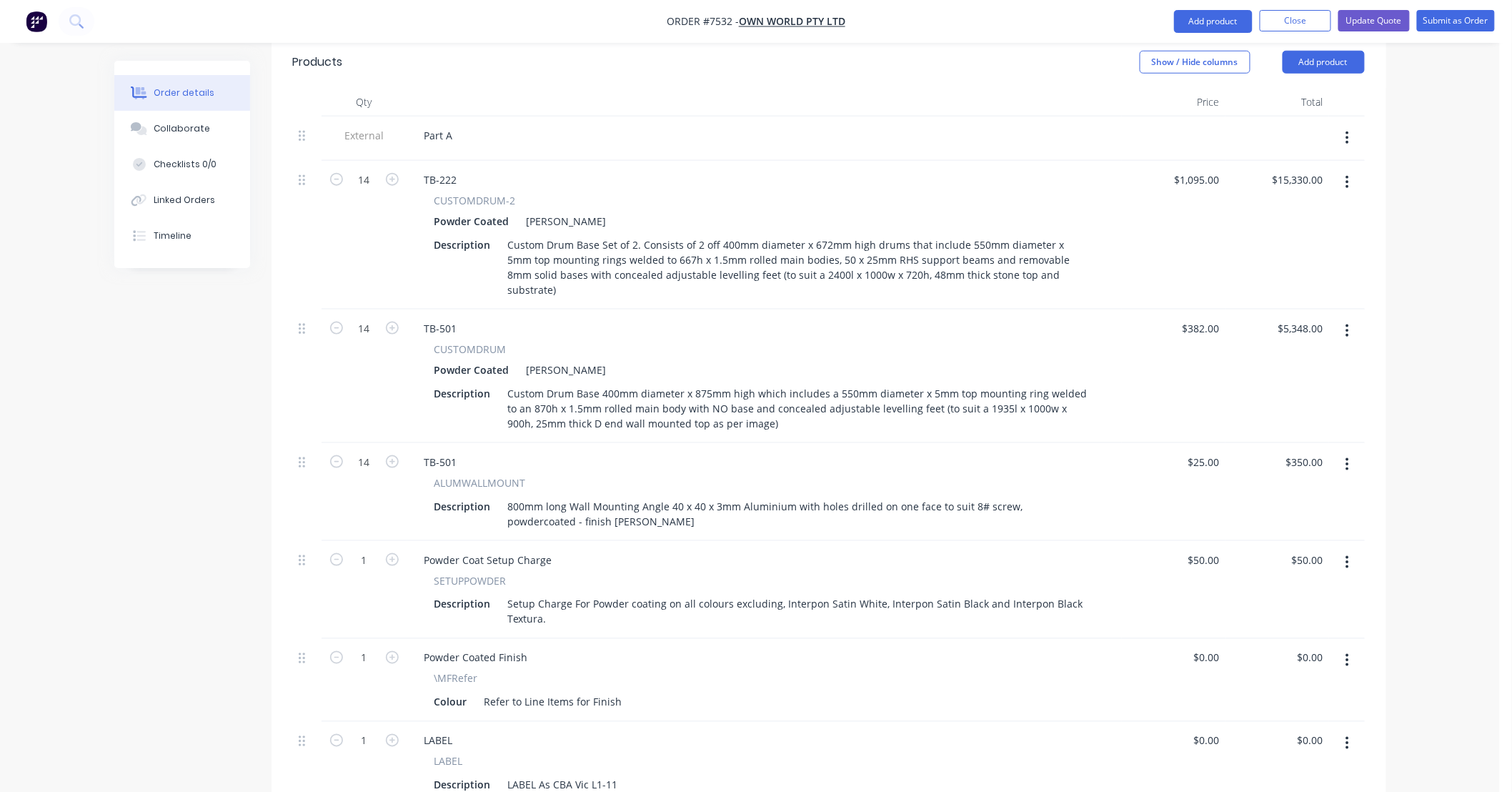
click at [1372, 425] on div "Qty Price Total External Part A 14 TB-222 CUSTOMDRUM-2 Powder Coated [PERSON_NA…" at bounding box center [829, 469] width 1115 height 764
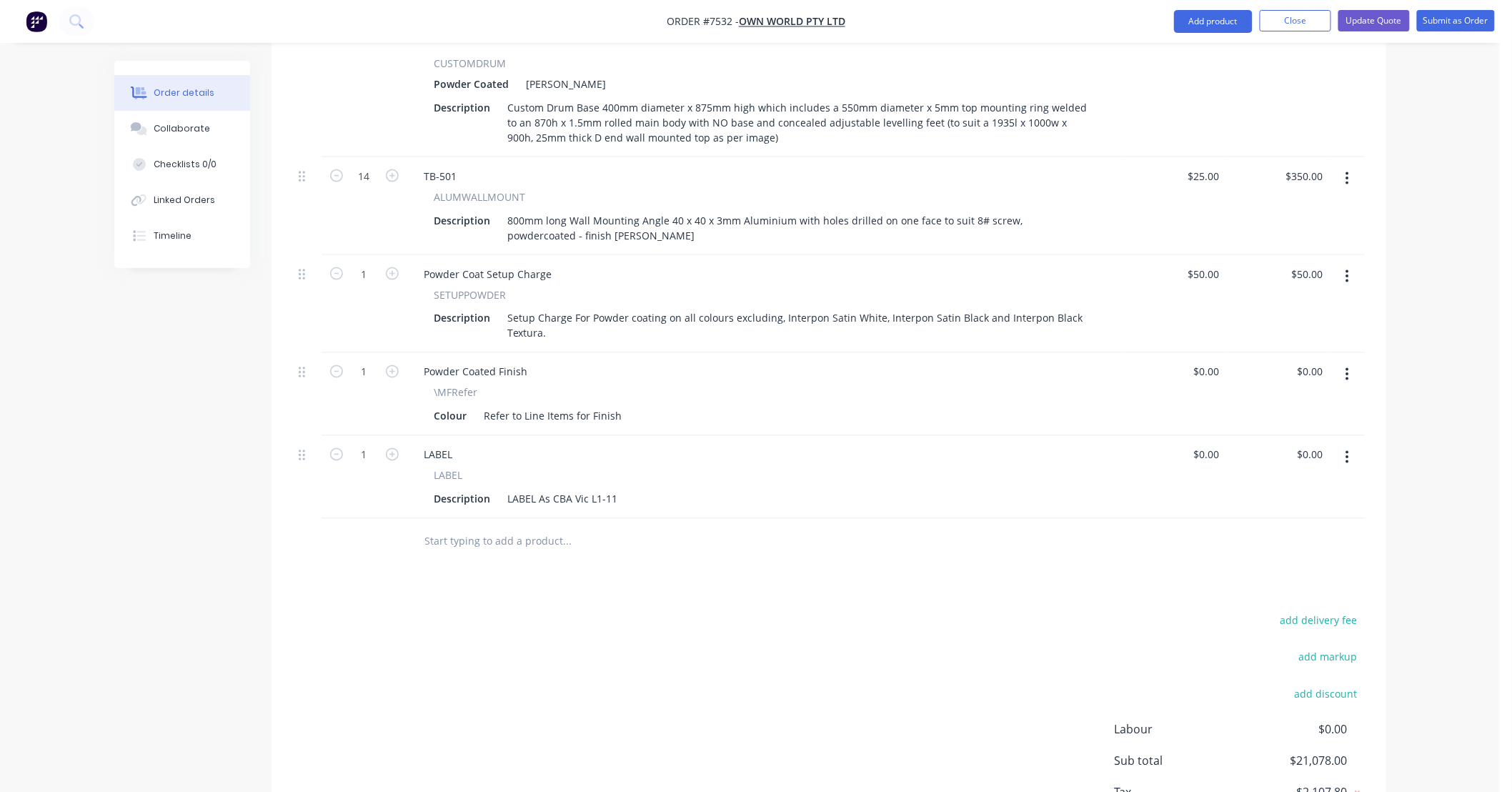
scroll to position [847, 0]
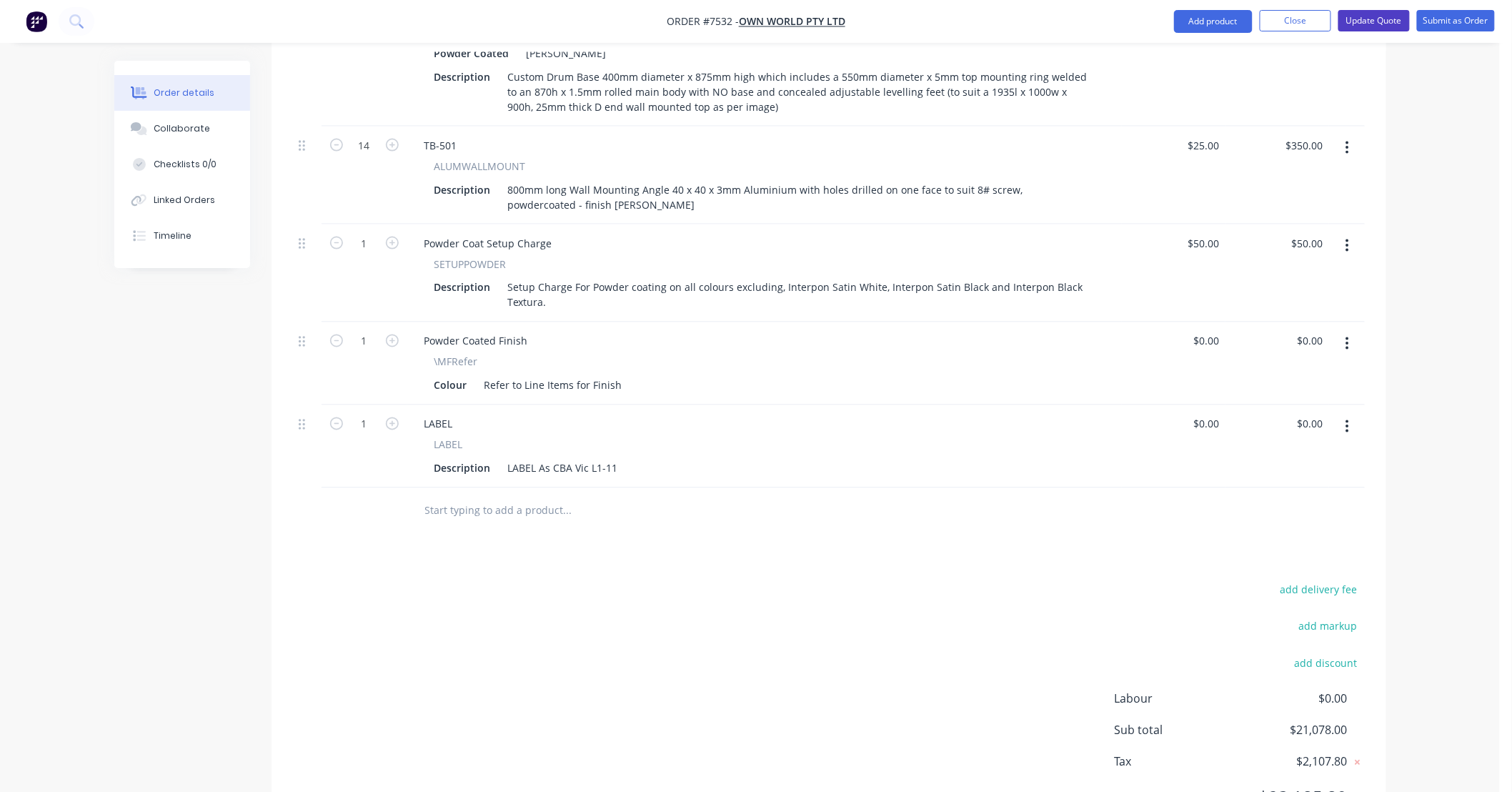
click at [1377, 20] on button "Update Quote" at bounding box center [1375, 20] width 72 height 21
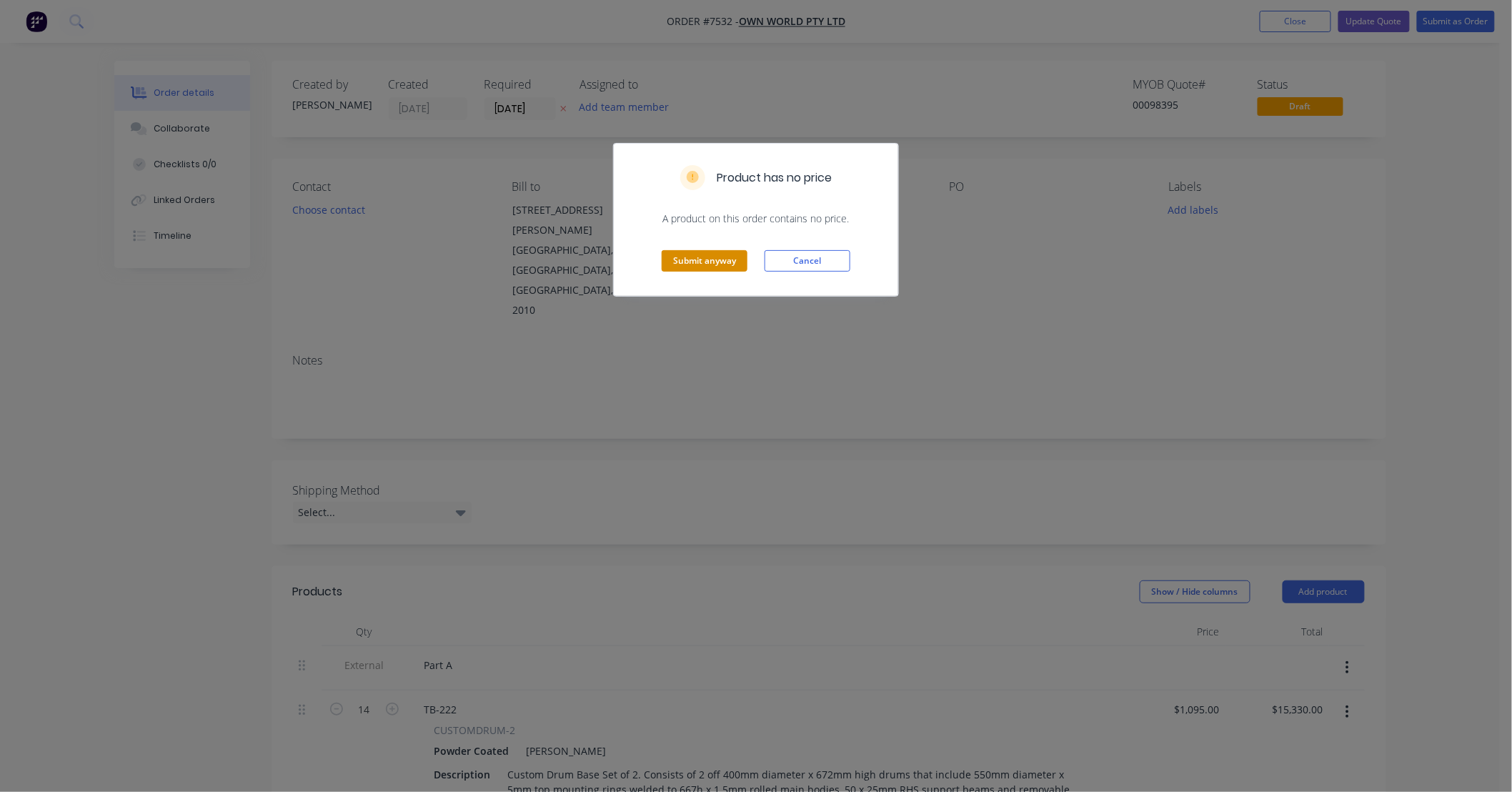
click at [718, 262] on button "Submit anyway" at bounding box center [705, 260] width 86 height 21
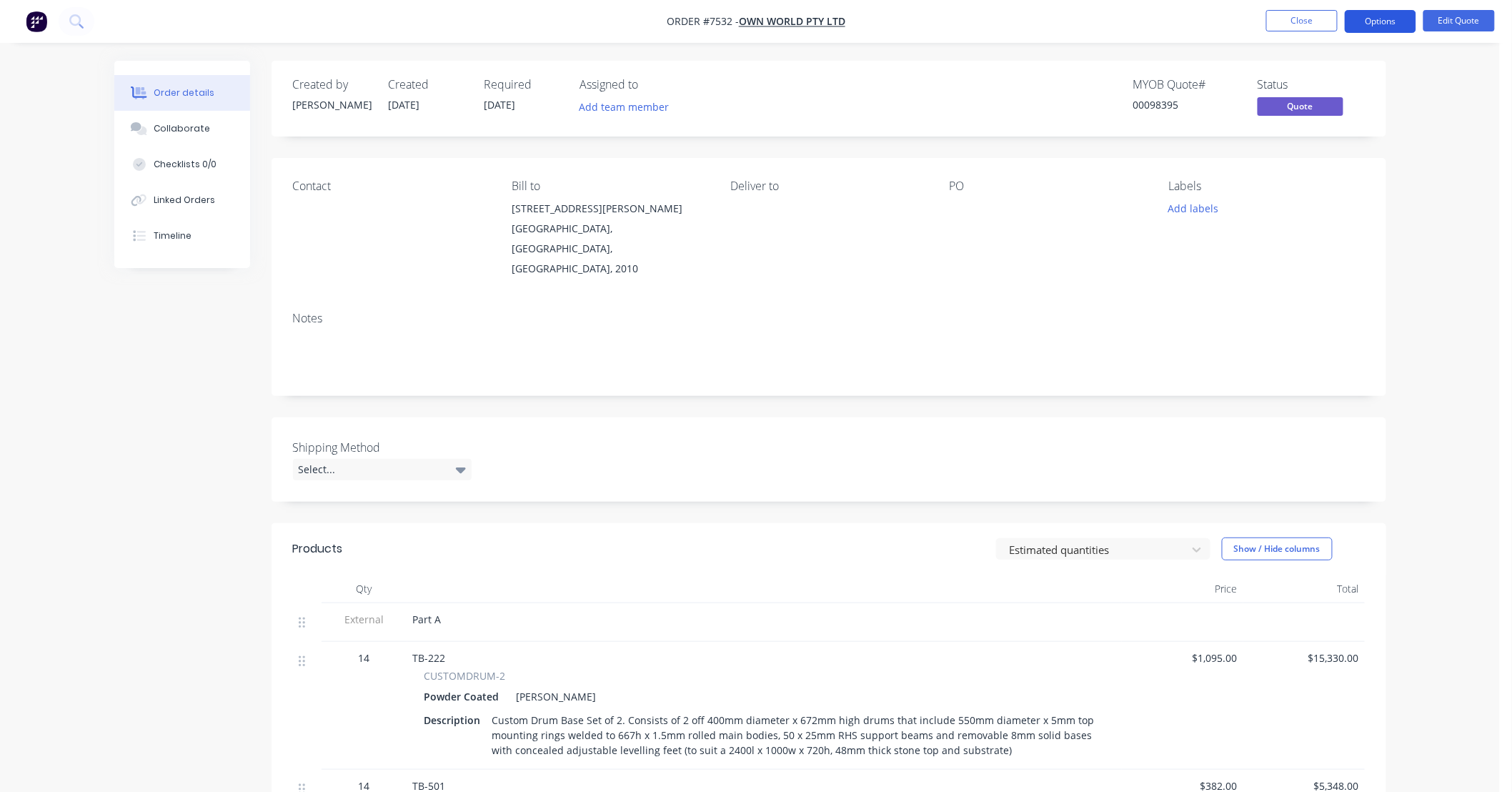
click at [1397, 20] on button "Options" at bounding box center [1381, 21] width 72 height 23
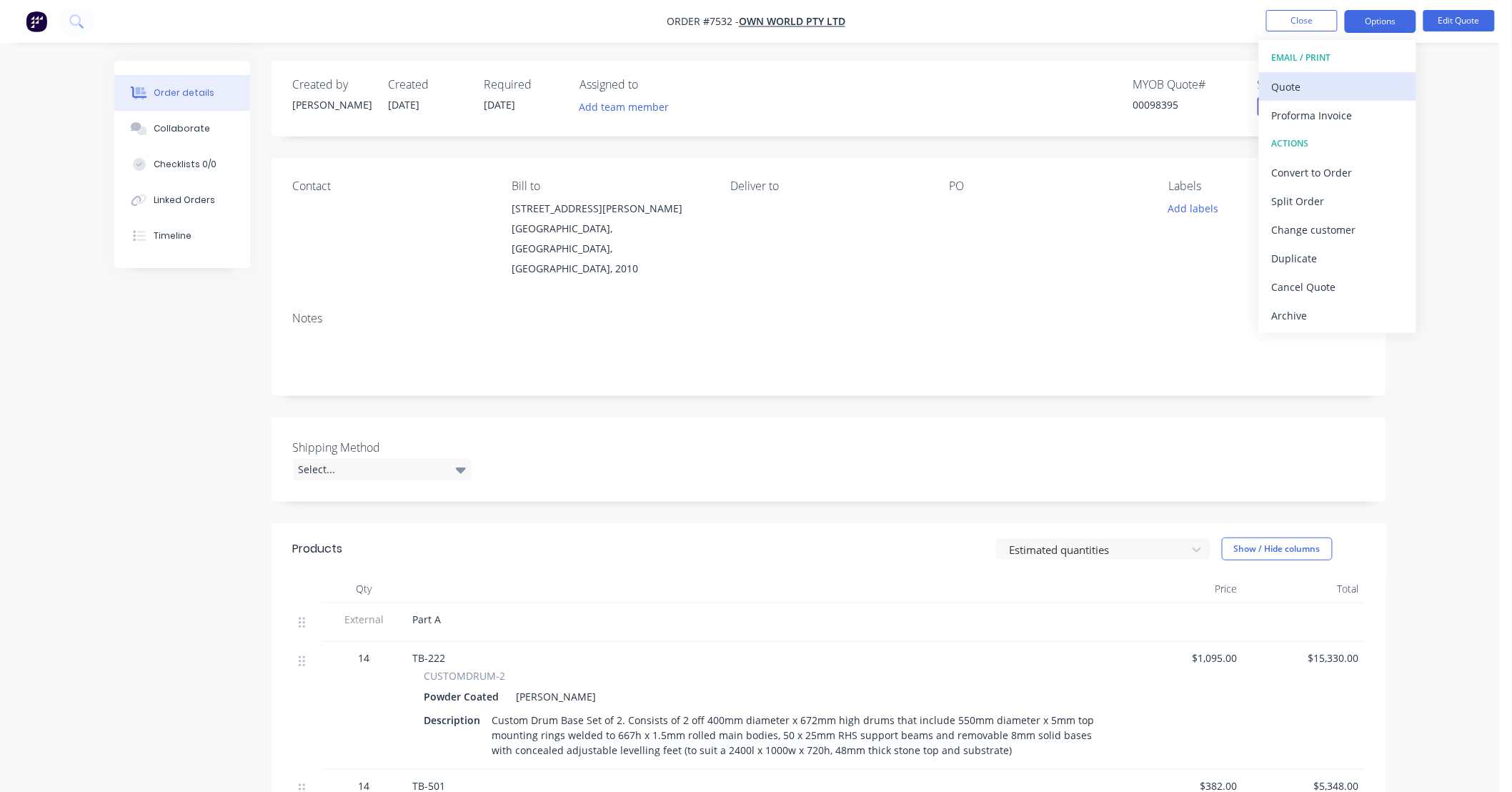
click at [1315, 86] on div "Quote" at bounding box center [1338, 87] width 131 height 20
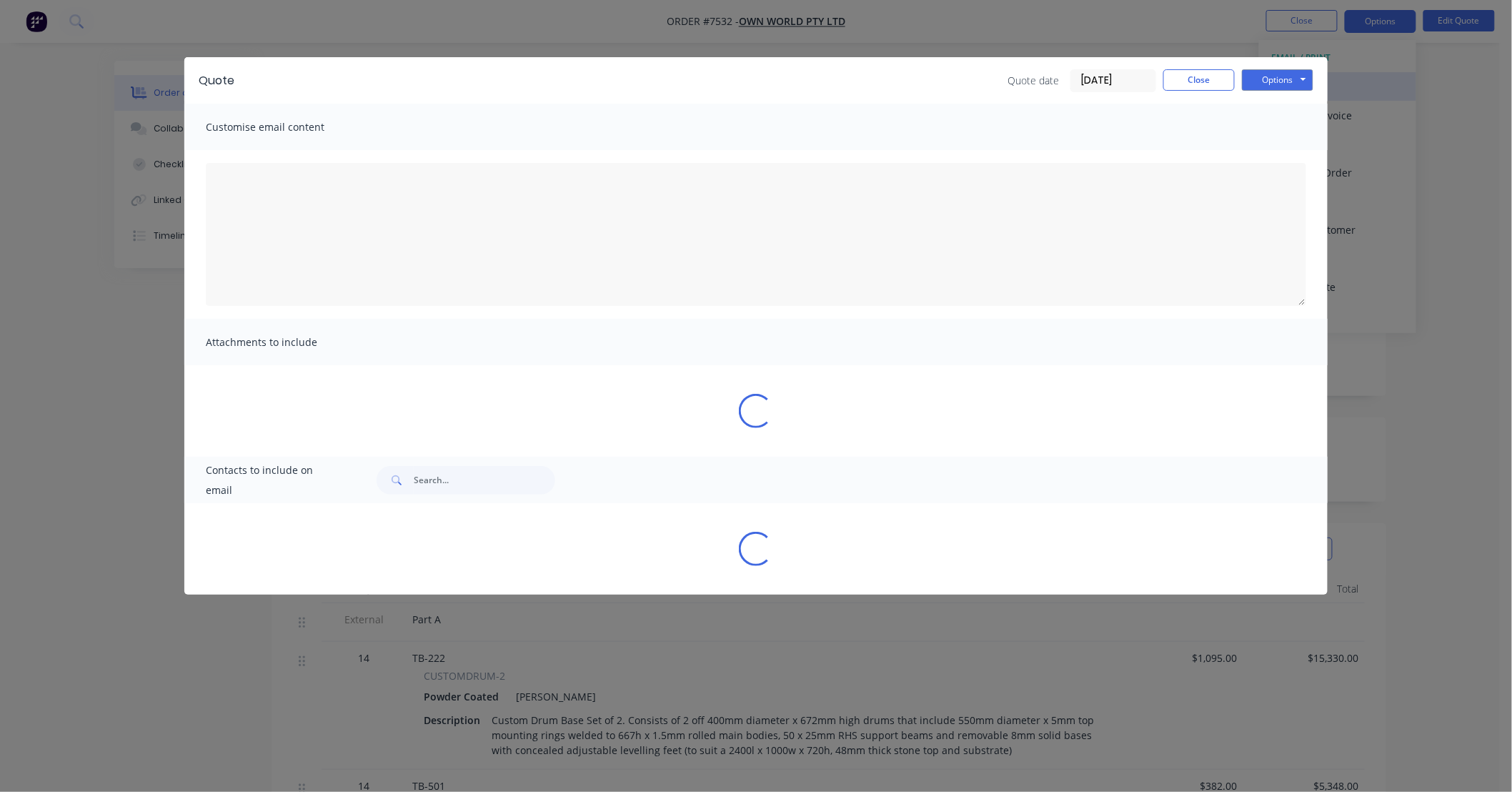
type textarea "A PDF copy of the quote has been attached to this email. To view your quote onl…"
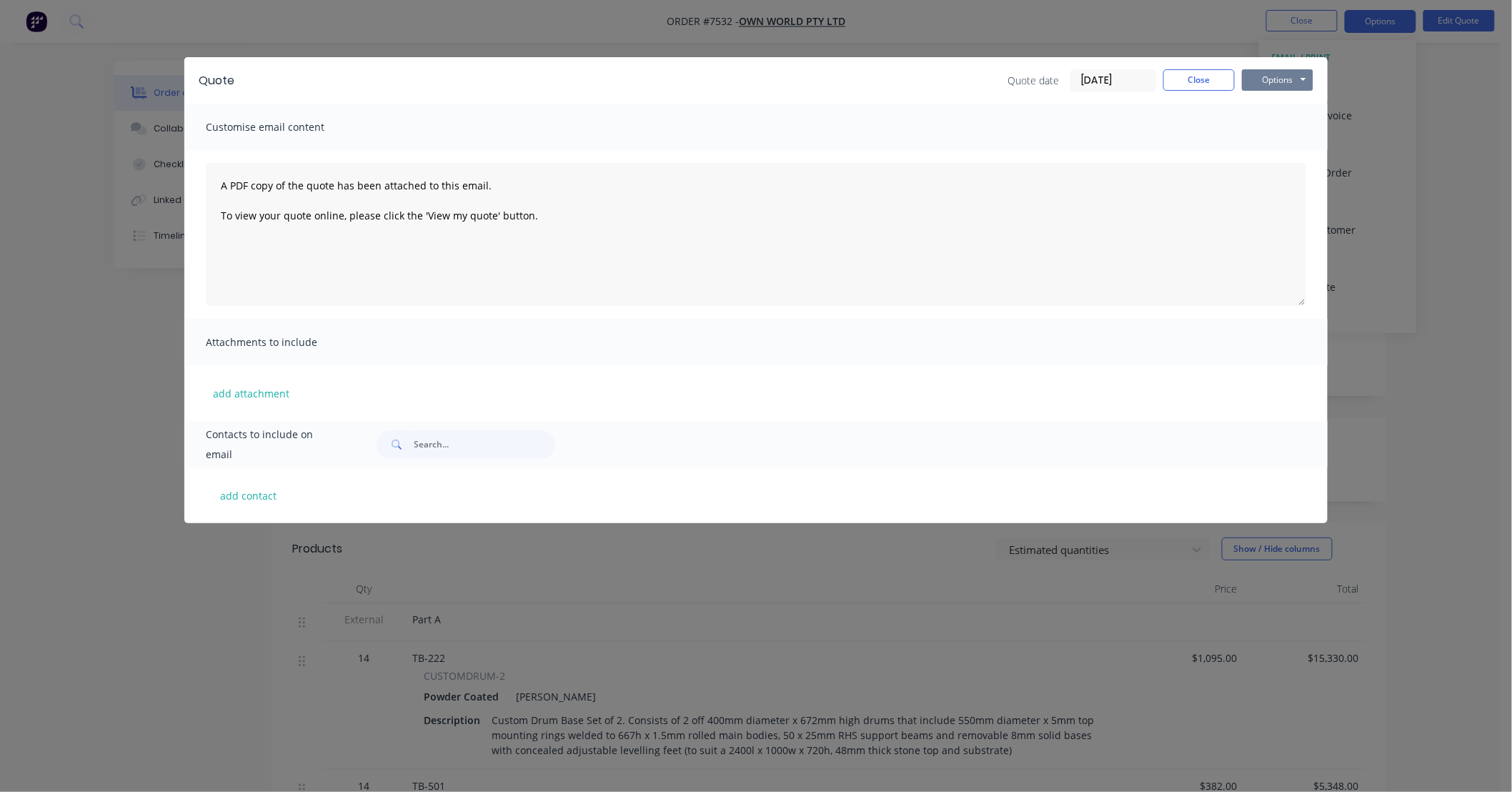
click at [1300, 81] on button "Options" at bounding box center [1278, 79] width 72 height 21
click at [1309, 102] on button "Preview" at bounding box center [1288, 106] width 91 height 24
click at [1201, 81] on button "Close" at bounding box center [1200, 79] width 72 height 21
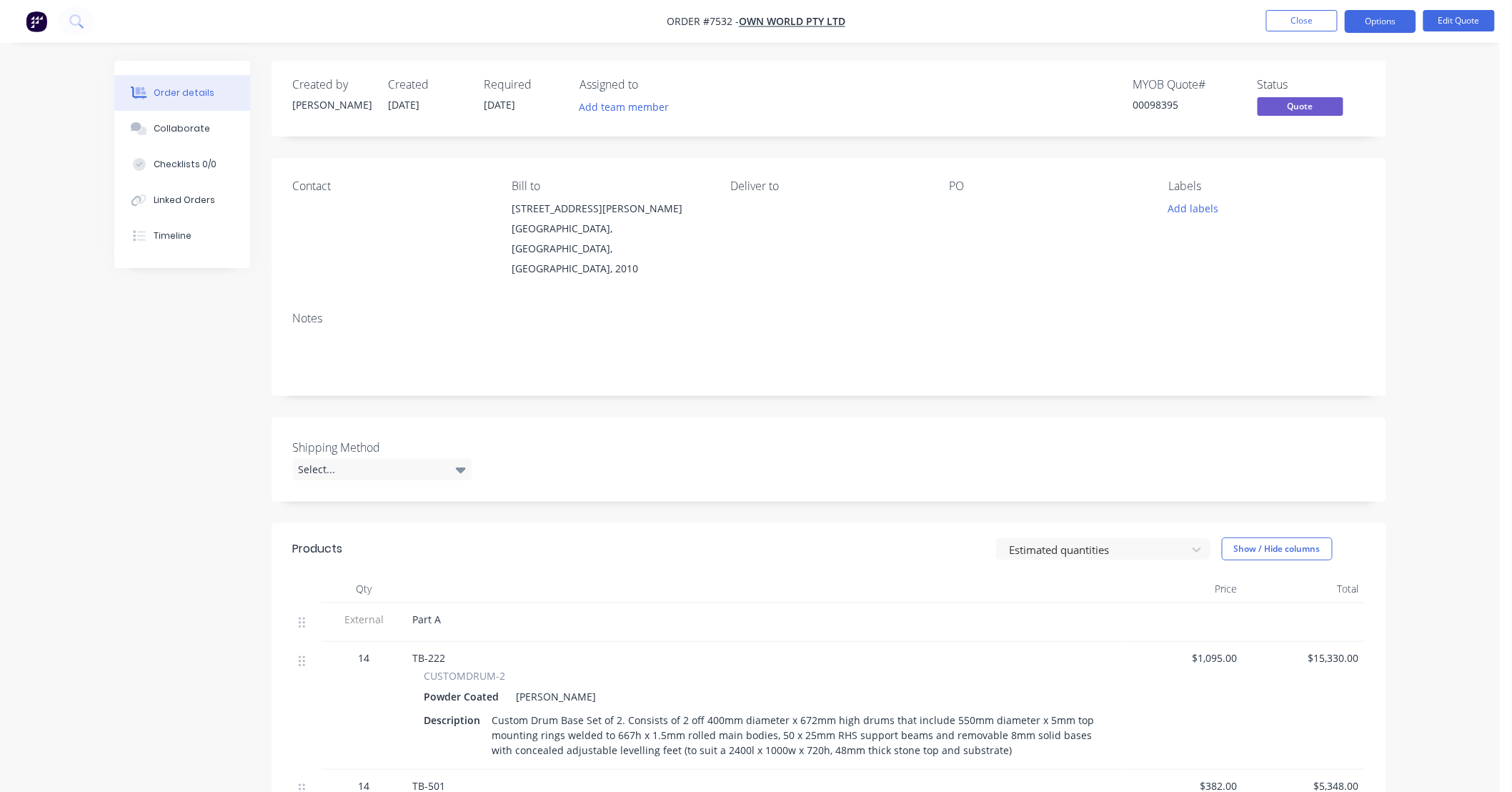
click at [1436, 191] on div "Order details Collaborate Checklists 0/0 Linked Orders Timeline Order details C…" at bounding box center [750, 730] width 1500 height 1459
click at [1477, 281] on div "Order details Collaborate Checklists 0/0 Linked Orders Timeline Order details C…" at bounding box center [750, 730] width 1500 height 1459
click at [1282, 12] on button "Close" at bounding box center [1302, 20] width 72 height 21
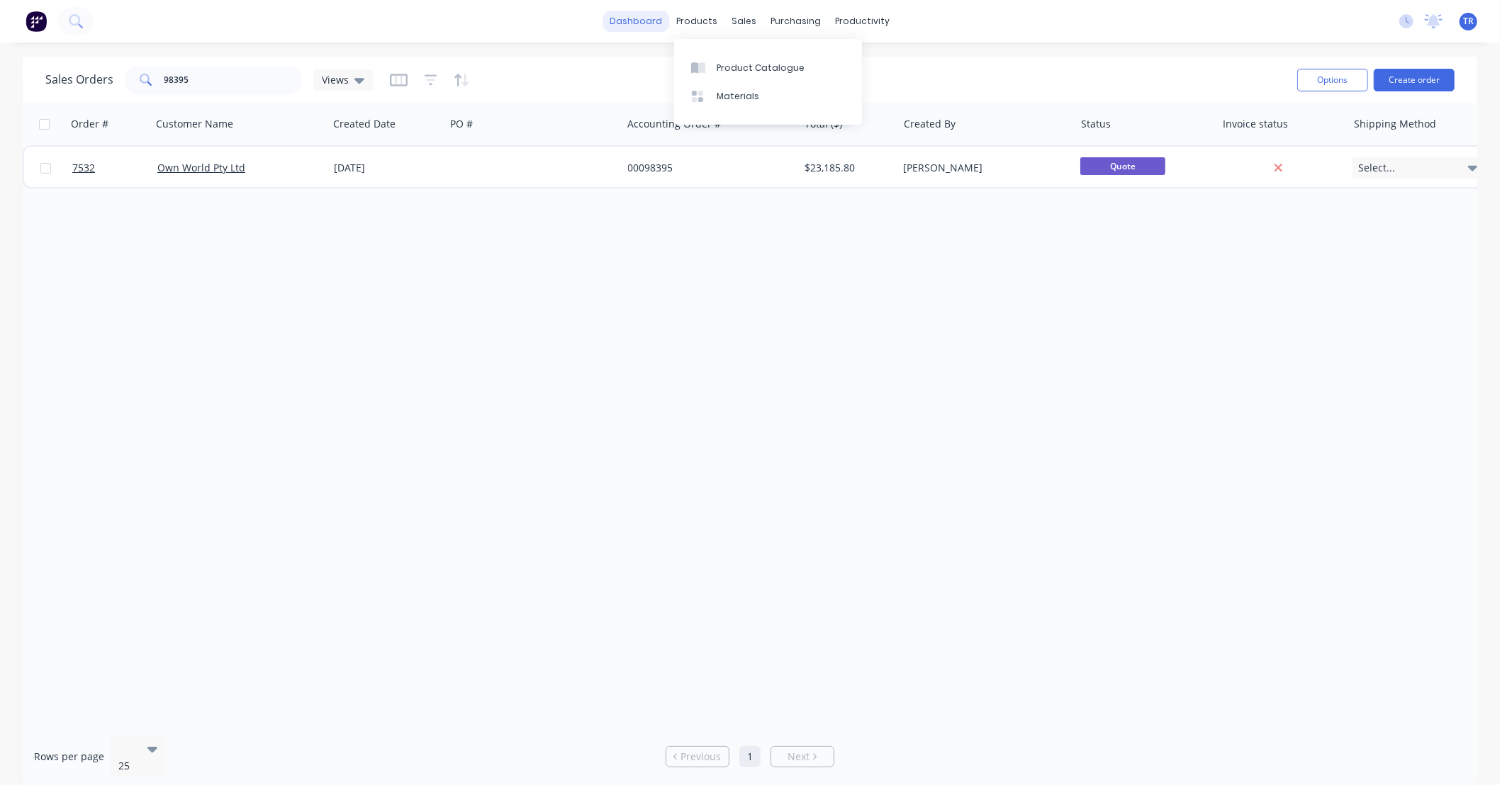
click at [659, 25] on link "dashboard" at bounding box center [636, 21] width 67 height 21
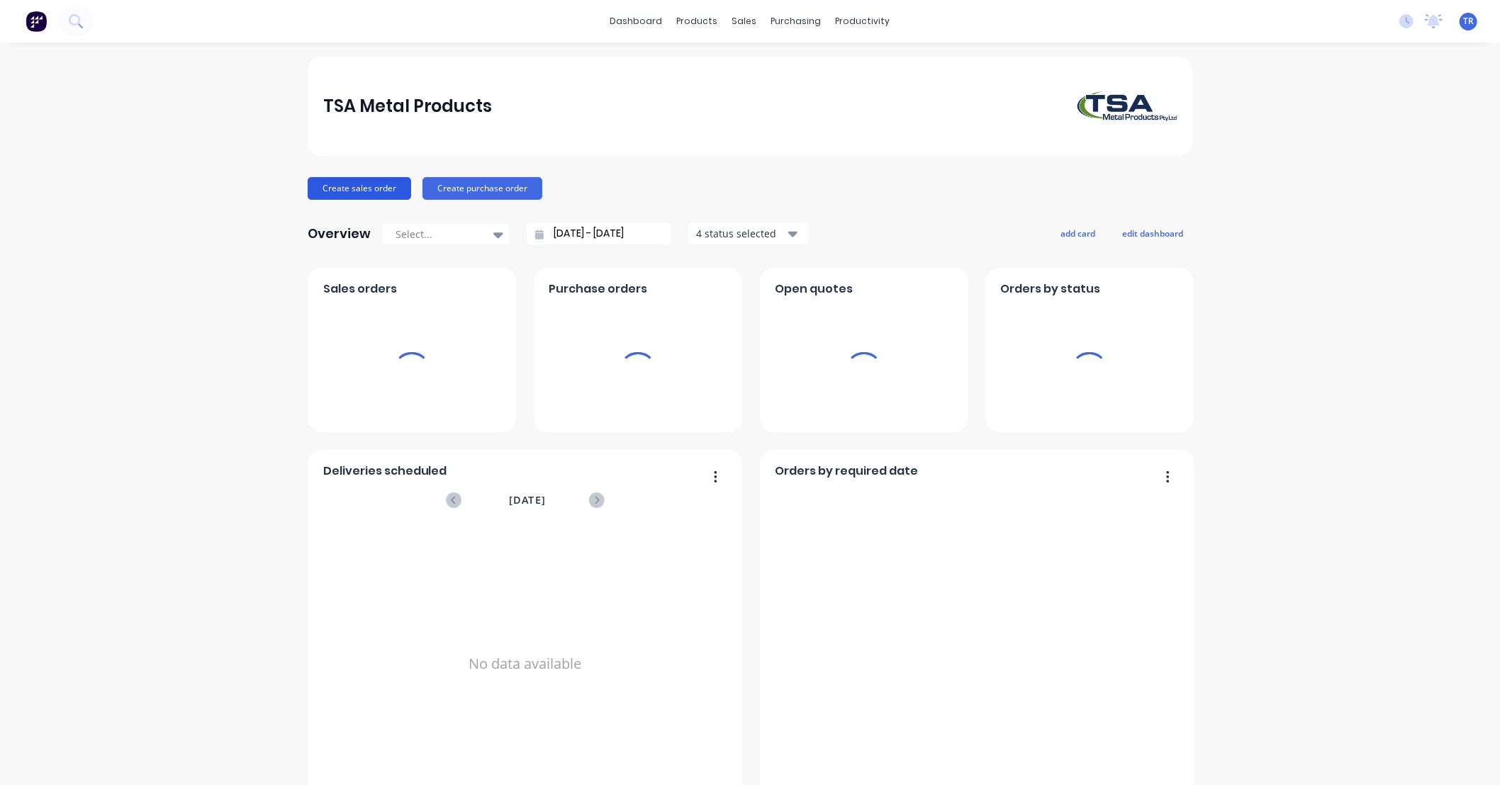
click at [369, 188] on button "Create sales order" at bounding box center [360, 188] width 103 height 23
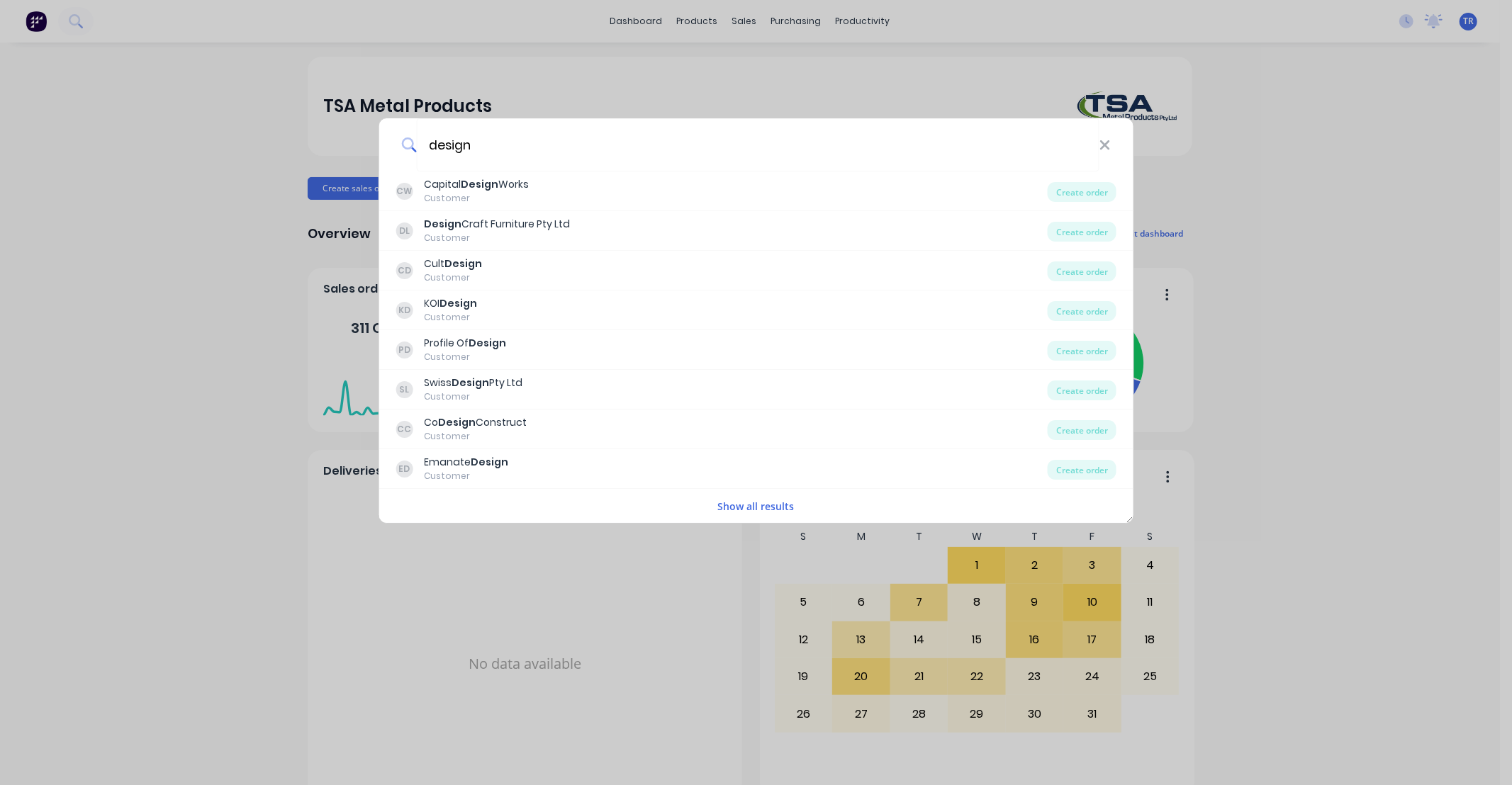
click at [784, 506] on button "Show all results" at bounding box center [756, 506] width 85 height 16
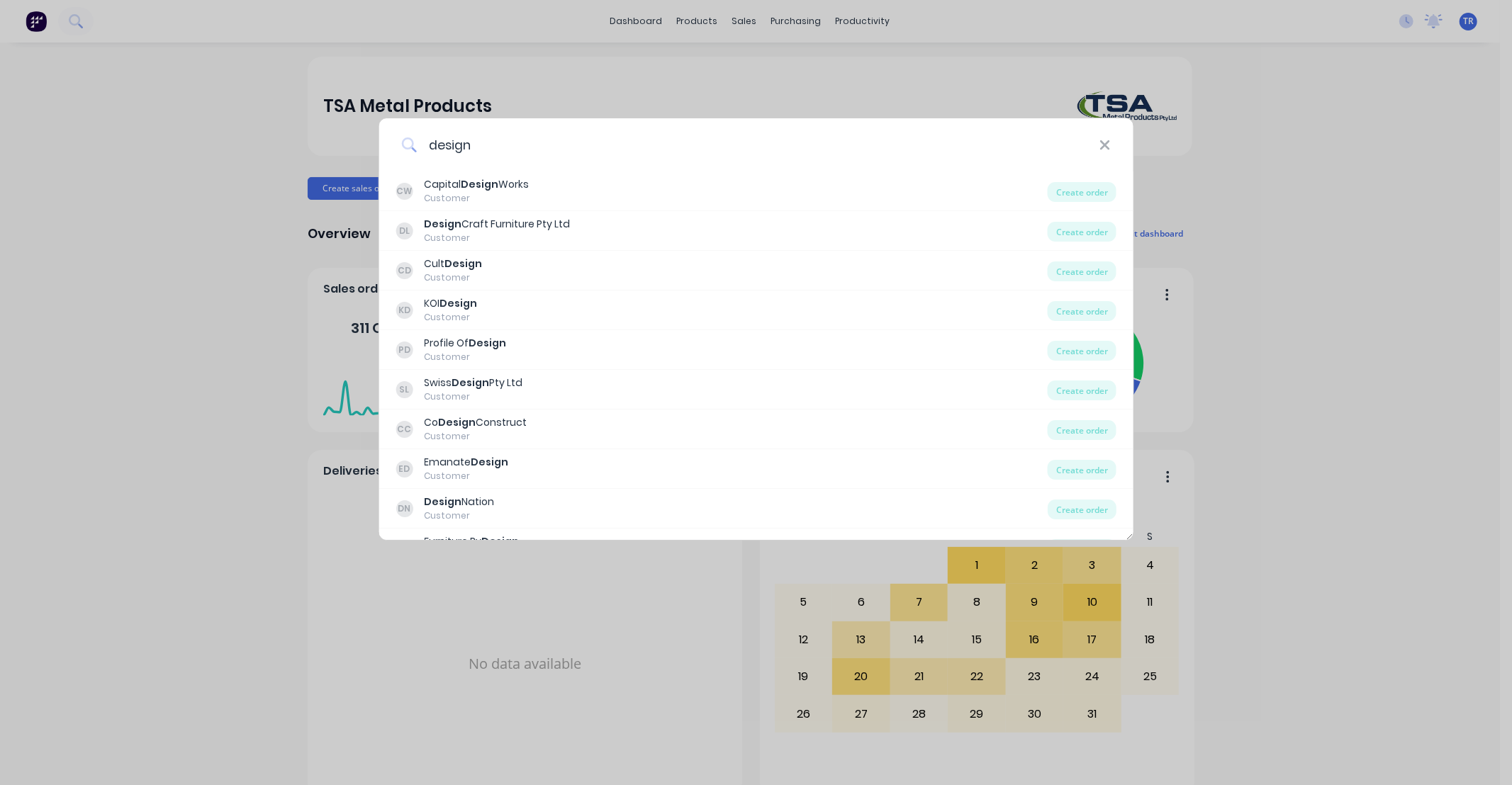
click at [604, 146] on input "design" at bounding box center [757, 145] width 683 height 53
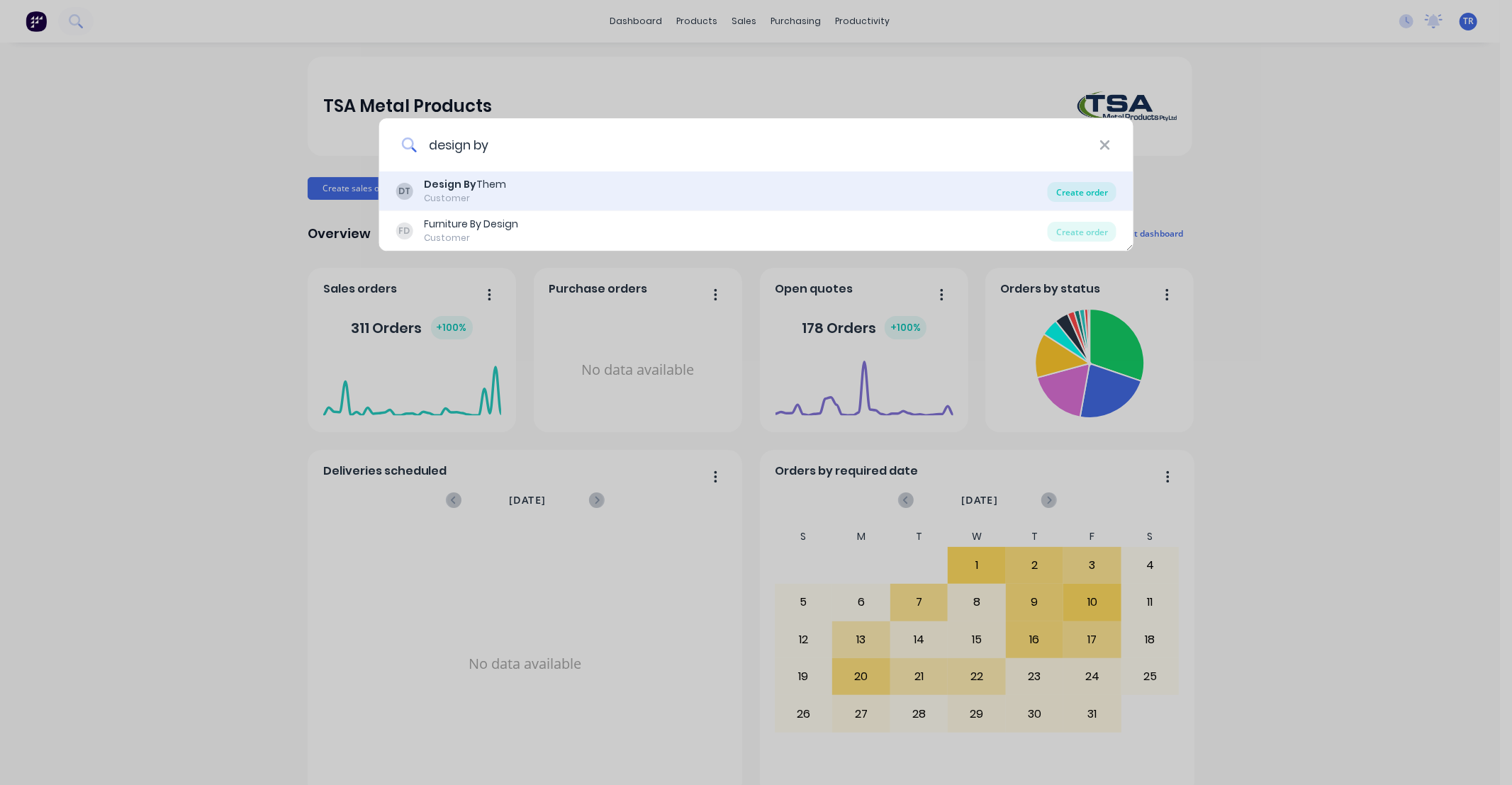
type input "design by"
click at [1086, 194] on div "Create order" at bounding box center [1081, 191] width 69 height 19
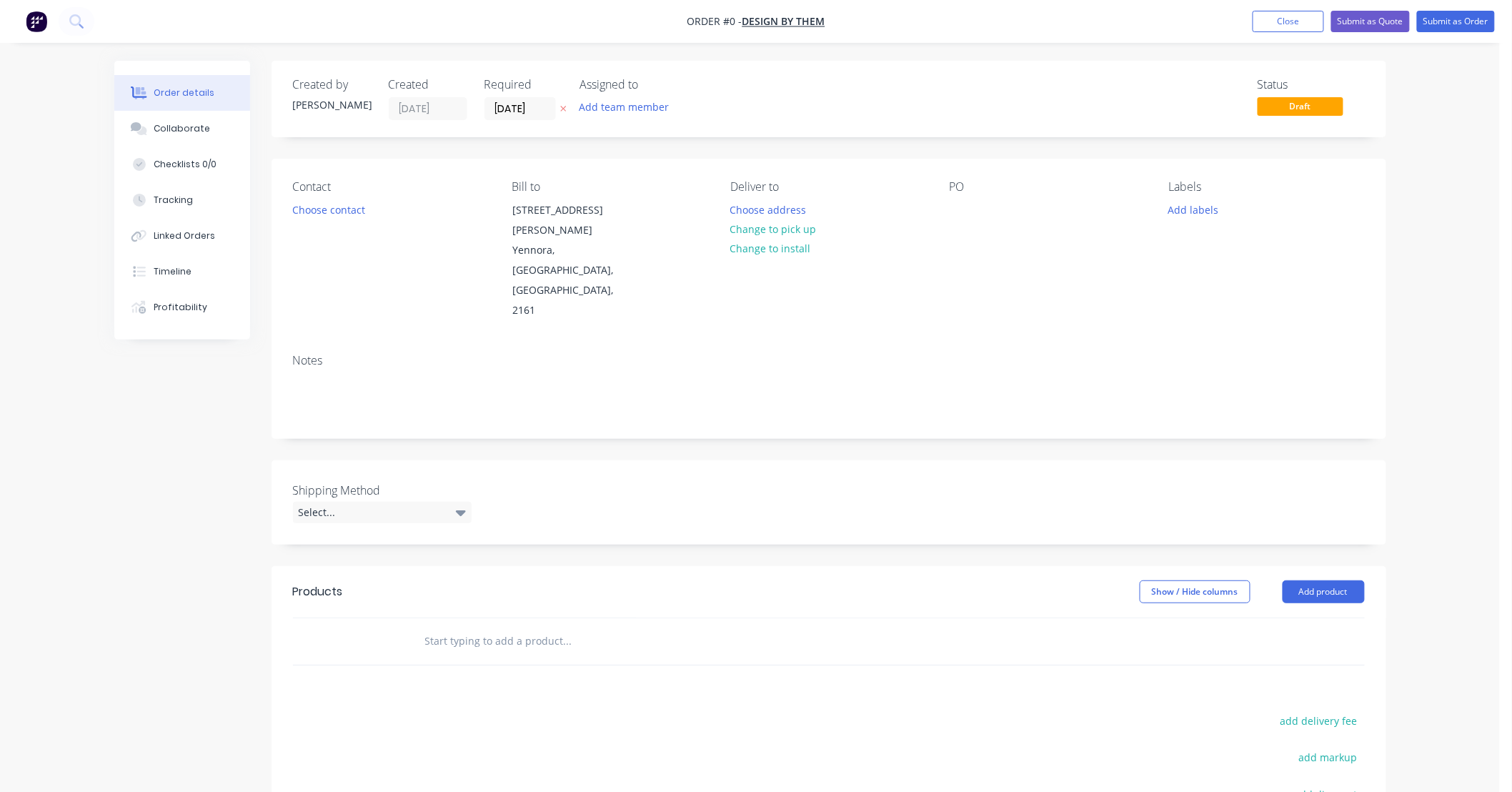
click at [524, 627] on input "text" at bounding box center [567, 642] width 286 height 29
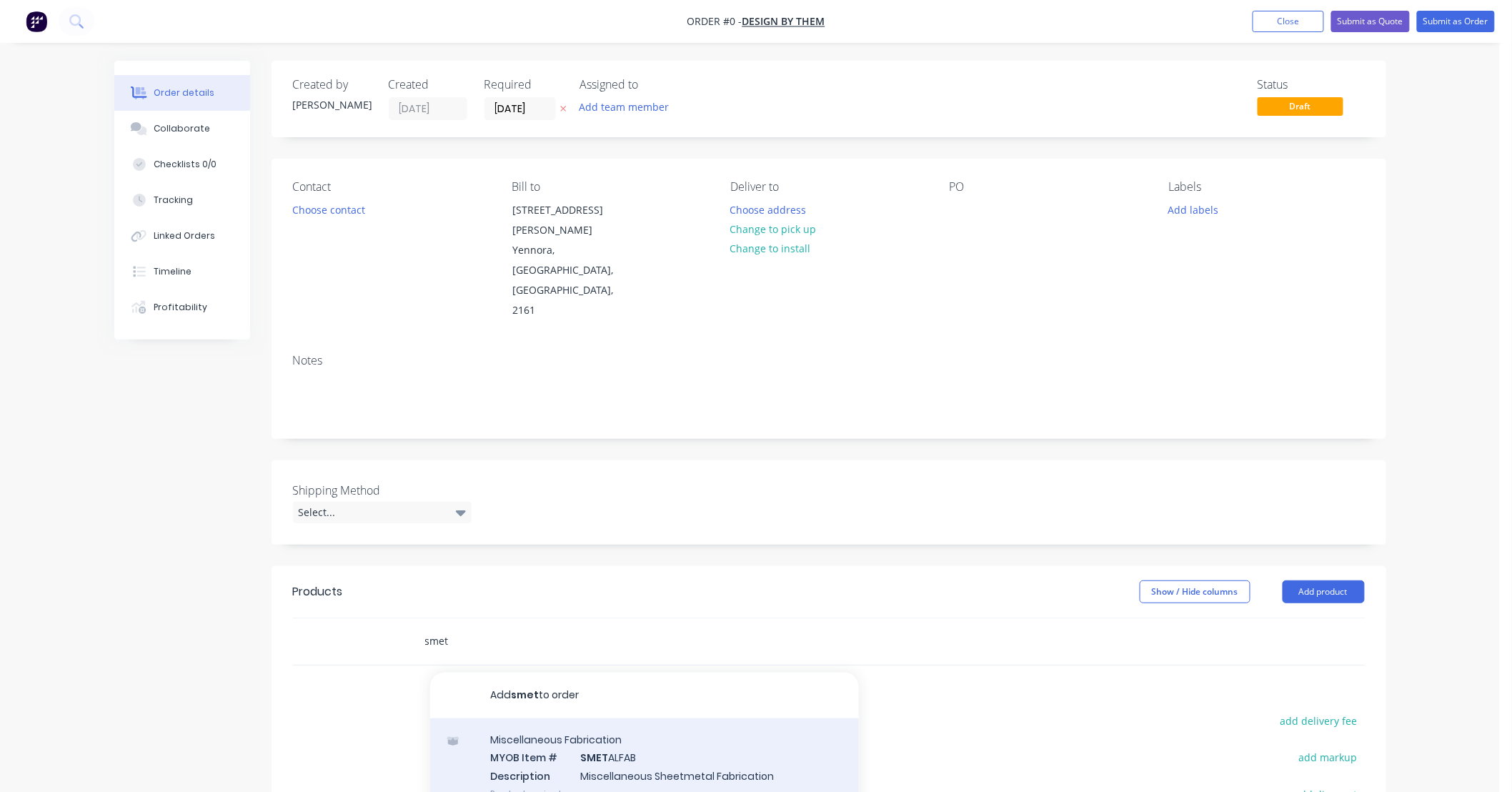
type input "smet"
click at [643, 719] on div "Miscellaneous Fabrication MYOB Item # SMET ALFAB Description Miscellaneous Shee…" at bounding box center [644, 766] width 429 height 96
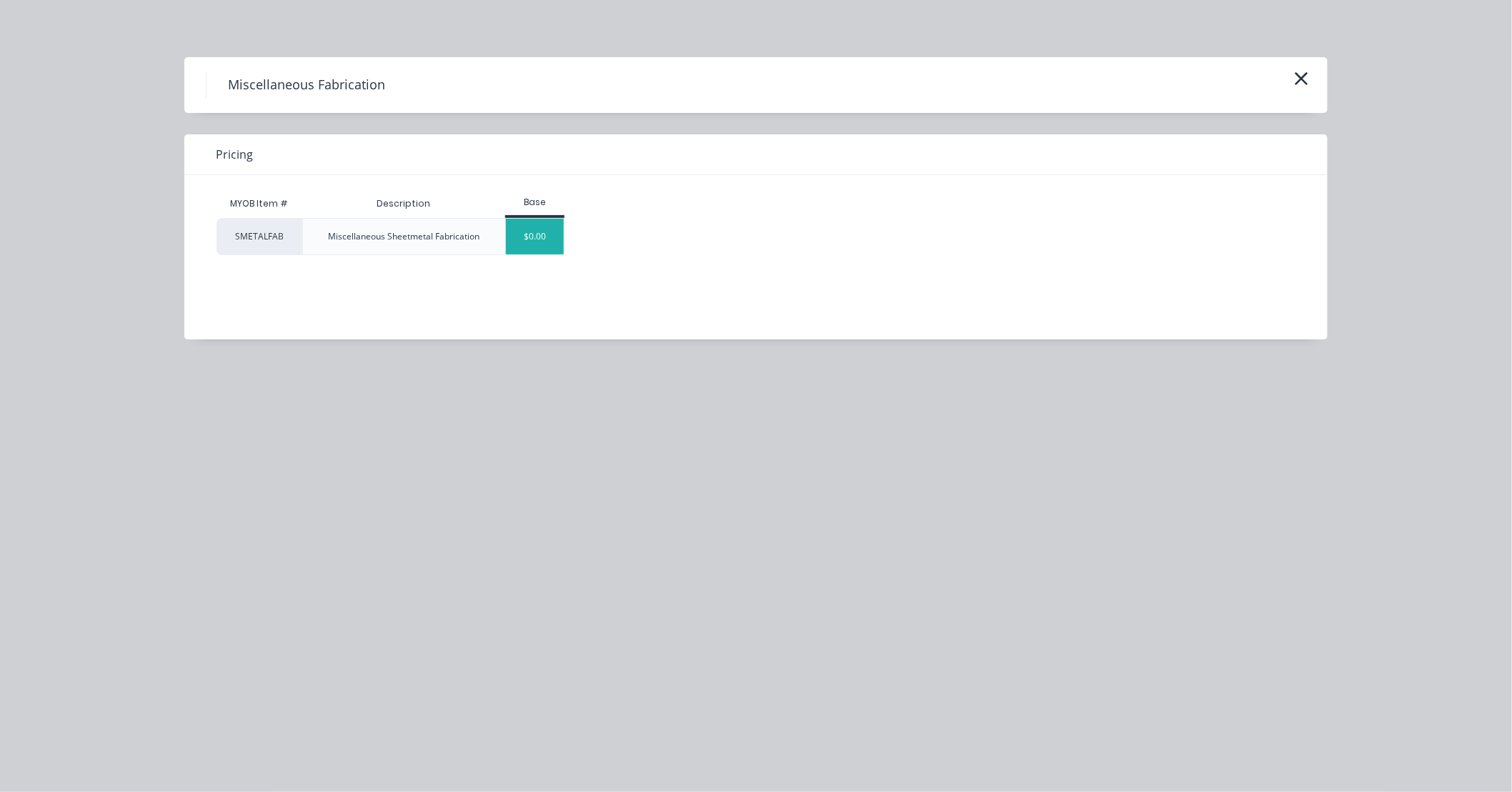
click at [522, 233] on div "$0.00" at bounding box center [535, 236] width 58 height 36
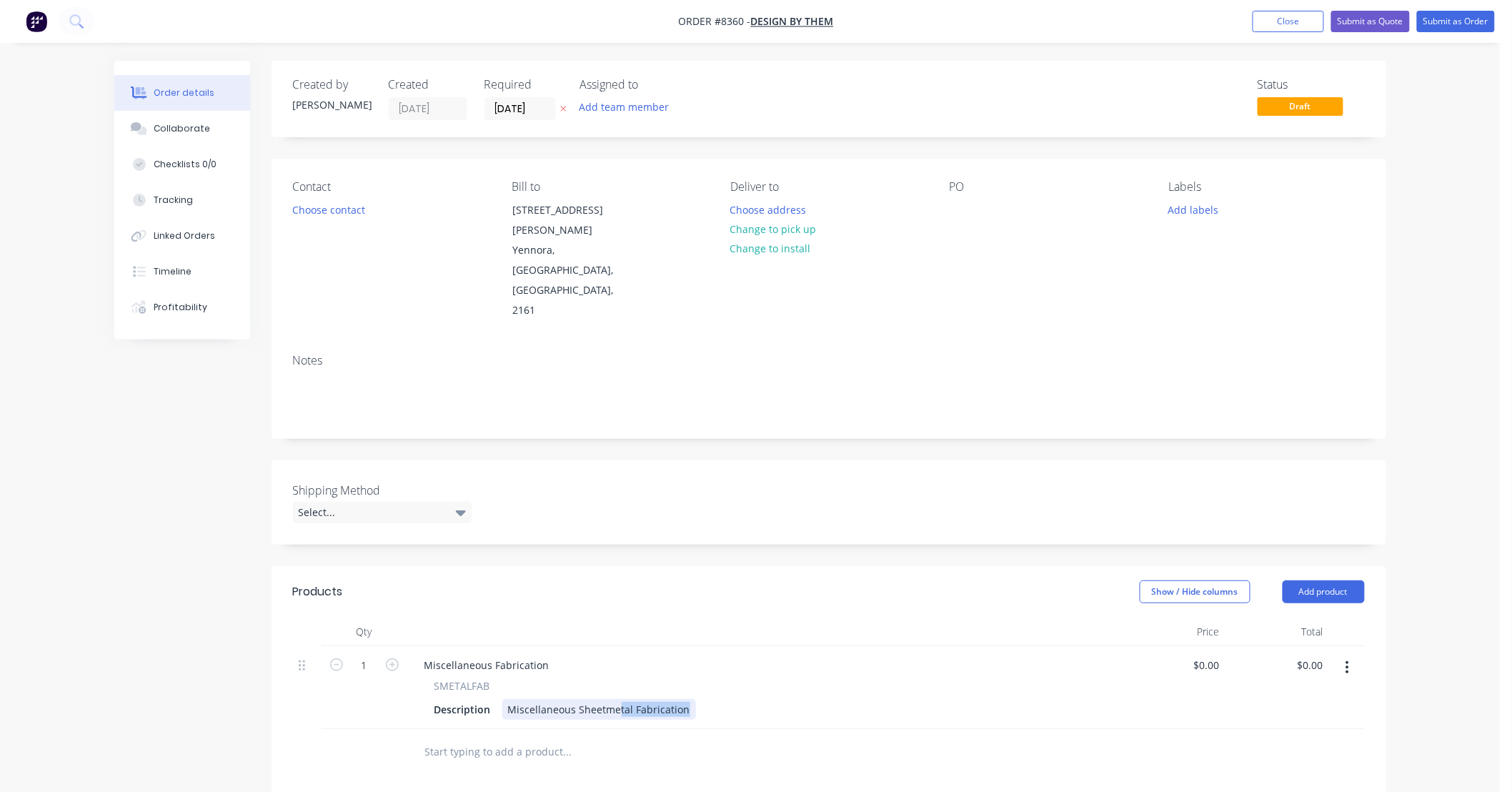
drag, startPoint x: 689, startPoint y: 648, endPoint x: 610, endPoint y: 651, distance: 79.1
click at [615, 699] on div "Description Miscellaneous Sheetmetal Fabrication" at bounding box center [762, 709] width 666 height 20
drag, startPoint x: 625, startPoint y: 649, endPoint x: 485, endPoint y: 658, distance: 140.3
click at [485, 699] on div "Description Miscellaneous Sheetme" at bounding box center [767, 709] width 666 height 20
type input "$265.00"
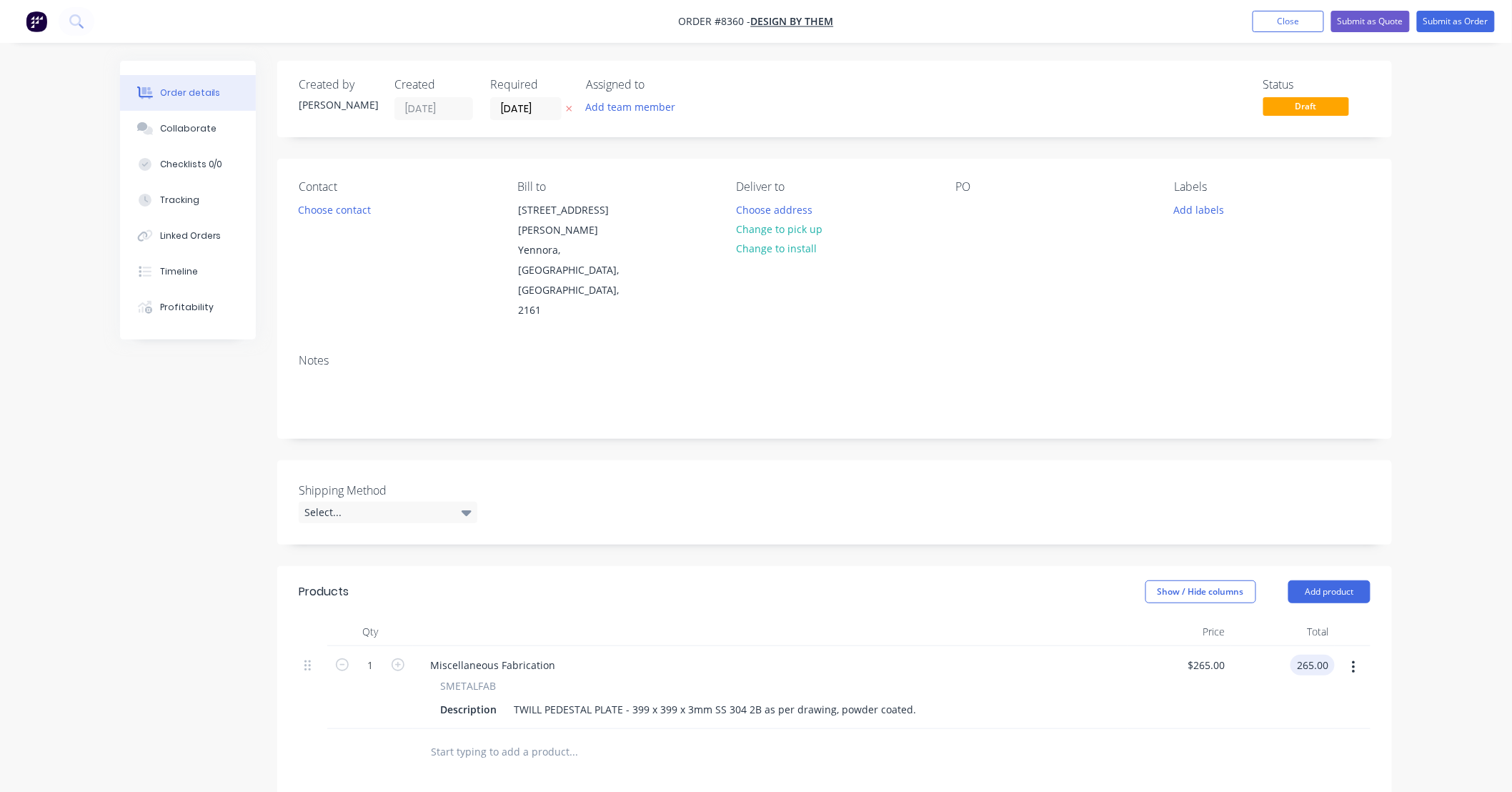
scroll to position [105, 0]
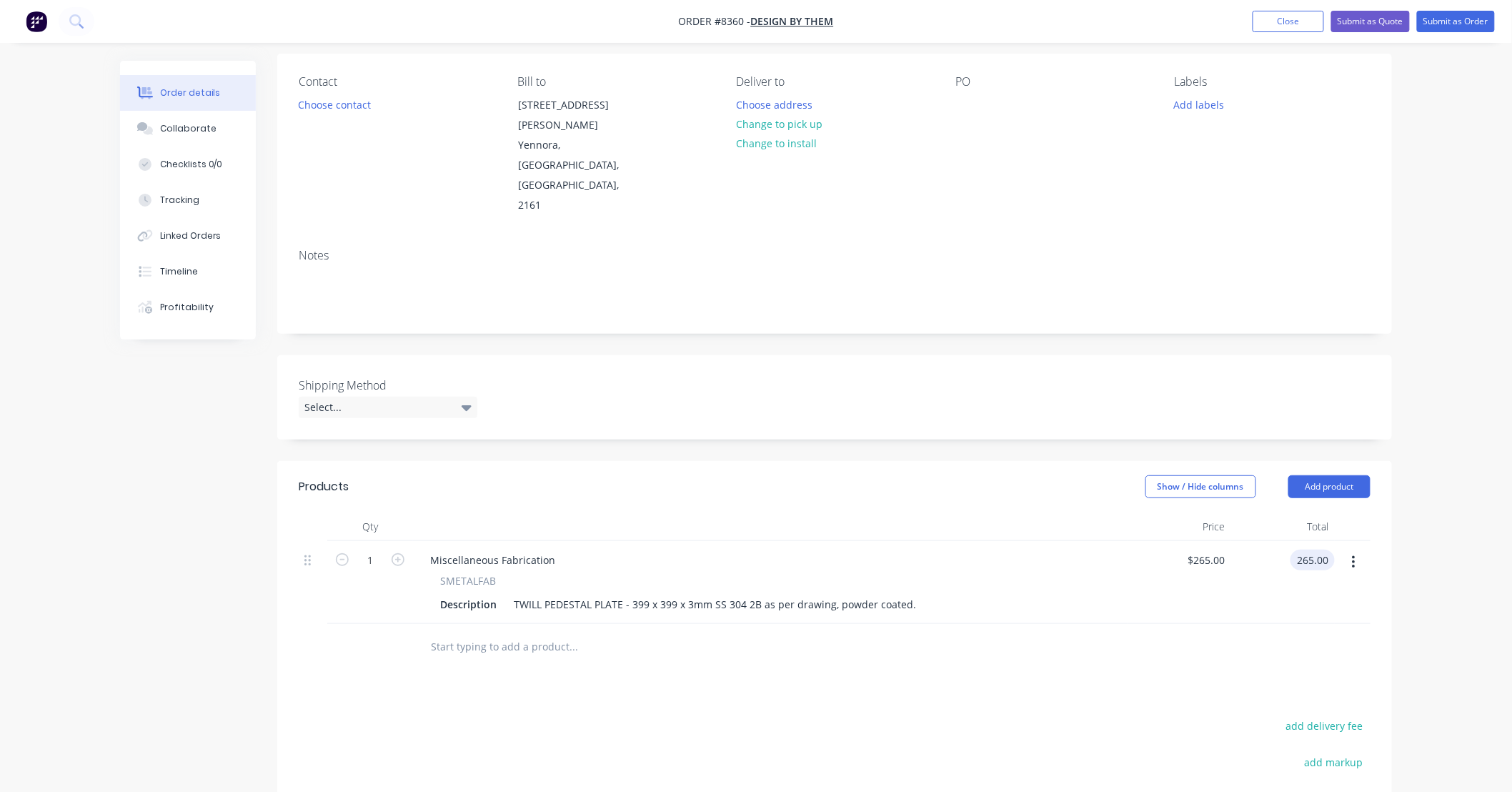
type input "$265.00"
click at [1346, 550] on button "button" at bounding box center [1353, 562] width 33 height 26
click at [1328, 618] on div "Duplicate" at bounding box center [1302, 628] width 110 height 20
click at [587, 677] on div "TWILL PEDESTAL PLATE - 399 x 399 x 3mm SS 304 2B as per drawing, powder coated." at bounding box center [715, 687] width 414 height 20
type input "$280.00"
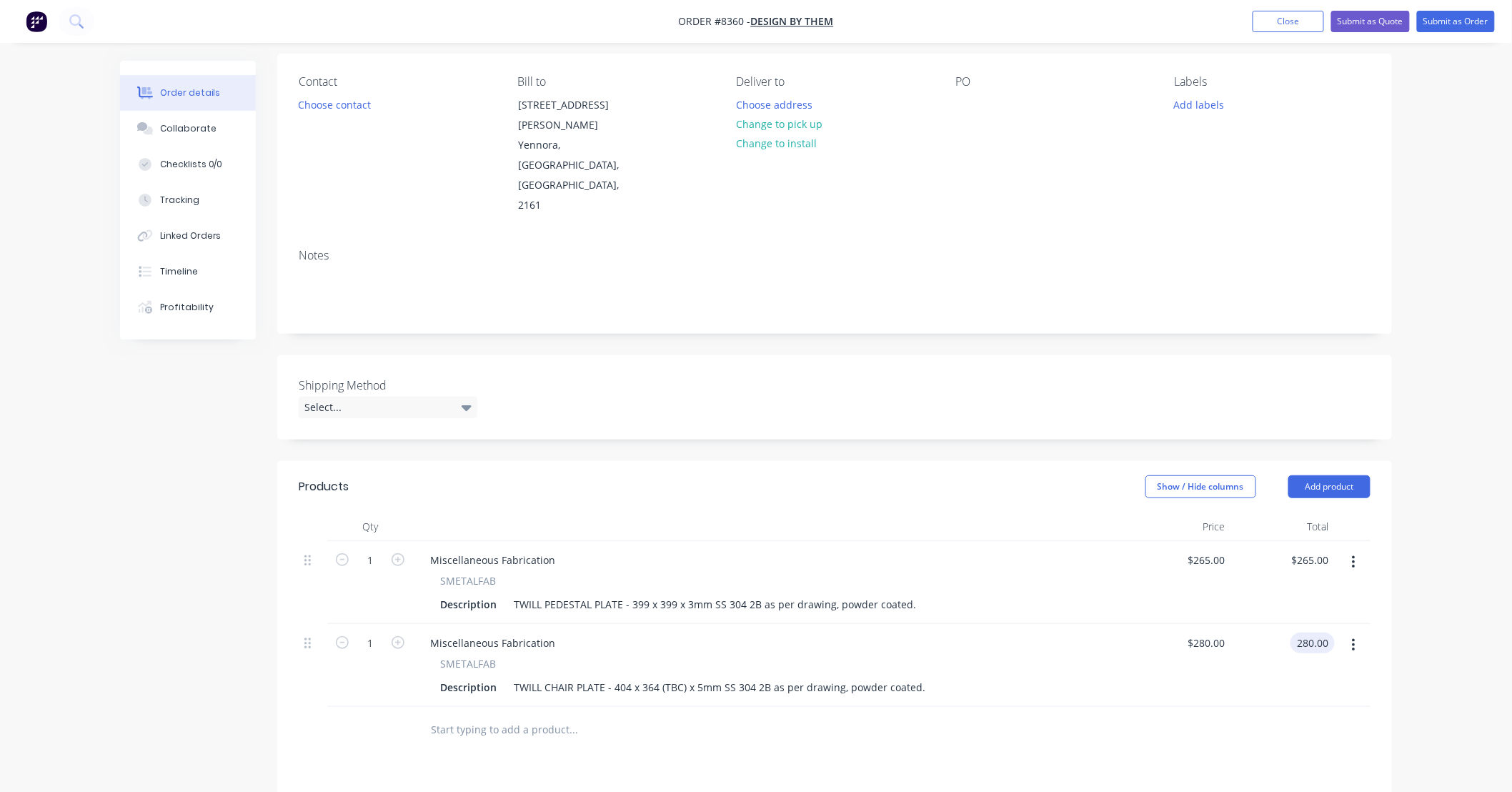
type input "$280.00"
click at [619, 691] on div "Products Show / Hide columns Add product Qty Price Total 1 Miscellaneous Fabric…" at bounding box center [835, 763] width 1115 height 604
drag, startPoint x: 619, startPoint y: 690, endPoint x: 539, endPoint y: 670, distance: 82.5
click at [563, 715] on input "text" at bounding box center [573, 730] width 286 height 29
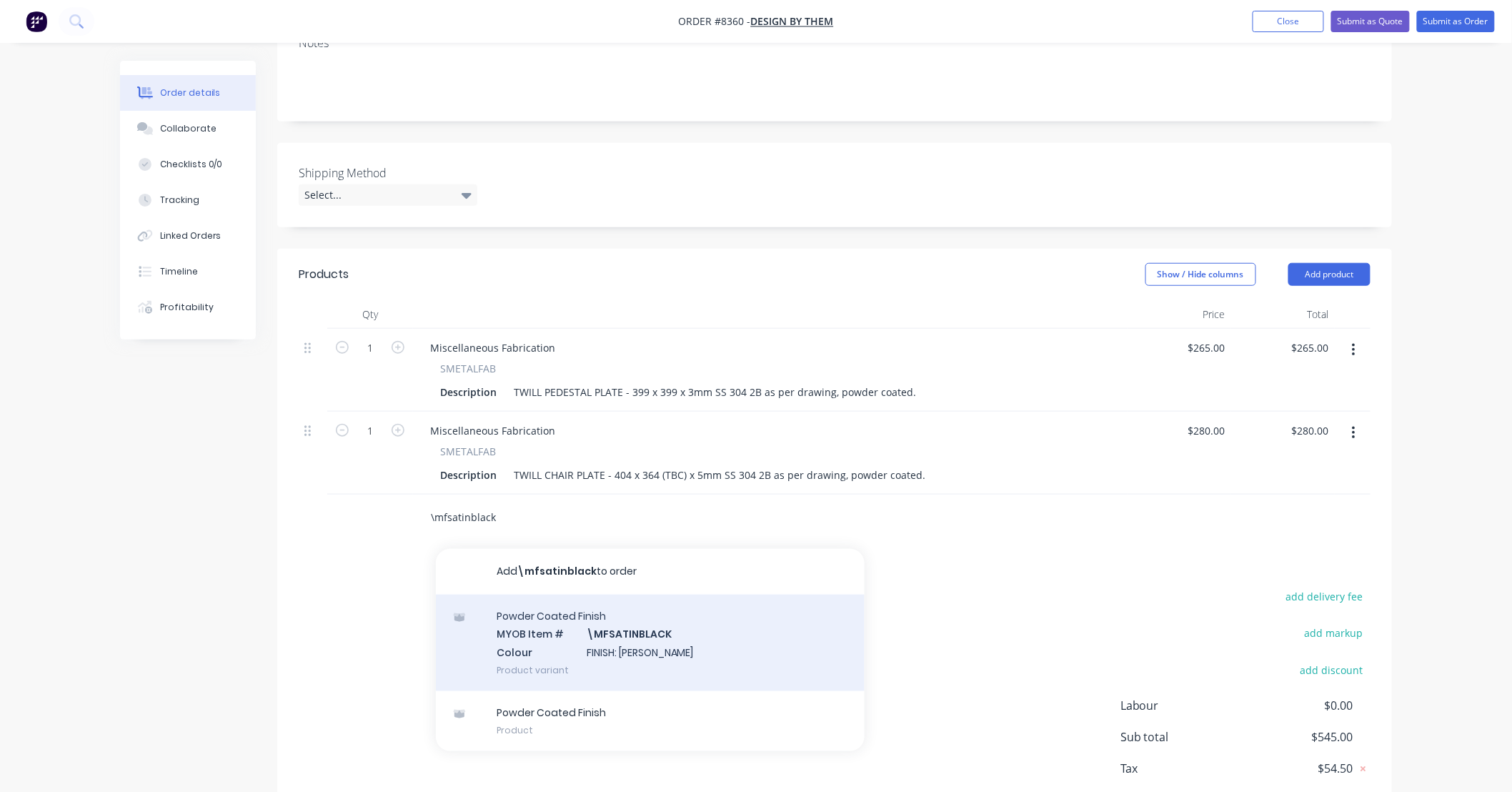
type input "\mfsatinblack"
click at [690, 595] on div "Powder Coated Finish MYOB Item # \MFSATINBLACK Colour FINISH: Satin Black Produ…" at bounding box center [650, 643] width 429 height 96
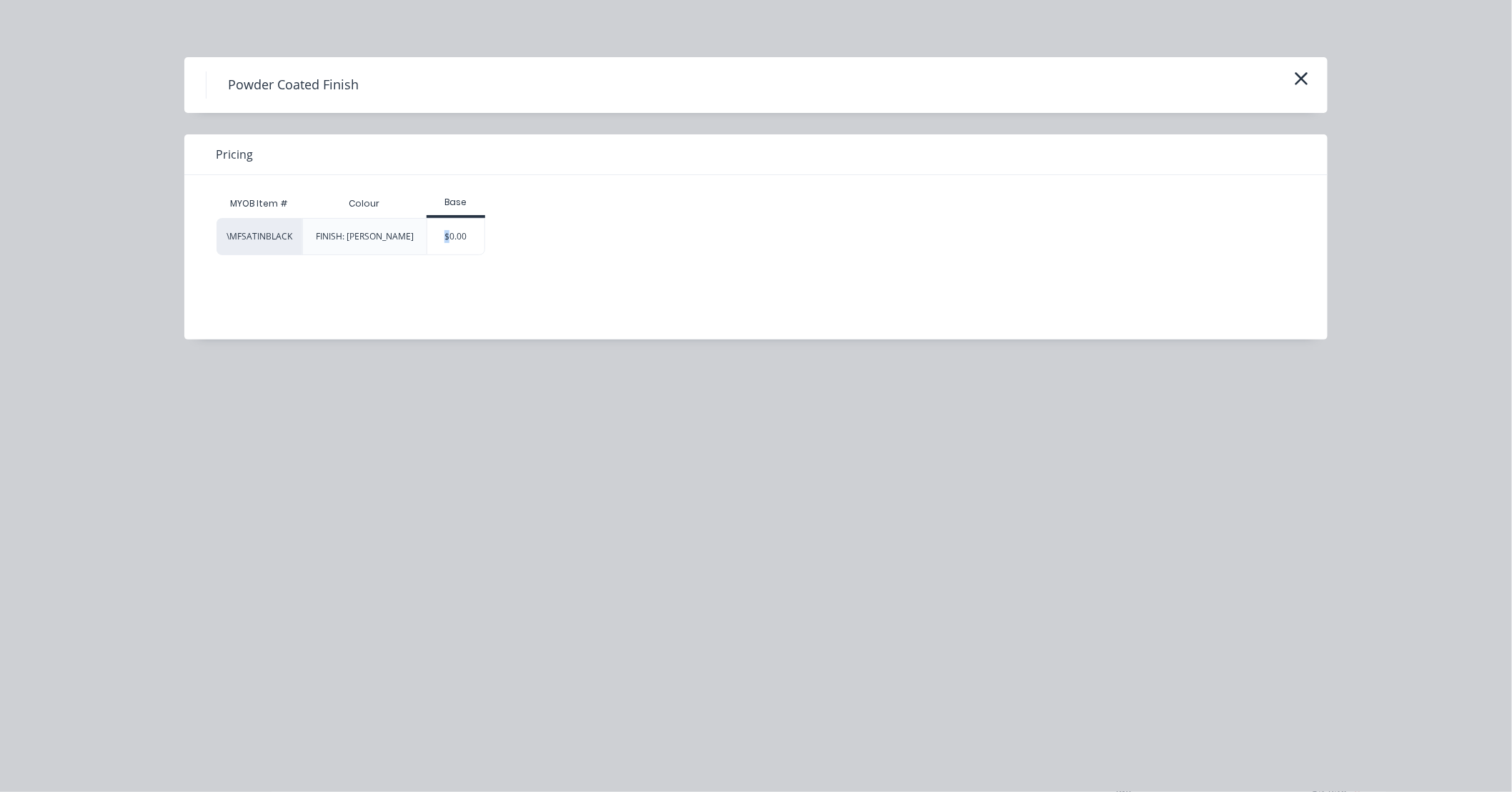
click at [445, 233] on div "$0.00" at bounding box center [457, 236] width 58 height 36
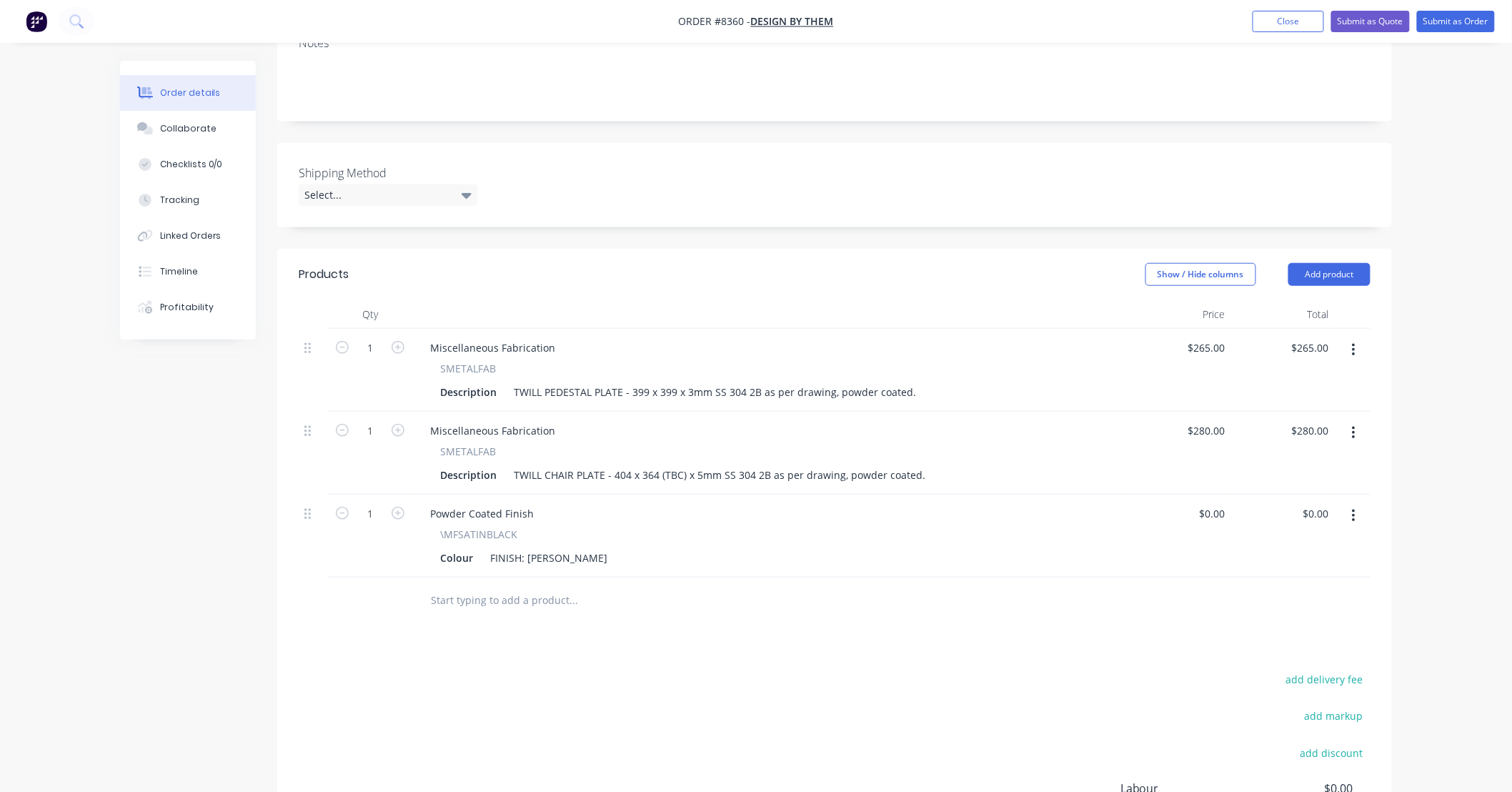
click at [790, 578] on div at bounding box center [670, 601] width 515 height 46
click at [573, 586] on input "text" at bounding box center [573, 601] width 286 height 29
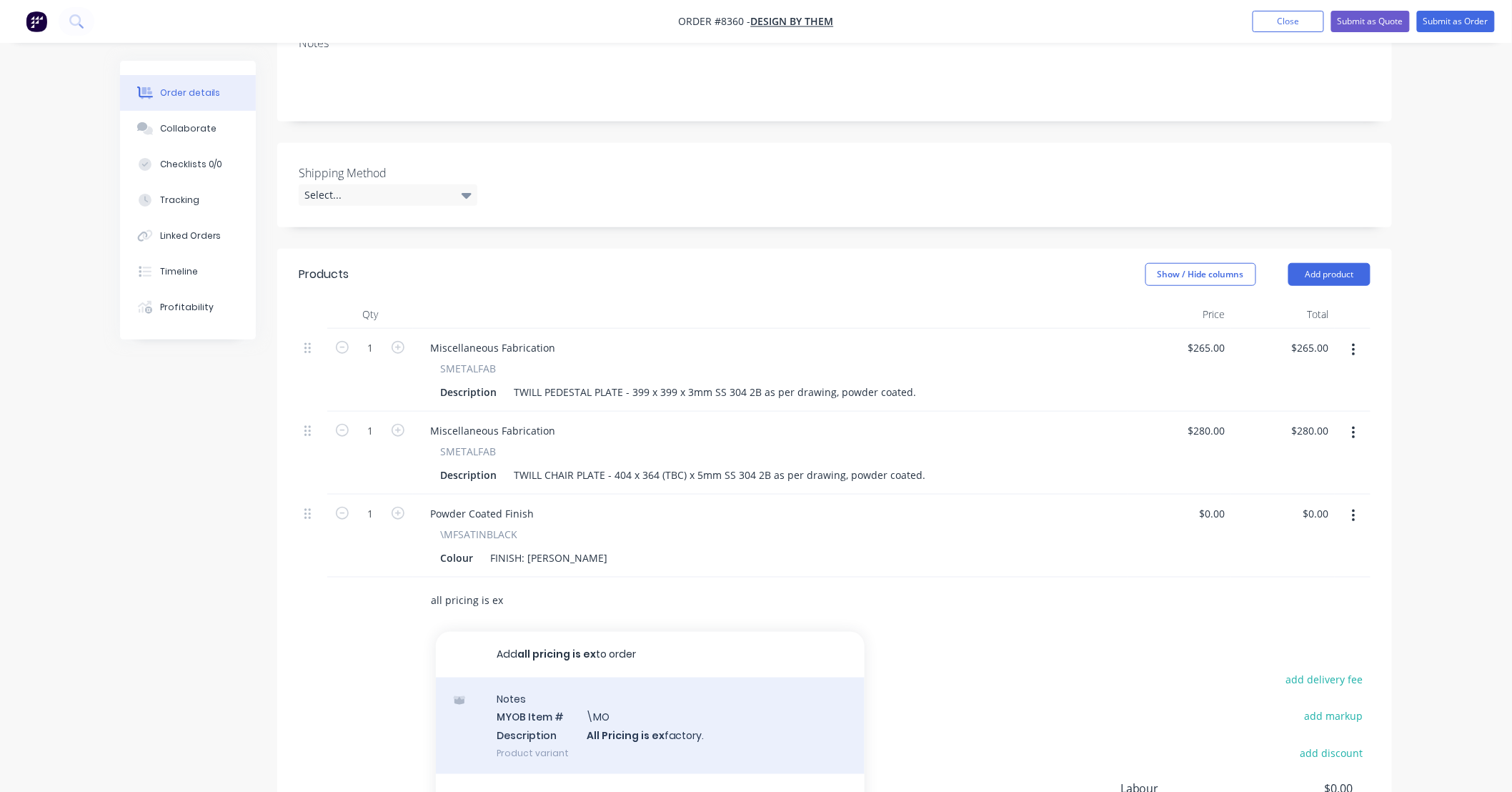
type input "all pricing is ex"
click at [646, 678] on div "Notes MYOB Item # \MO Description All Pricing is ex factory. Product variant" at bounding box center [650, 725] width 429 height 96
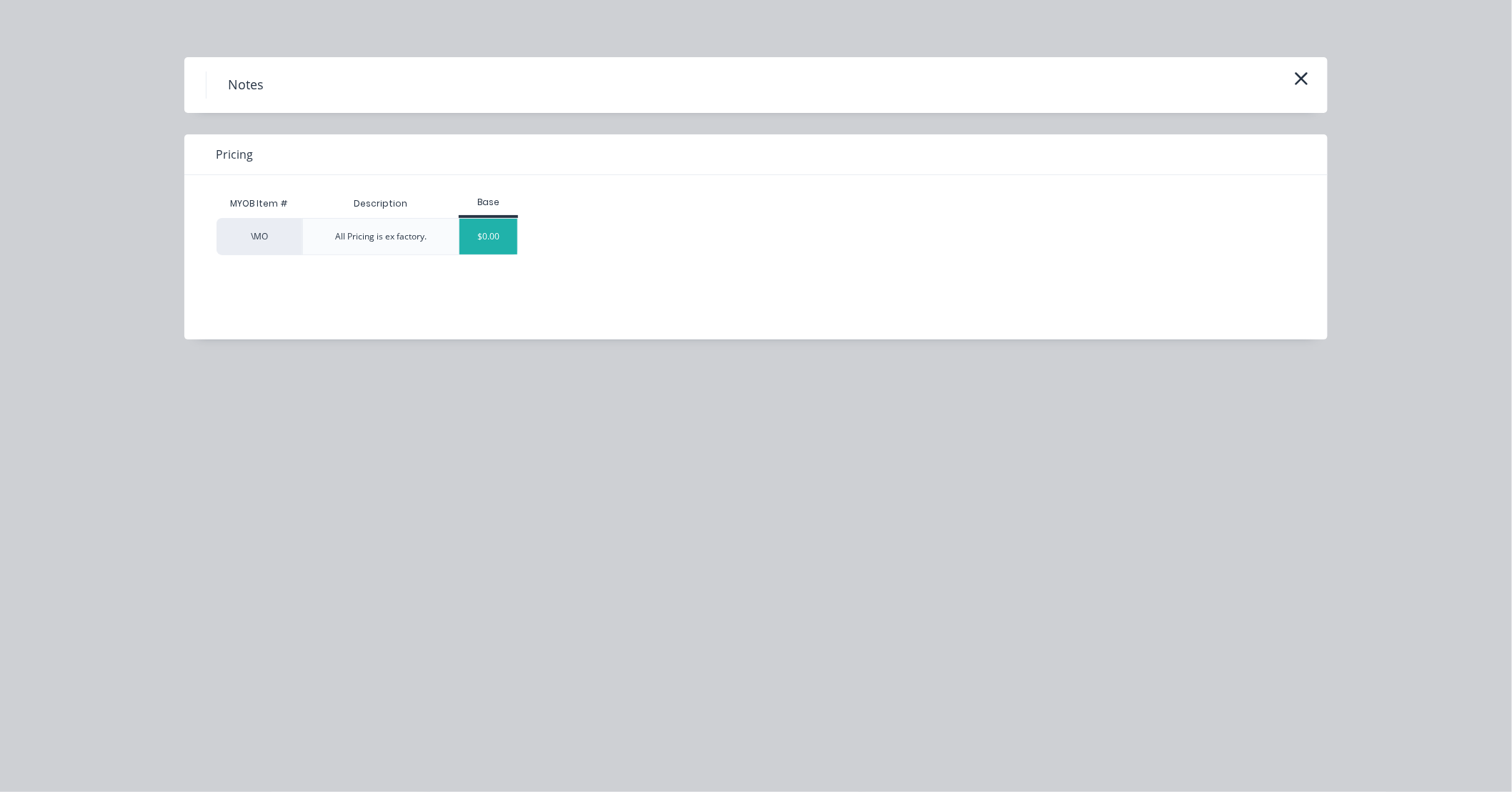
click at [505, 232] on div "$0.00" at bounding box center [489, 236] width 58 height 36
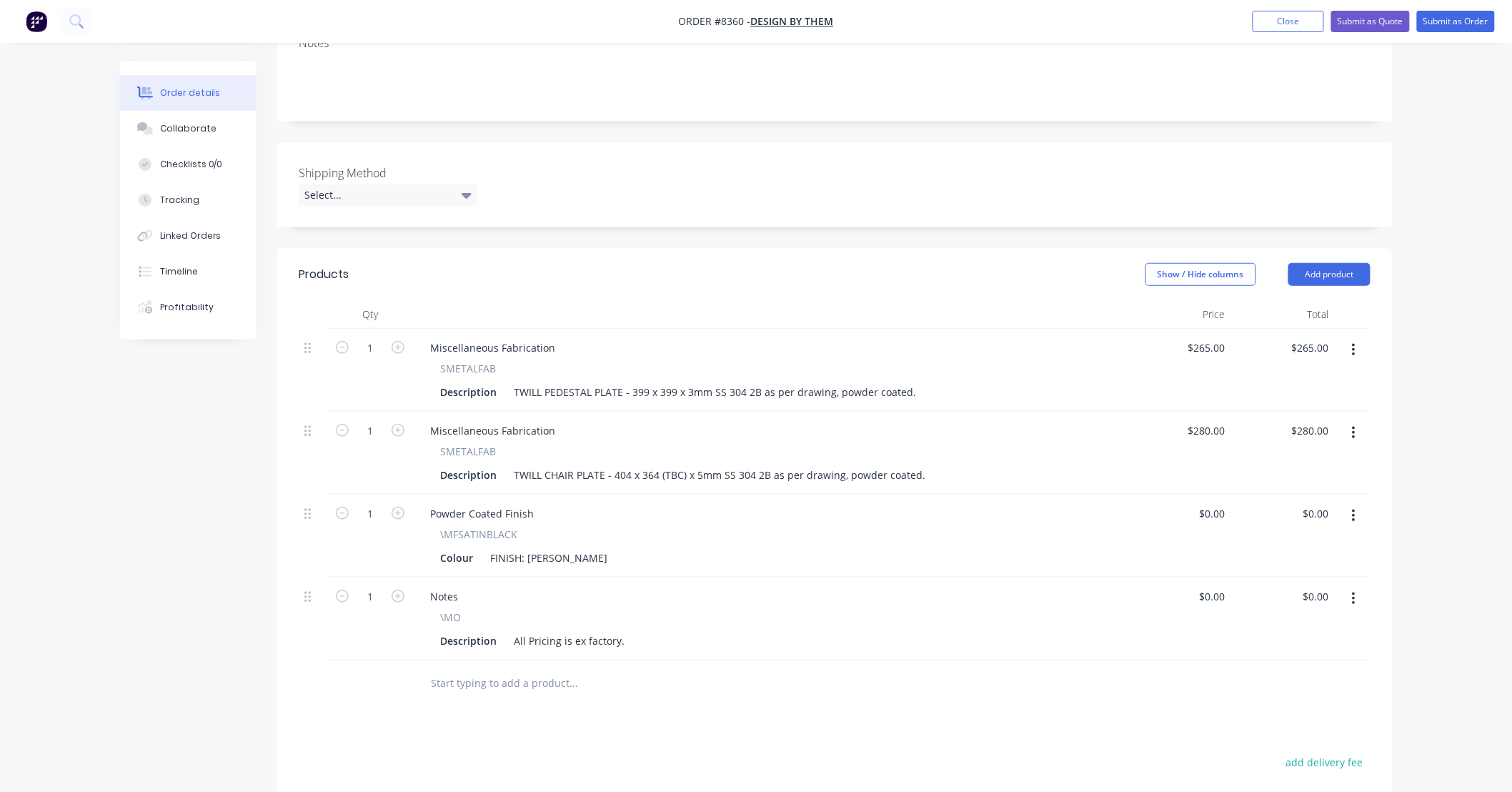
click at [1470, 408] on div "Order details Collaborate Checklists 0/0 Tracking Linked Orders Timeline Profit…" at bounding box center [756, 361] width 1512 height 1358
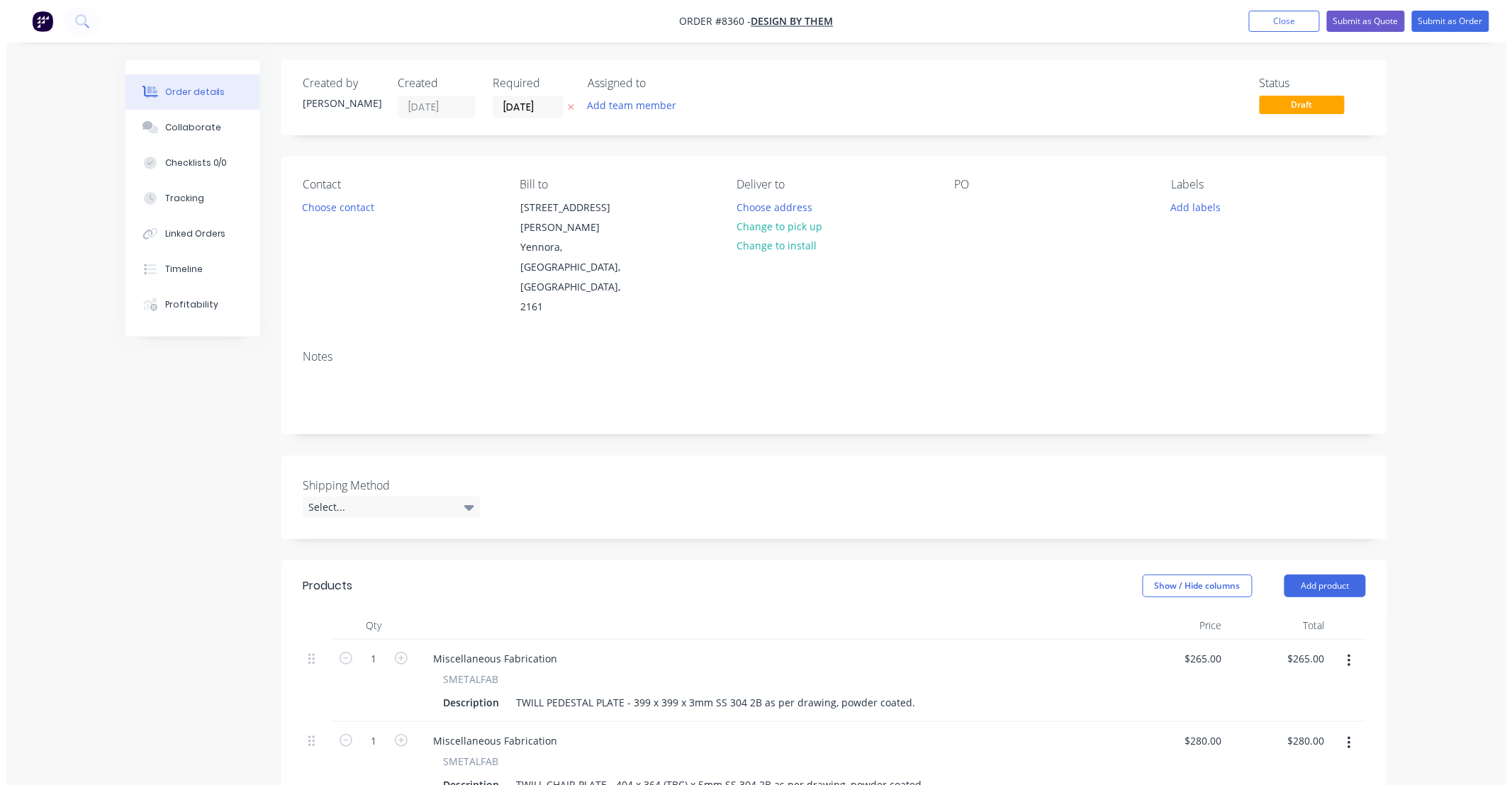
scroll to position [0, 0]
click at [1367, 19] on button "Submit as Quote" at bounding box center [1359, 21] width 78 height 21
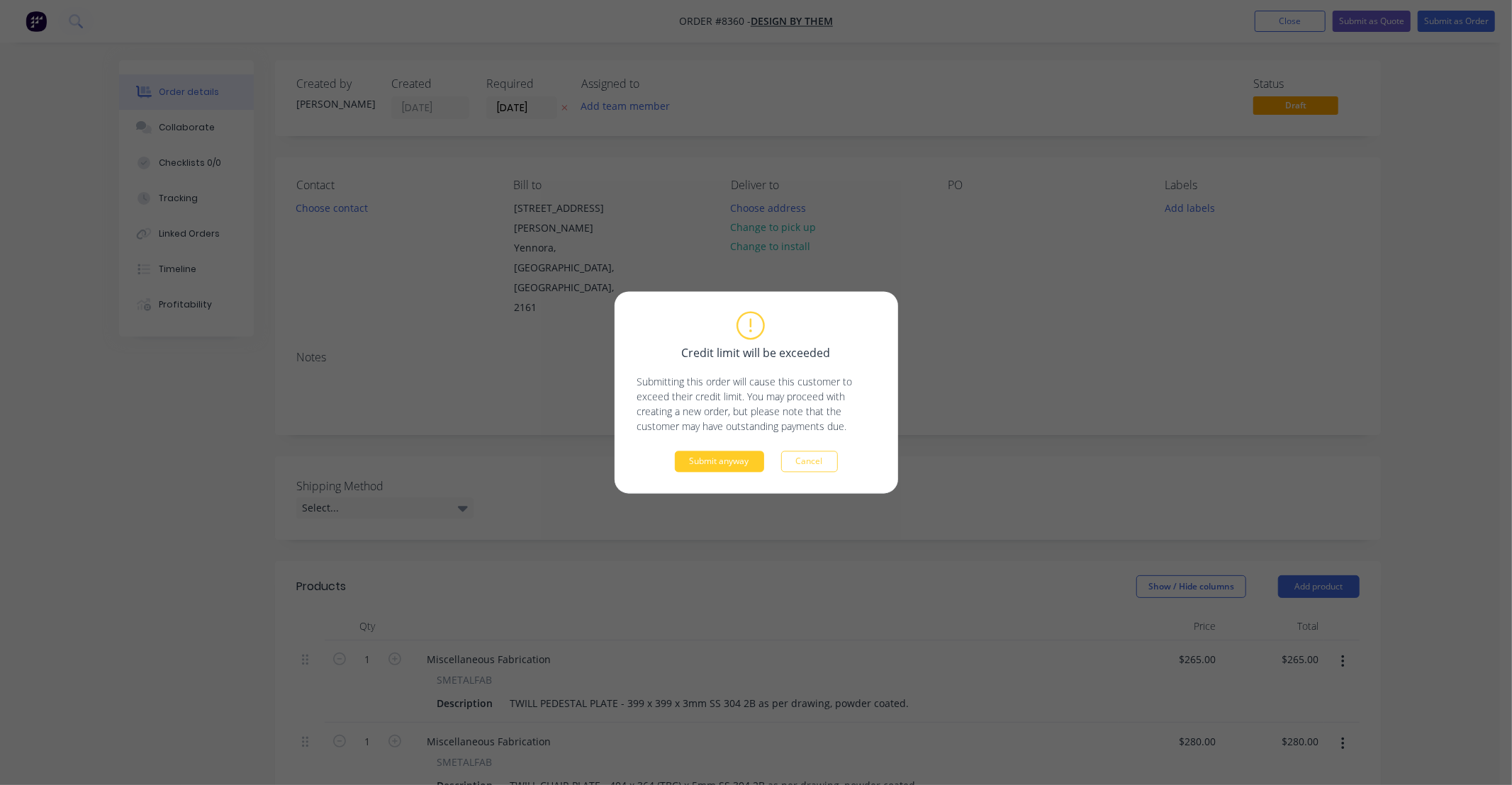
click at [733, 462] on button "Submit anyway" at bounding box center [719, 462] width 90 height 21
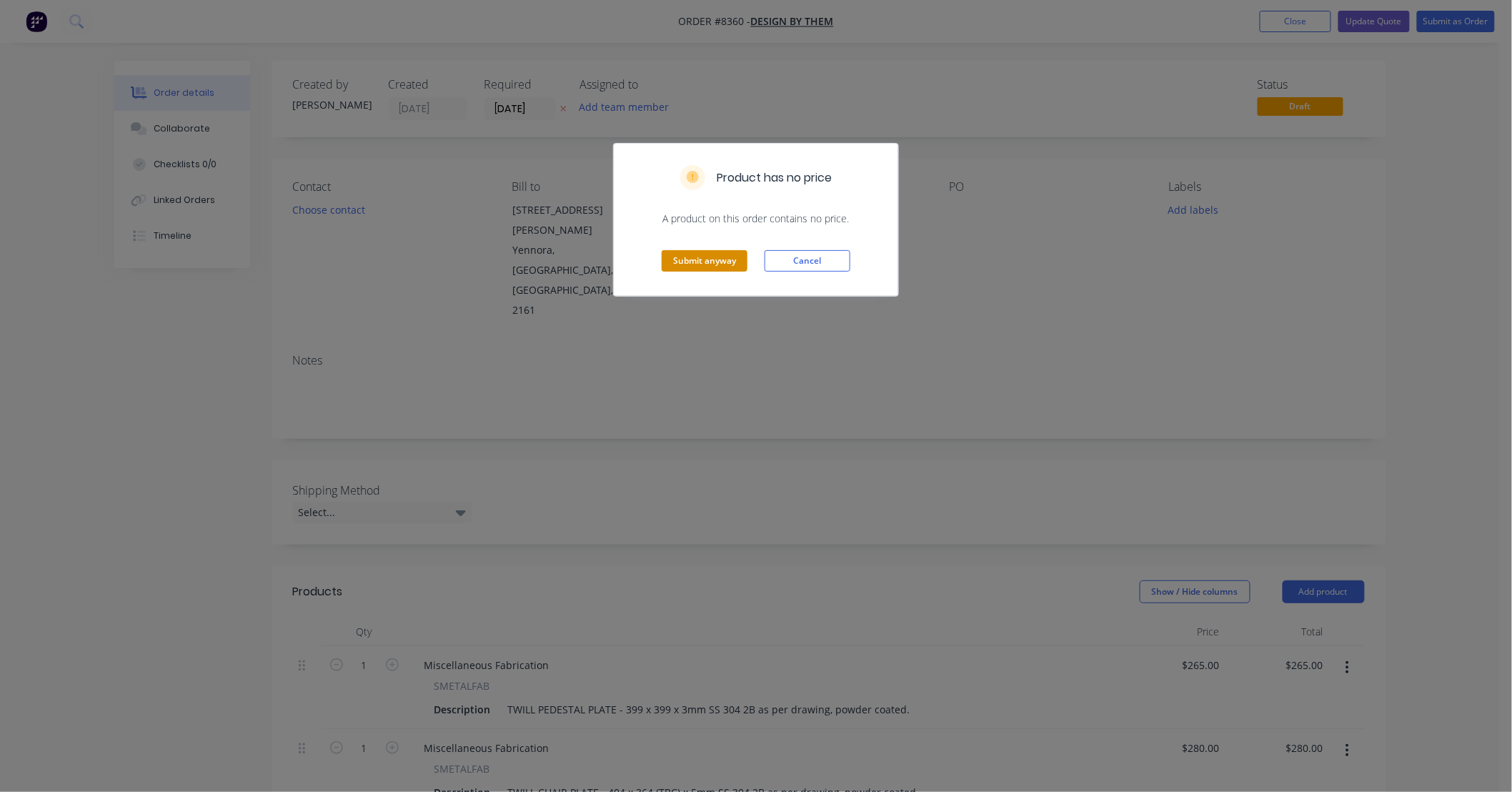
click at [683, 259] on button "Submit anyway" at bounding box center [705, 260] width 86 height 21
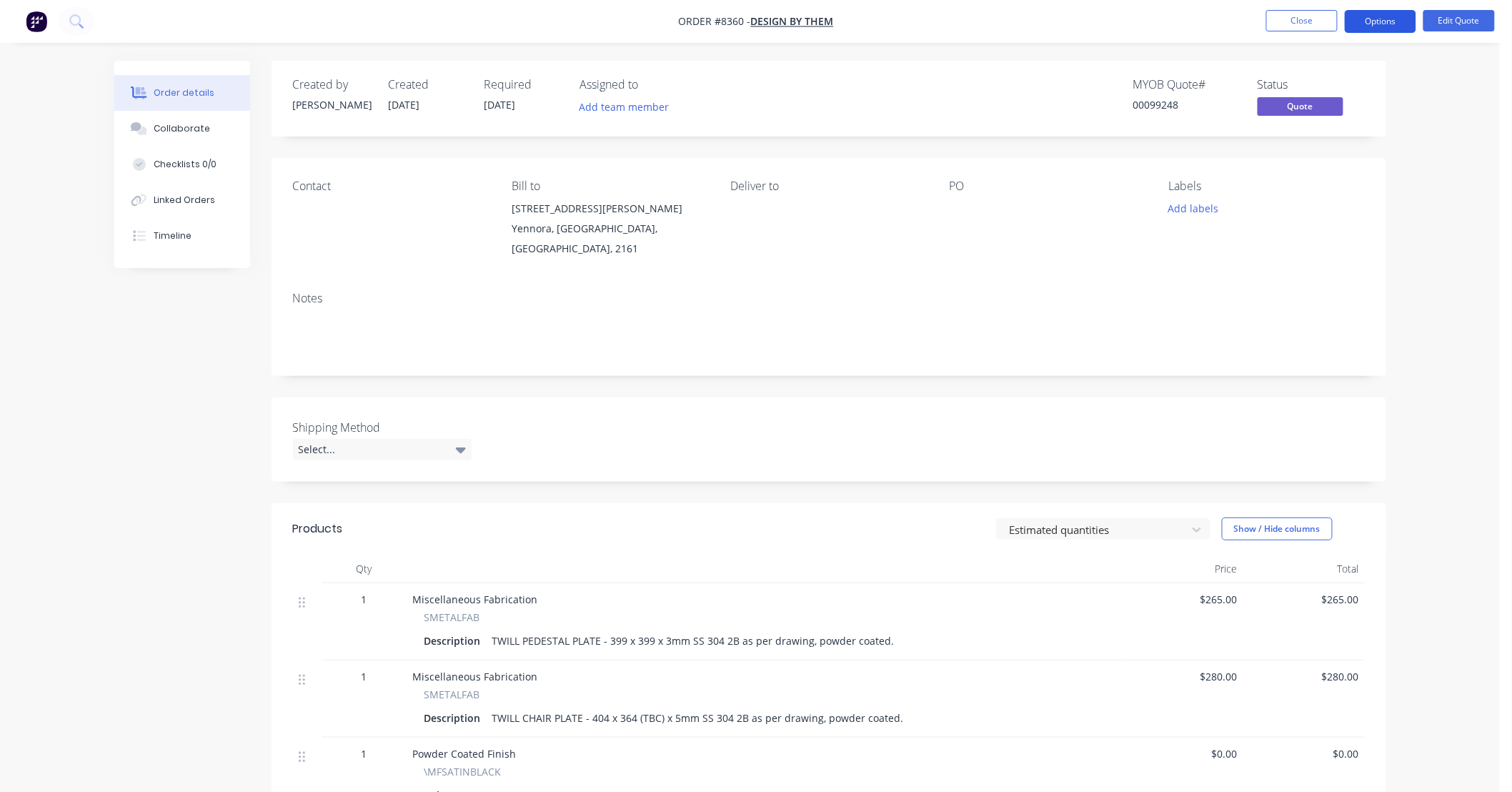
click at [1387, 20] on button "Options" at bounding box center [1381, 21] width 72 height 23
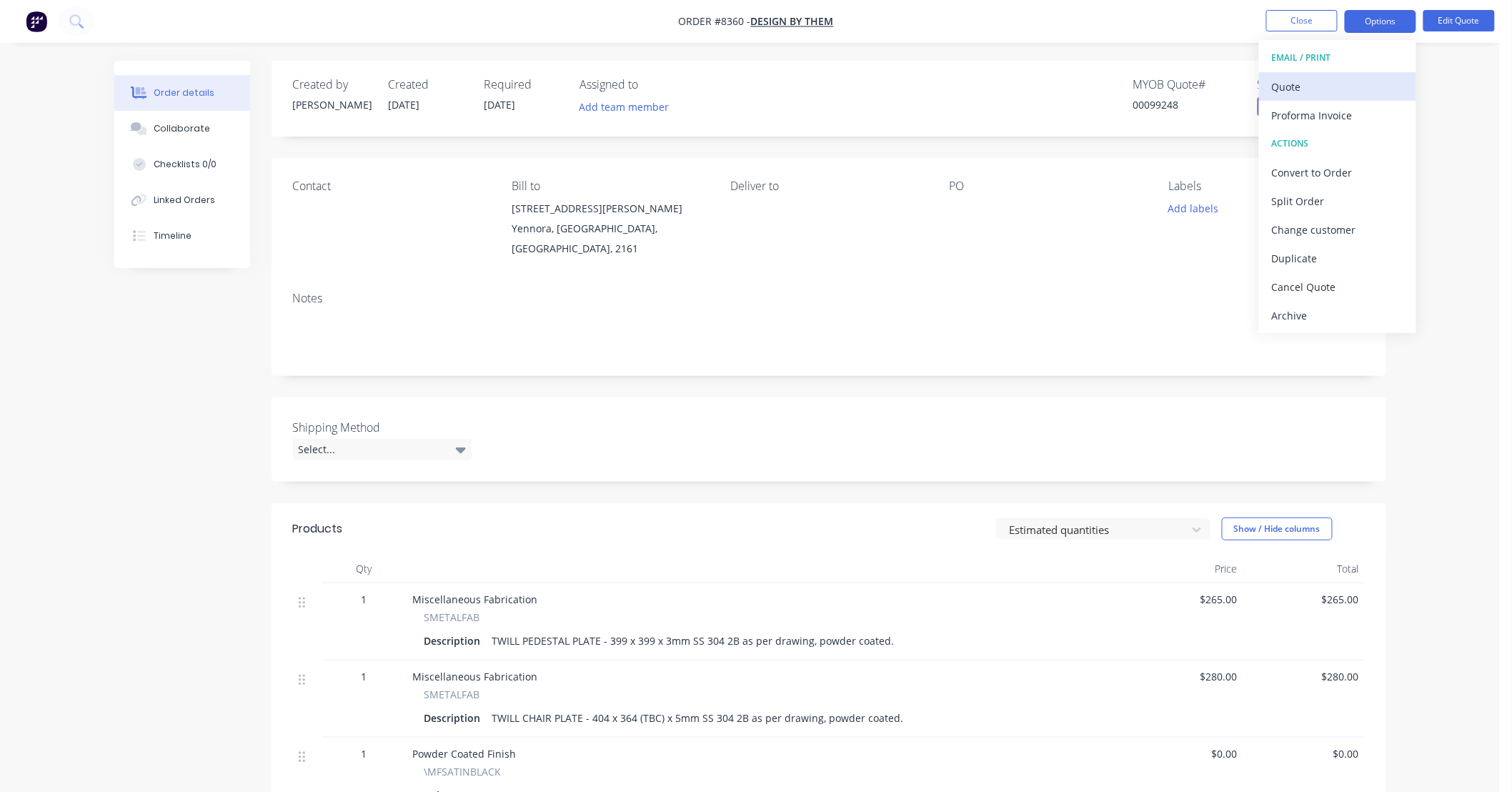
click at [1330, 84] on div "Quote" at bounding box center [1338, 87] width 131 height 20
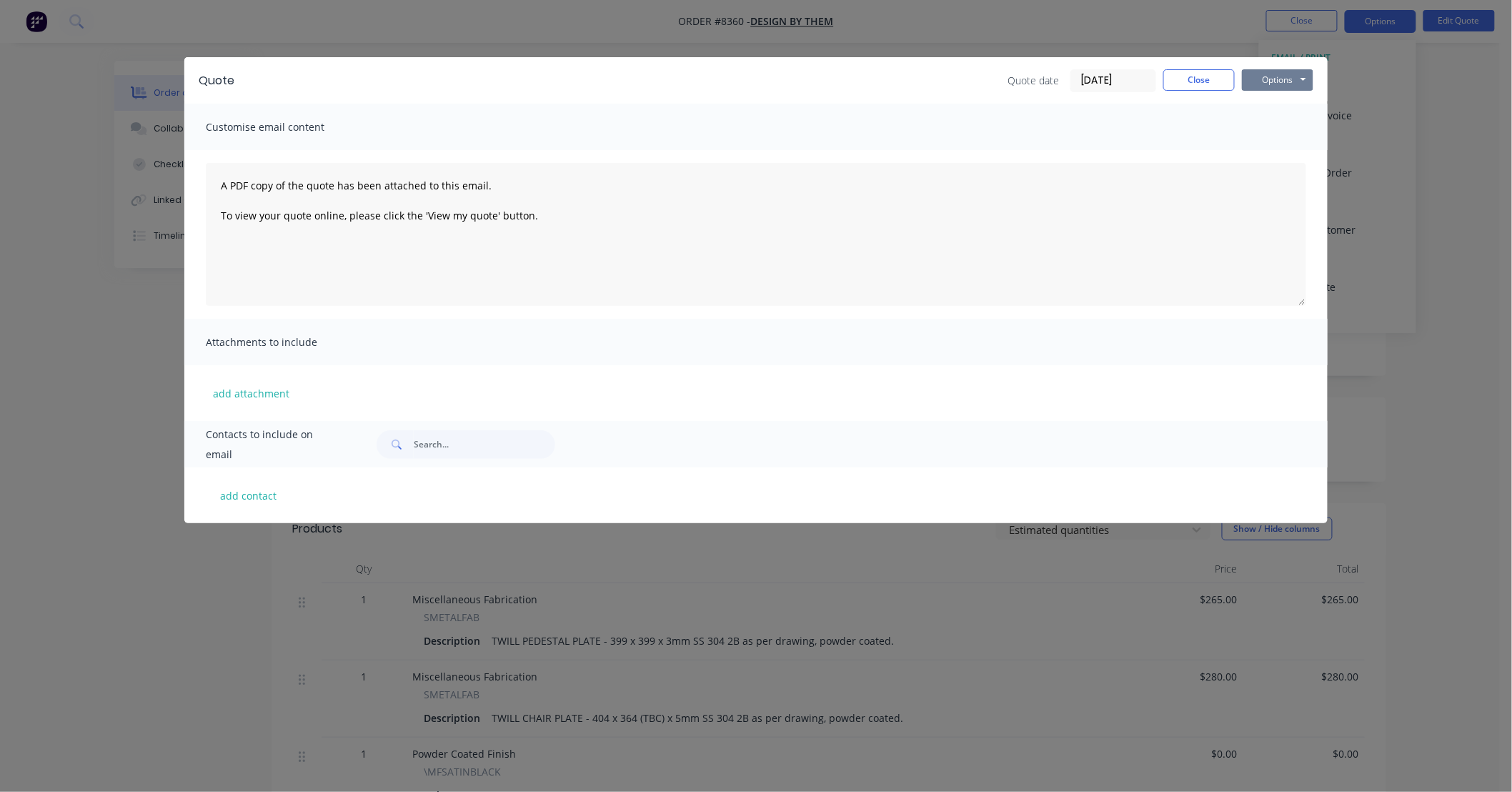
click at [1303, 82] on button "Options" at bounding box center [1278, 79] width 72 height 21
click at [1294, 101] on button "Preview" at bounding box center [1288, 106] width 91 height 24
click at [1207, 80] on button "Close" at bounding box center [1200, 79] width 72 height 21
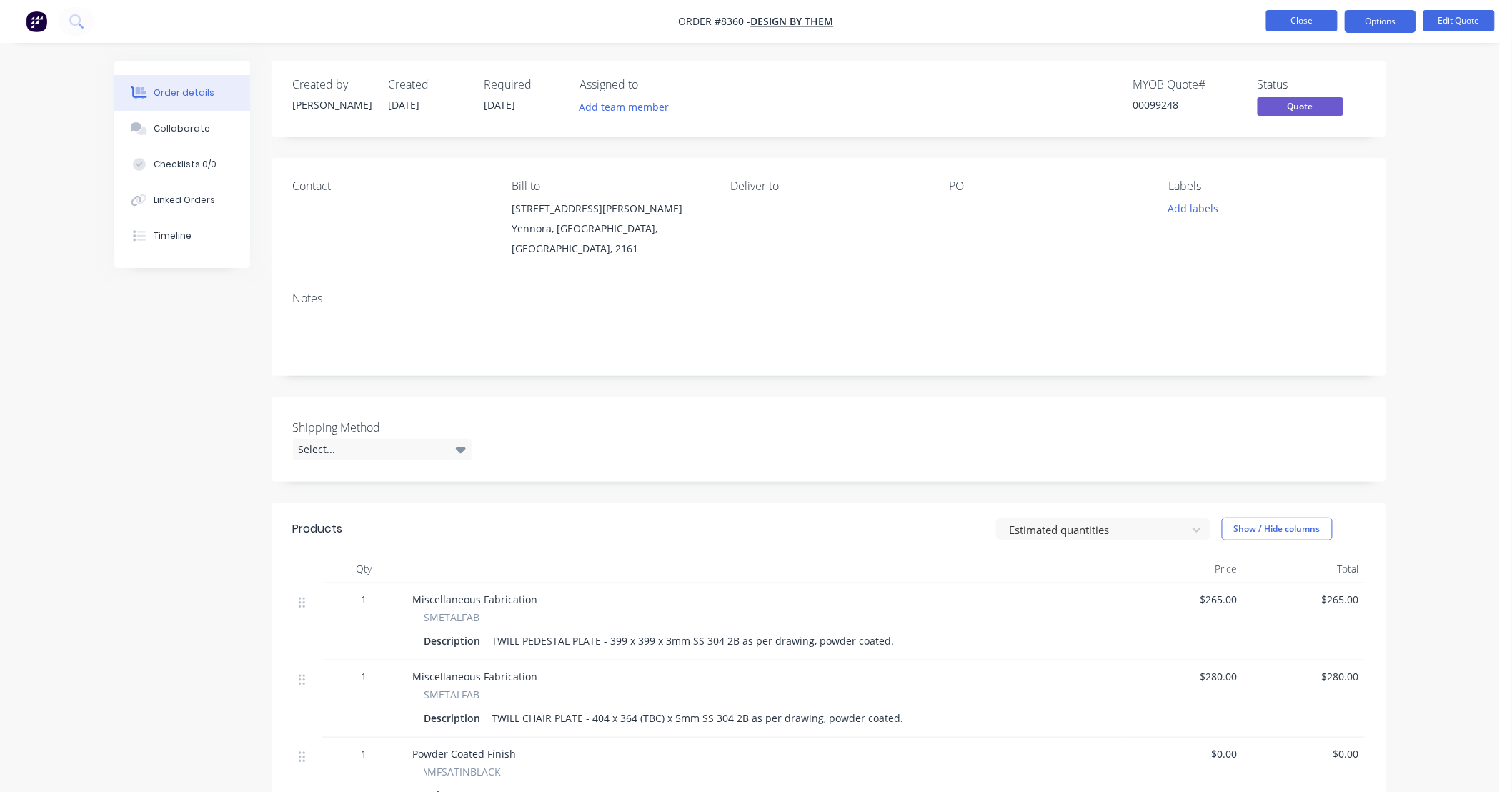
click at [1306, 24] on button "Close" at bounding box center [1302, 20] width 72 height 21
